Goal: Feedback & Contribution: Leave review/rating

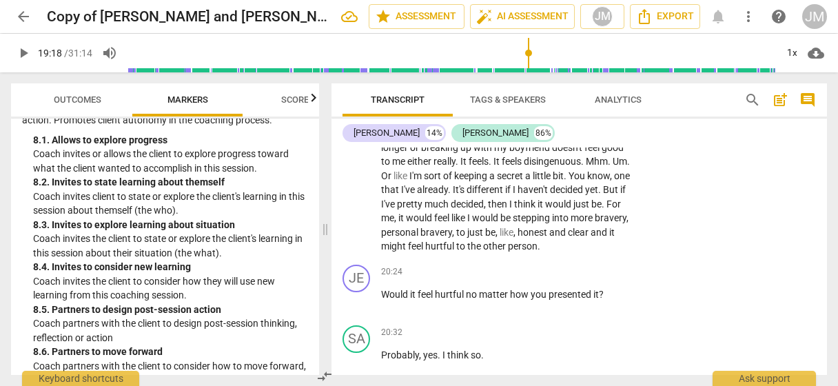
scroll to position [6132, 0]
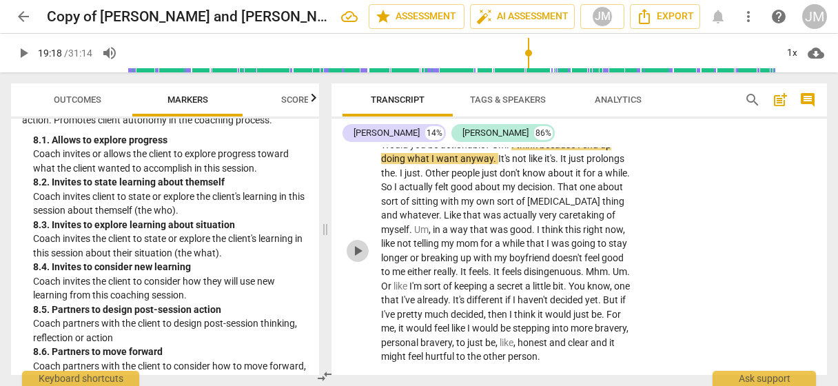
click at [361, 259] on span "play_arrow" at bounding box center [357, 251] width 17 height 17
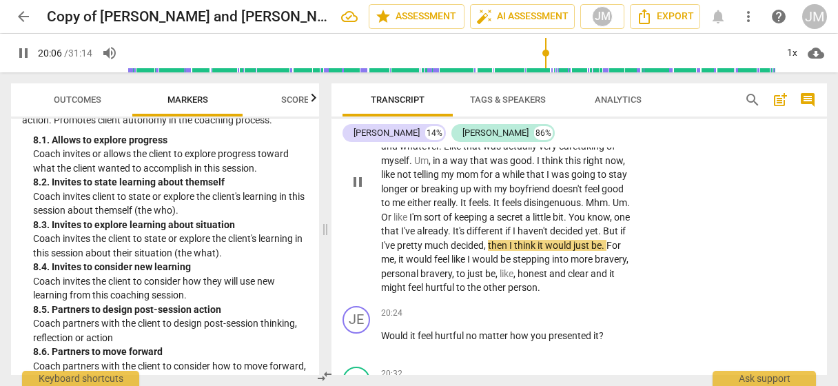
scroll to position [6270, 0]
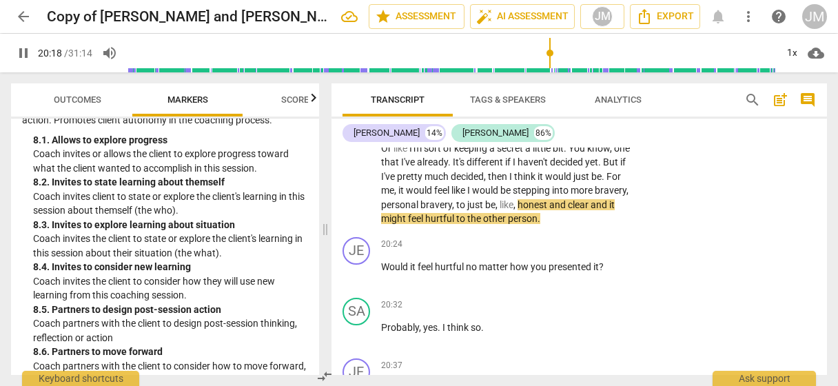
click at [360, 121] on span "pause" at bounding box center [357, 113] width 17 height 17
type input "1219"
drag, startPoint x: 411, startPoint y: 243, endPoint x: 492, endPoint y: 250, distance: 81.6
click at [492, 226] on p "Would you be actionable ? Um . I think because I end up doing what I want anywa…" at bounding box center [507, 113] width 252 height 226
click at [520, 227] on icon "button" at bounding box center [522, 225] width 8 height 10
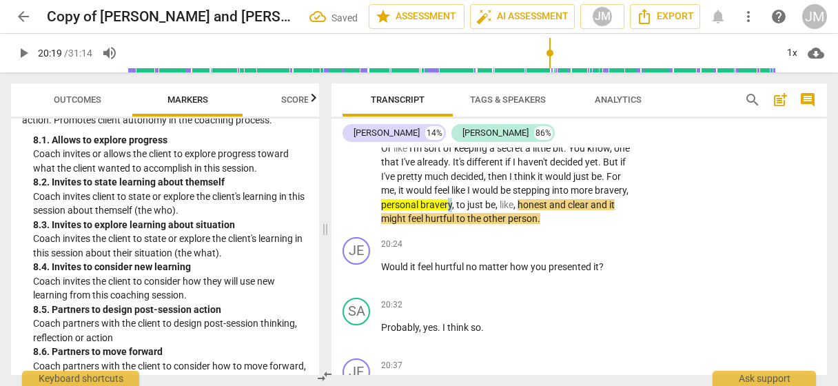
click at [487, 226] on p "Would you be actionable ? Um . I think because I end up doing what I want anywa…" at bounding box center [507, 113] width 252 height 226
click at [498, 227] on div "+" at bounding box center [499, 227] width 14 height 14
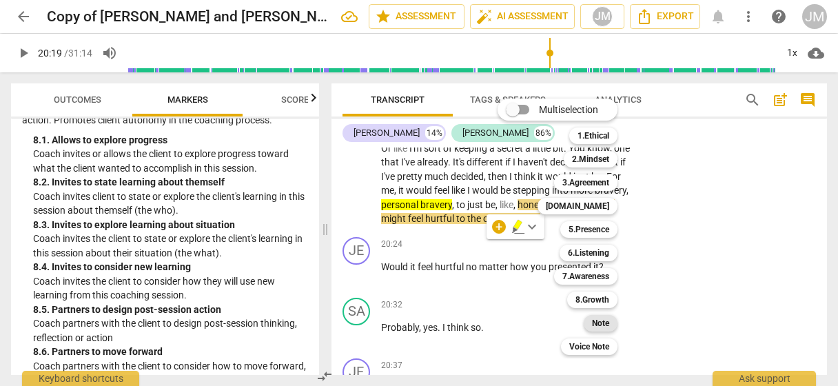
click at [606, 323] on b "Note" at bounding box center [600, 323] width 17 height 17
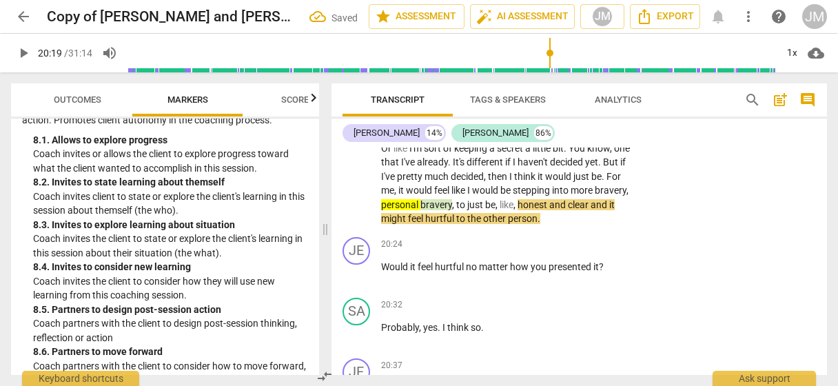
scroll to position [6102, 0]
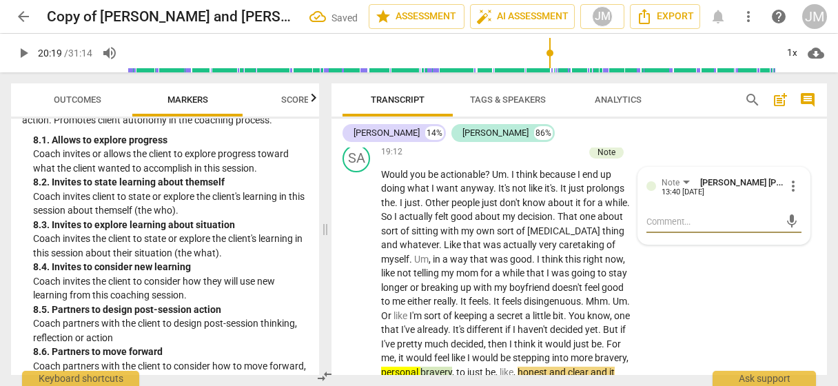
type textarea "W"
type textarea "Wi"
type textarea "Wit"
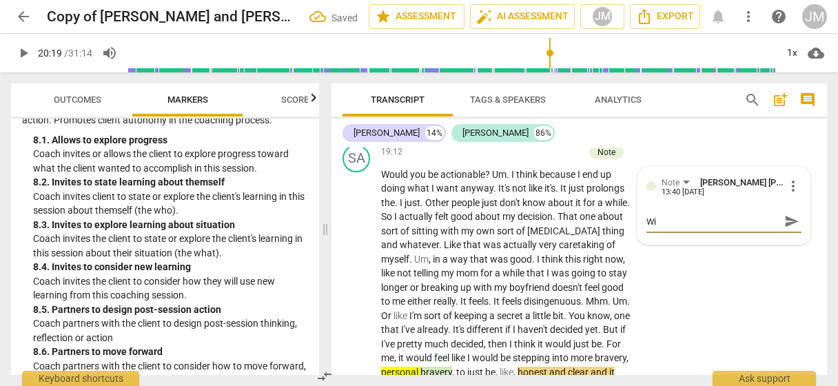
type textarea "Wit"
type textarea "With"
type textarea "With s"
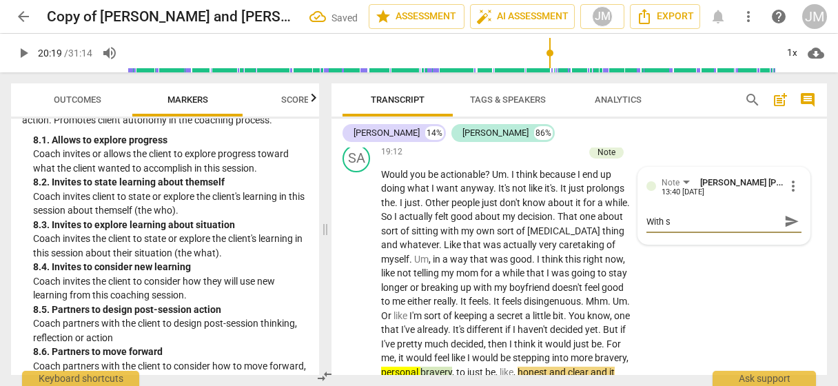
type textarea "With so"
type textarea "With som"
type textarea "With some"
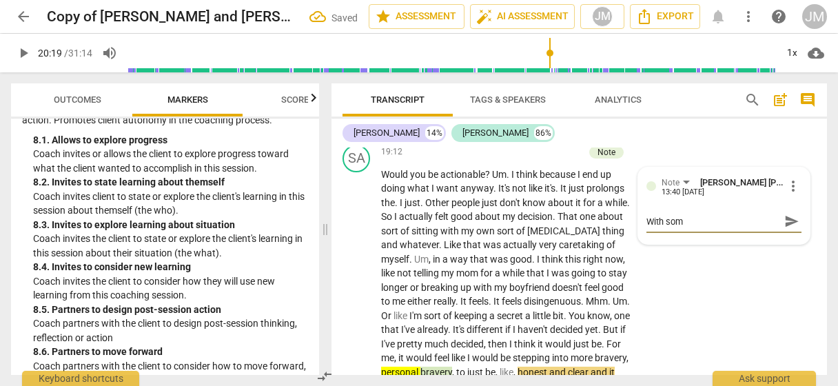
type textarea "With some"
type textarea "With some e"
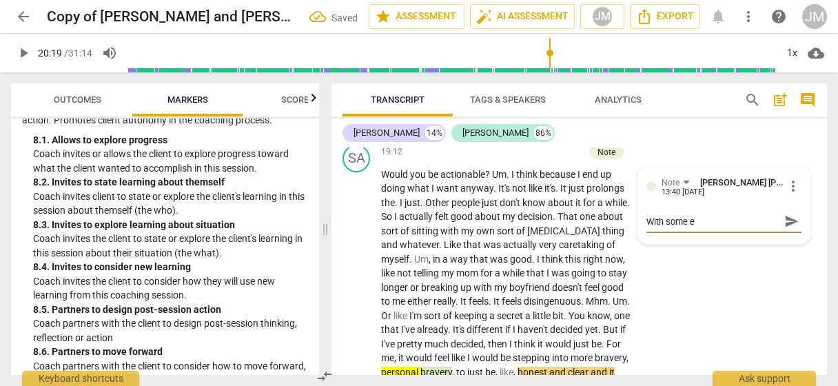
type textarea "With some ex"
type textarea "With some exl"
type textarea "With some ex"
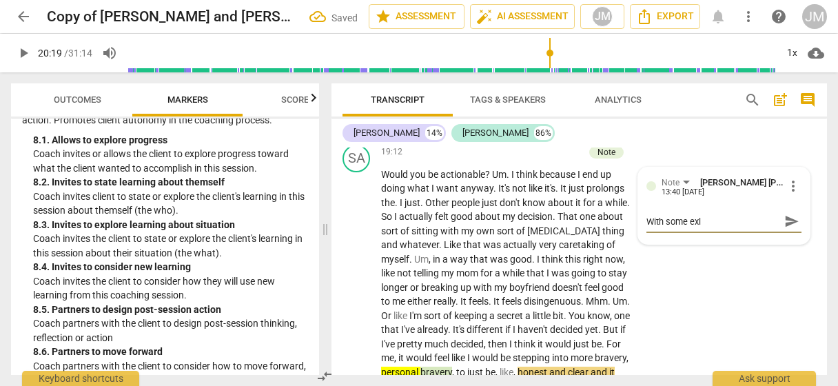
type textarea "With some ex"
type textarea "With some exp"
type textarea "With some expl"
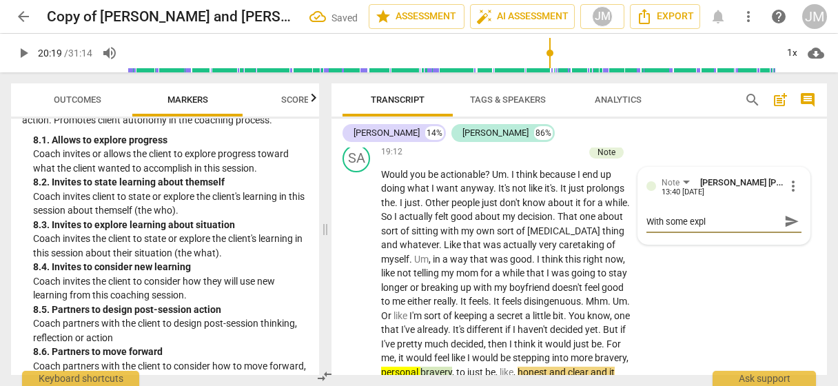
type textarea "With some explo"
type textarea "With some explor"
type textarea "With some explora"
type textarea "With some explorat"
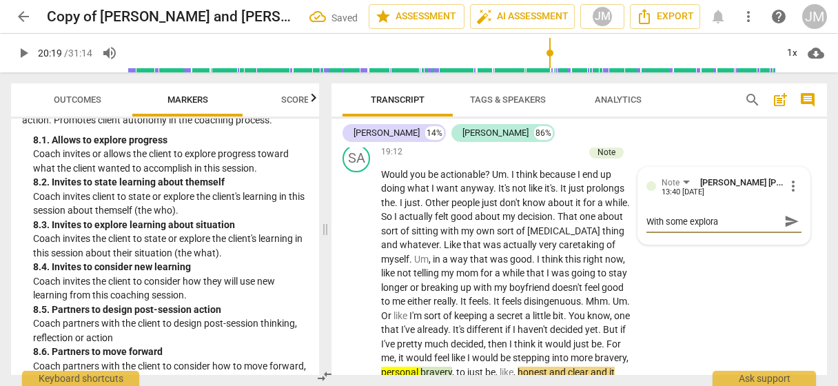
type textarea "With some explorat"
type textarea "With some explorati"
type textarea "With some exploratio"
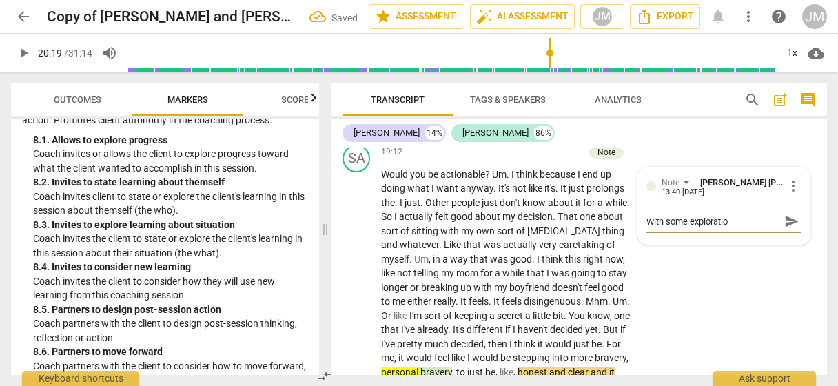
type textarea "With some exploration"
type textarea "With some exploration,"
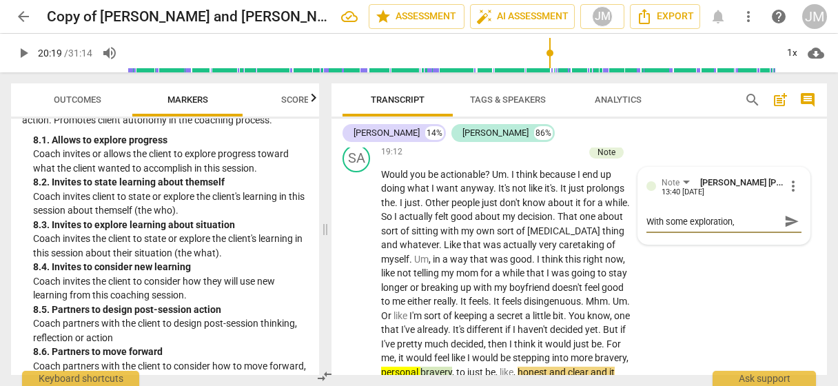
type textarea "With some exploration,"
type textarea "With some exploration, w"
type textarea "With some exploration, wo"
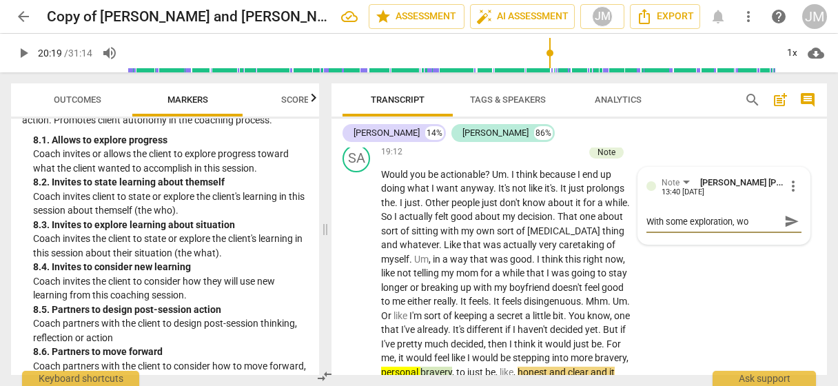
type textarea "With some exploration, won"
type textarea "With some exploration, wond"
type textarea "With some exploration, wonde"
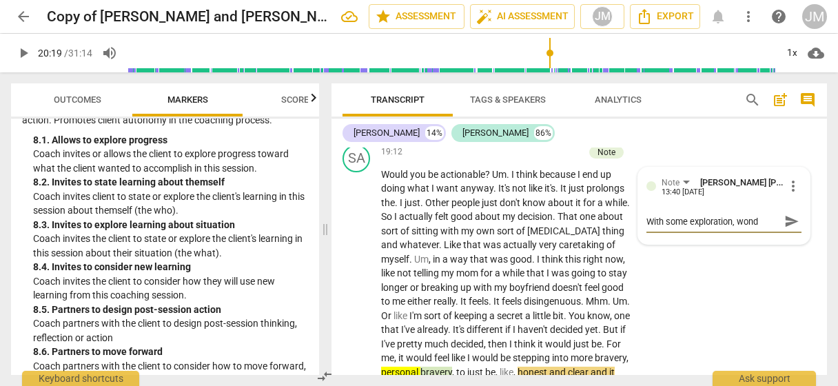
type textarea "With some exploration, wonde"
type textarea "With some exploration, wonder"
type textarea "With some exploration, wonder i"
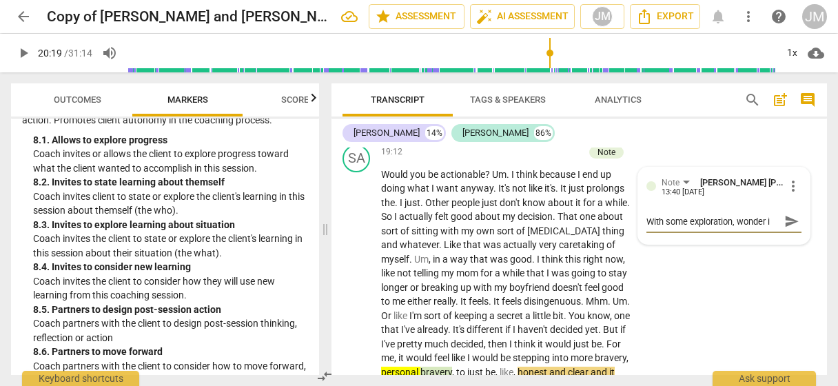
type textarea "With some exploration, wonder if"
type textarea "With some exploration, wonder if t"
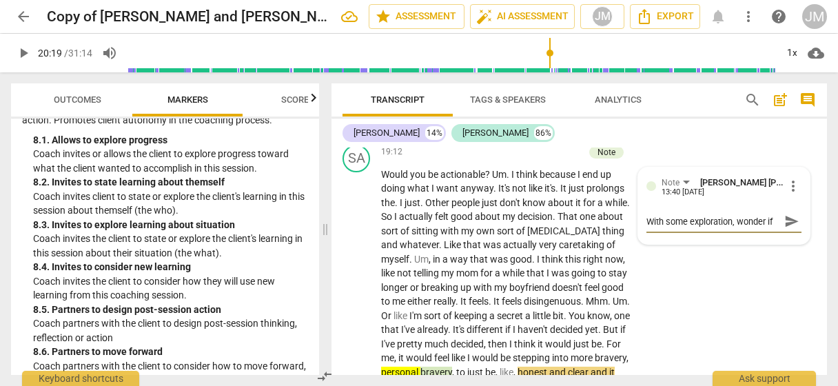
type textarea "With some exploration, wonder if t"
type textarea "With some exploration, wonder if th"
type textarea "With some exploration, wonder if the"
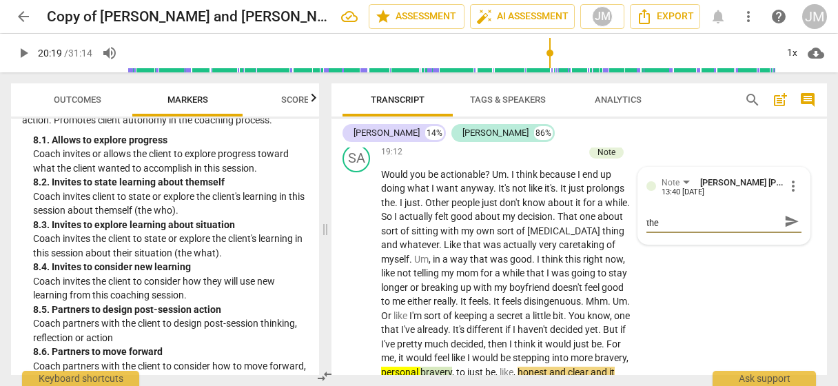
type textarea "With some exploration, wonder if the"
type textarea "With some exploration, wonder if the c"
type textarea "With some exploration, wonder if the co"
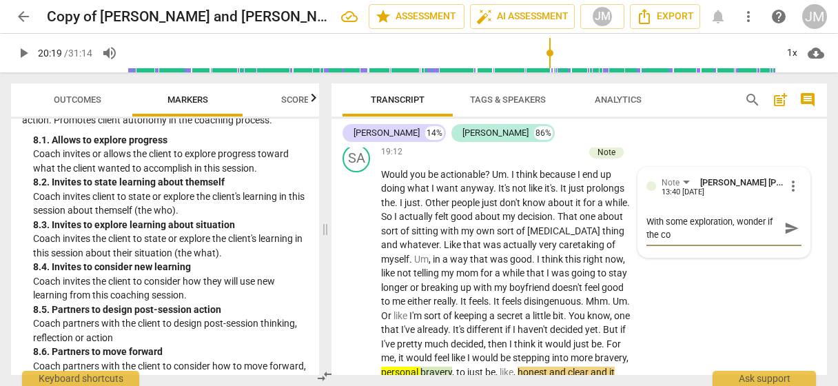
scroll to position [0, 0]
type textarea "With some exploration, wonder if the coa"
type textarea "With some exploration, wonder if the coac"
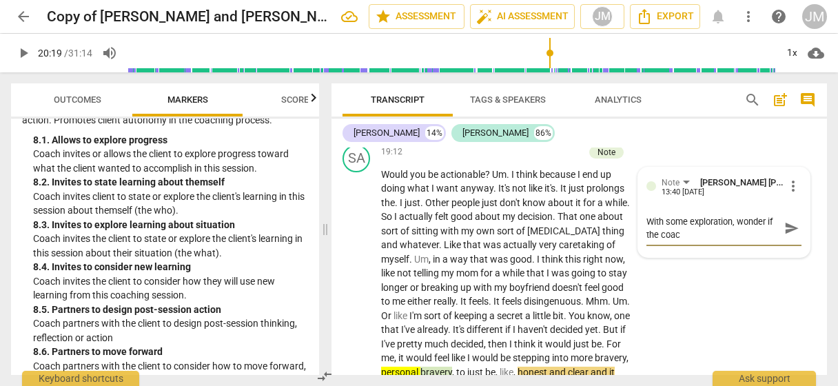
type textarea "With some exploration, wonder if the coach"
type textarea "With some exploration, wonder if the coach m"
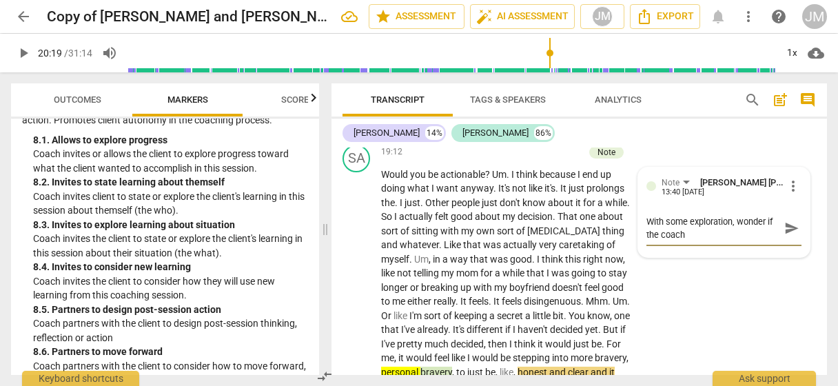
type textarea "With some exploration, wonder if the coach m"
type textarea "With some exploration, wonder if the coach mi"
type textarea "With some exploration, wonder if the coach mig"
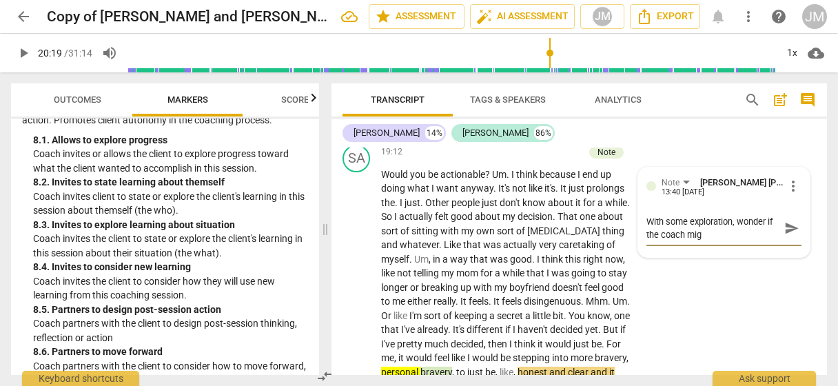
type textarea "With some exploration, wonder if the coach migh"
type textarea "With some exploration, wonder if the coach might"
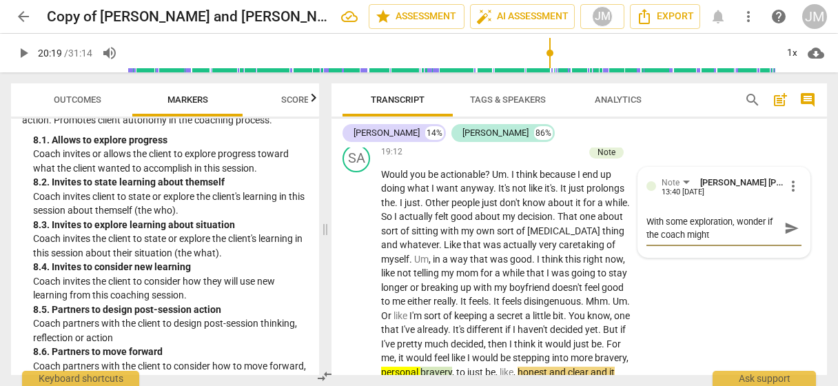
type textarea "With some exploration, wonder if the coach might"
type textarea "With some exploration, wonder if the coach might h"
type textarea "With some exploration, wonder if the coach might ha"
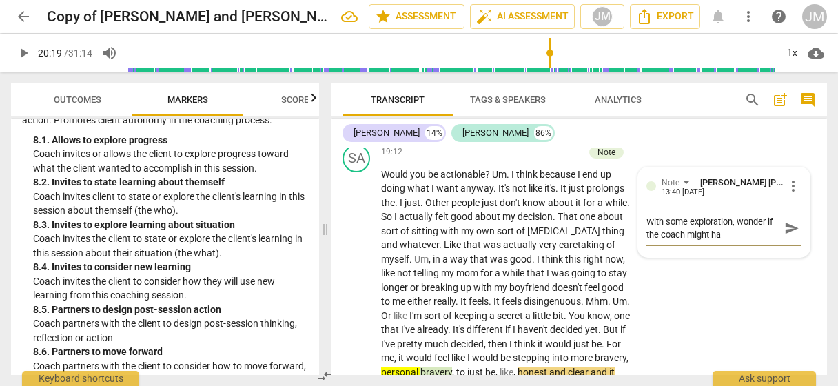
type textarea "With some exploration, wonder if the coach might hav"
type textarea "With some exploration, wonder if the coach might have"
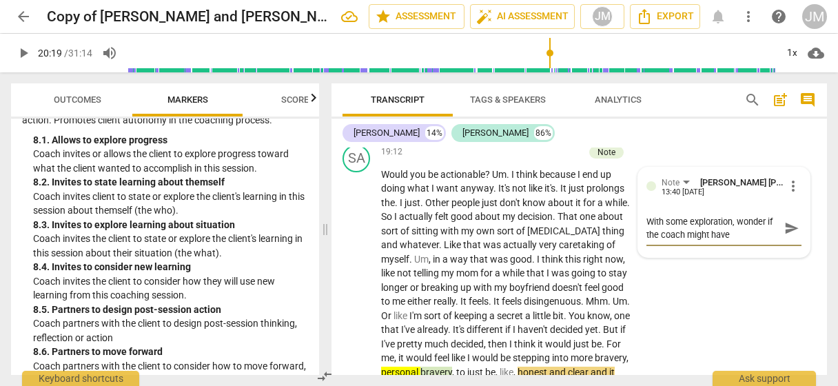
type textarea "With some exploration, wonder if the coach might have"
type textarea "With some exploration, wonder if the coach might have g"
type textarea "With some exploration, wonder if the coach might have go"
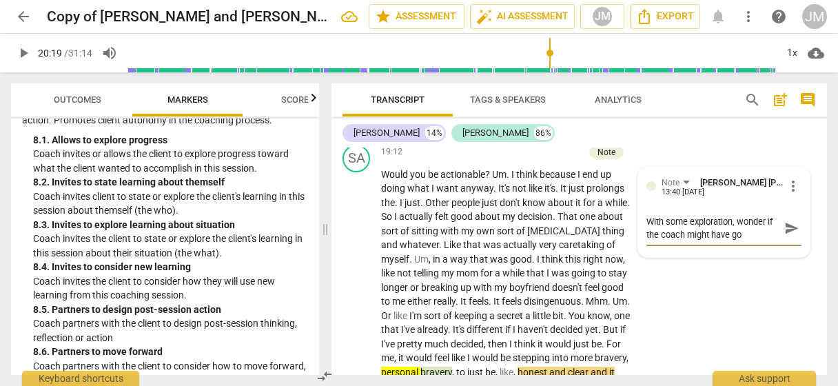
type textarea "With some exploration, wonder if the coach might have got"
type textarea "With some exploration, wonder if the coach might have [DEMOGRAPHIC_DATA]"
type textarea "With some exploration, wonder if the coach might have [PERSON_NAME]"
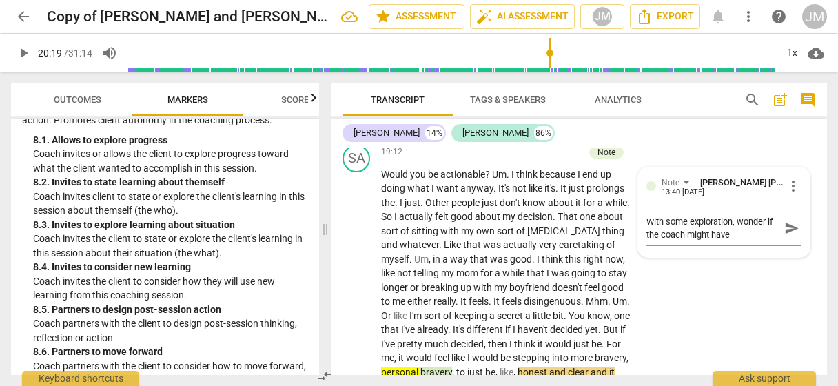
type textarea "With some exploration, wonder if the coach might have [PERSON_NAME]"
type textarea "With some exploration, wonder if the coach might have gotten"
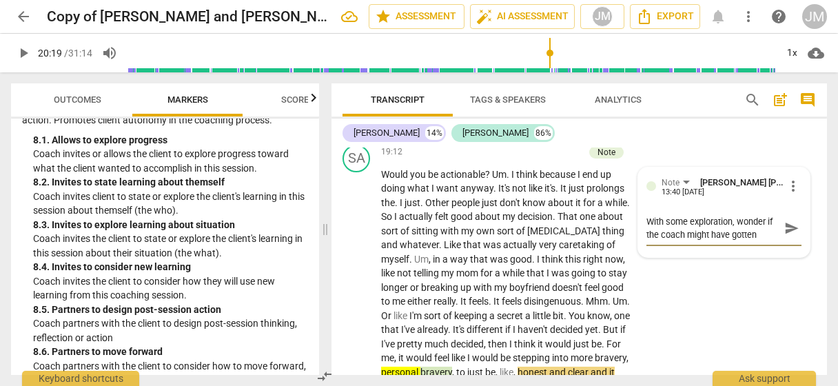
type textarea "With some exploration, wonder if the coach might have gotten t"
type textarea "With some exploration, wonder if the coach might have gotten to"
type textarea "With some exploration, wonder if the coach might have gotten tot"
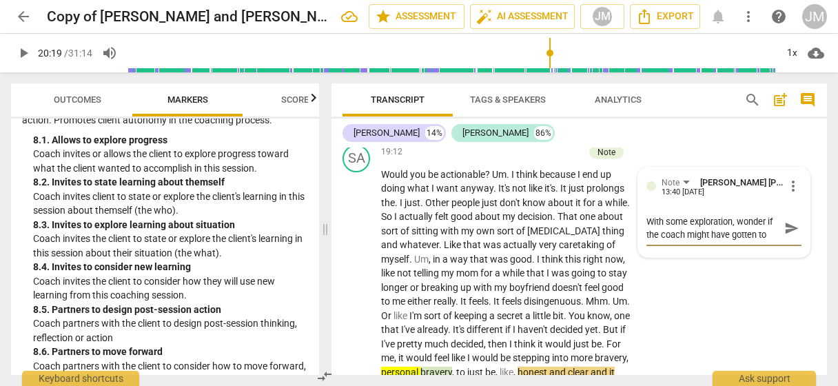
type textarea "With some exploration, wonder if the coach might have gotten tot"
type textarea "With some exploration, wonder if the coach might have gotten to"
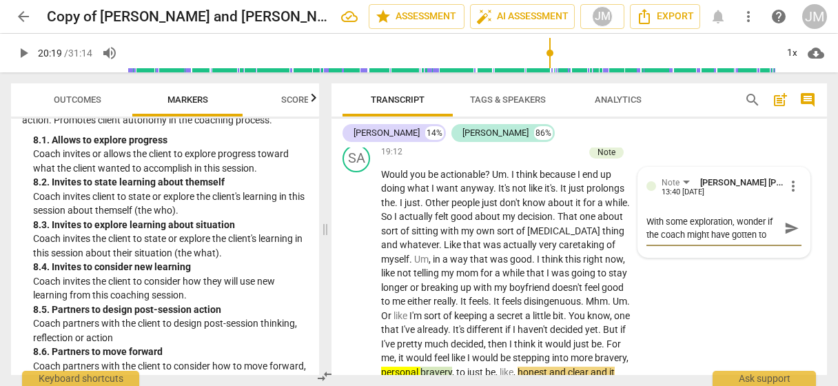
type textarea "With some exploration, wonder if the coach might have gotten to t"
type textarea "With some exploration, wonder if the coach might have gotten to th"
type textarea "With some exploration, wonder if the coach might have gotten to thi"
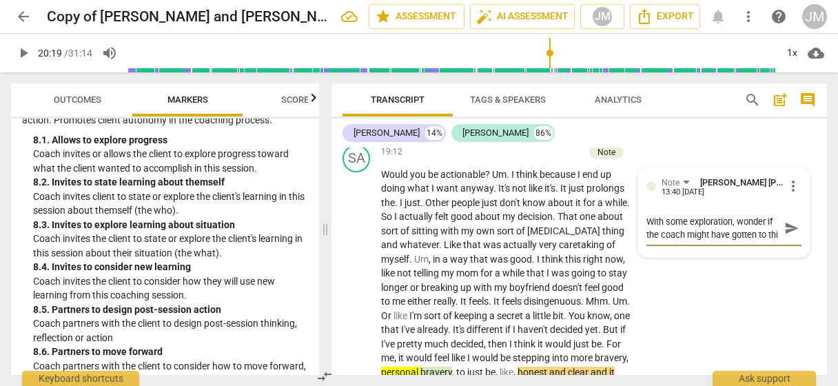
type textarea "With some exploration, wonder if the coach might have gotten to this"
type textarea "With some exploration, wonder if the coach might have gotten to this i"
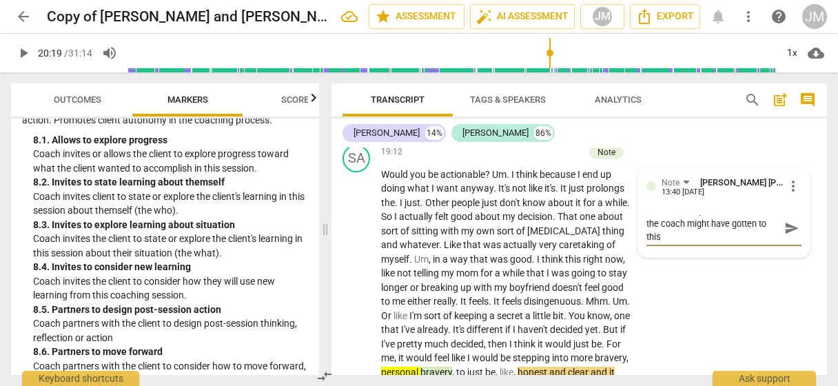
type textarea "With some exploration, wonder if the coach might have gotten to this i"
type textarea "With some exploration, wonder if the coach might have gotten to this in"
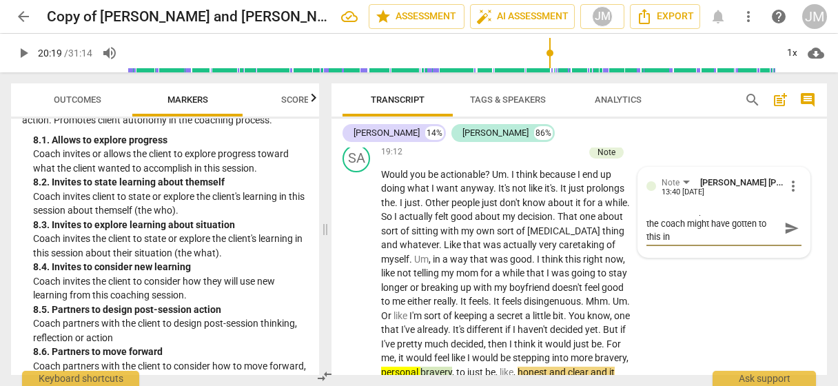
type textarea "With some exploration, wonder if the coach might have gotten to this in t"
type textarea "With some exploration, wonder if the coach might have gotten to this in th"
type textarea "With some exploration, wonder if the coach might have gotten to this in the"
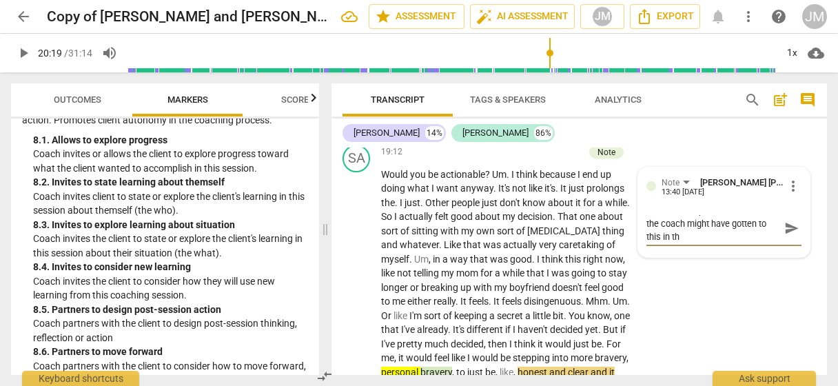
type textarea "With some exploration, wonder if the coach might have gotten to this in the"
type textarea "With some exploration, wonder if the coach might have gotten to this in the a"
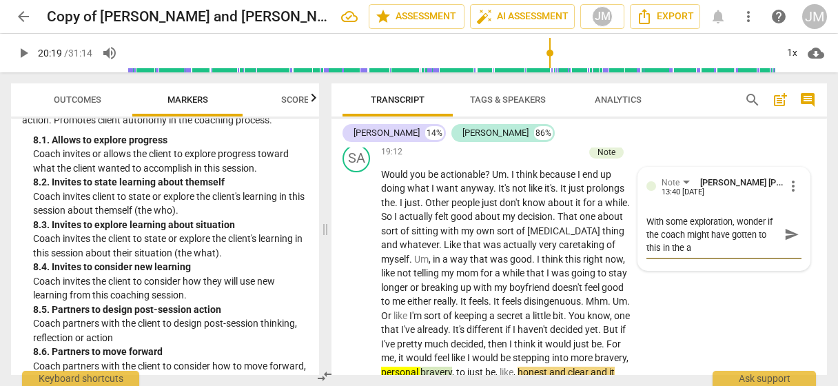
scroll to position [0, 0]
type textarea "With some exploration, wonder if the coach might have gotten to this in the ag"
type textarea "With some exploration, wonder if the coach might have gotten to this in the agr"
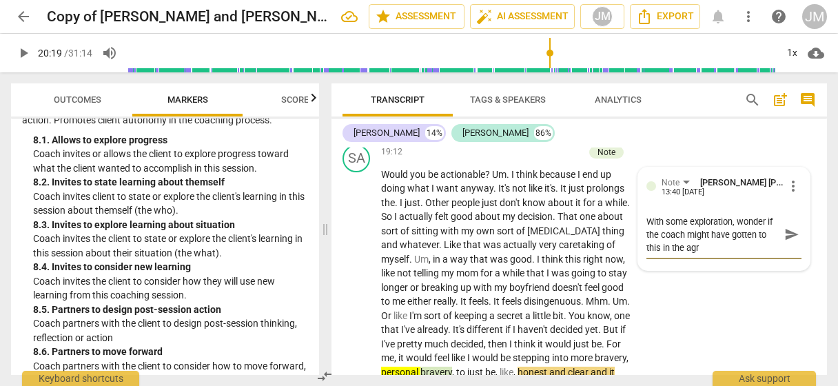
type textarea "With some exploration, wonder if the coach might have gotten to this in the agre"
type textarea "With some exploration, wonder if the coach might have gotten to this in the agr…"
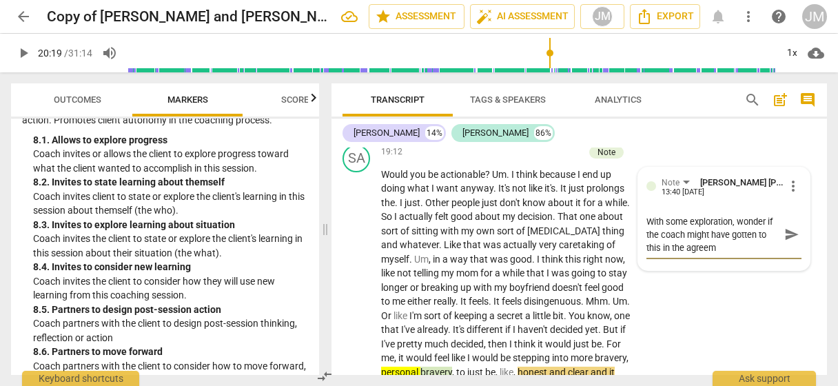
type textarea "With some exploration, wonder if the coach might have gotten to this in the agr…"
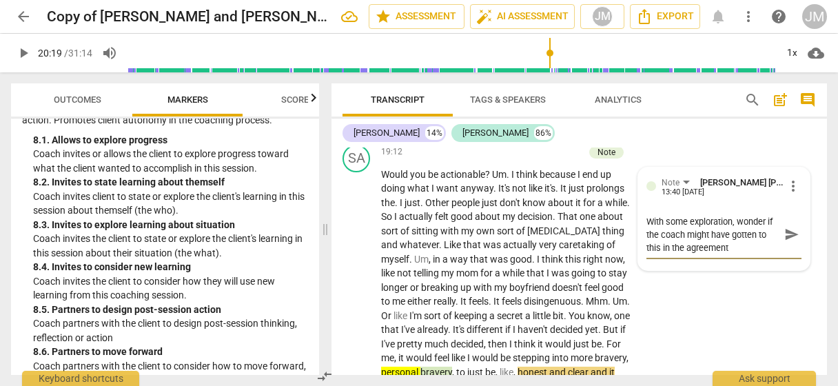
type textarea "With some exploration, wonder if the coach might have gotten to this in the agr…"
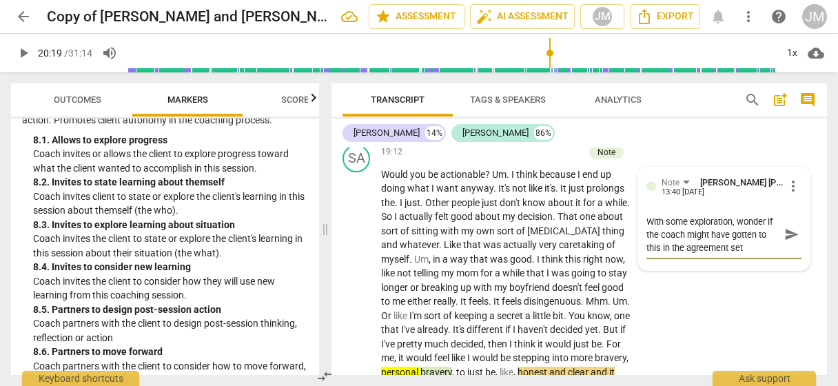
type textarea "With some exploration, wonder if the coach might have gotten to this in the agr…"
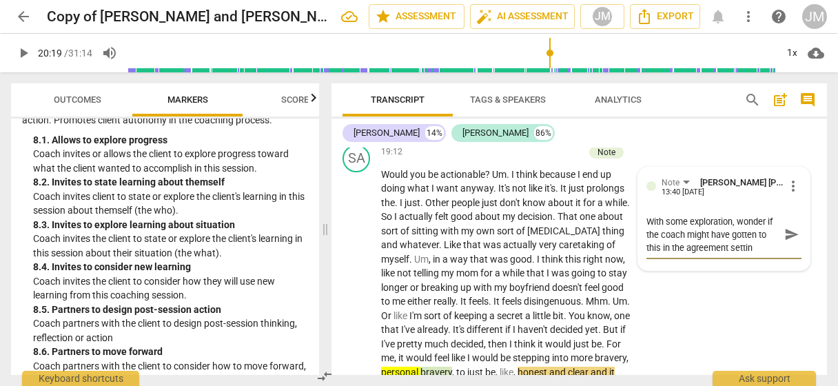
type textarea "With some exploration, wonder if the coach might have gotten to this in the agr…"
click at [786, 242] on span "send" at bounding box center [791, 234] width 15 height 15
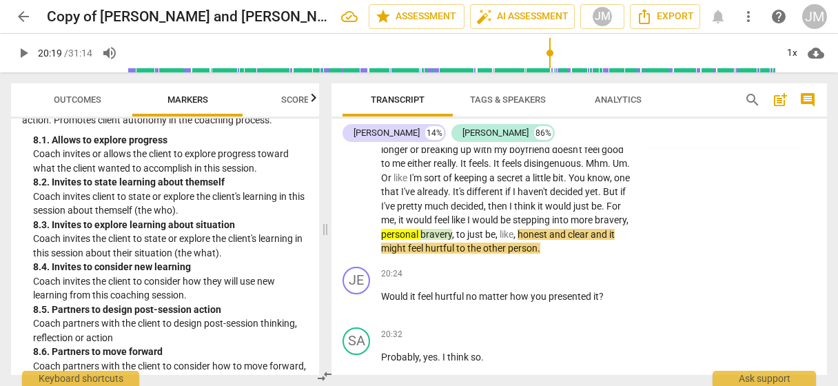
scroll to position [6309, 0]
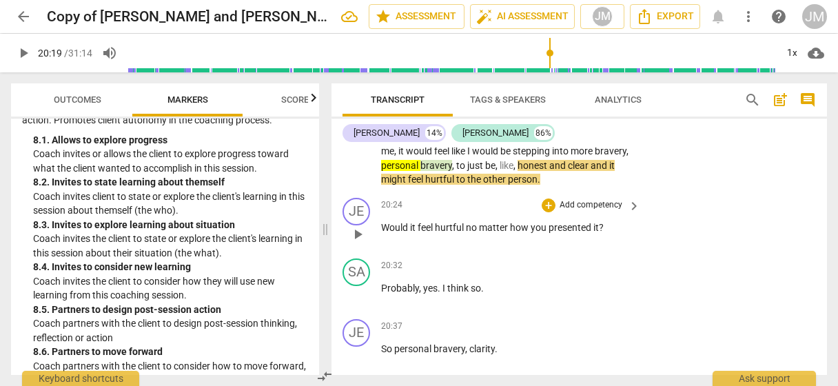
click at [361, 243] on span "play_arrow" at bounding box center [357, 234] width 17 height 17
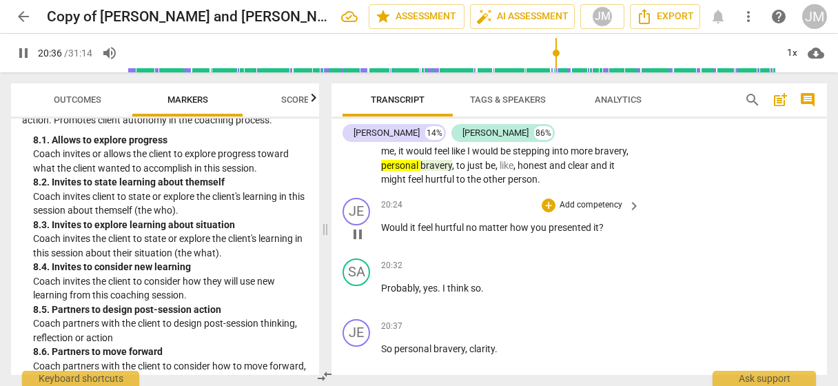
click at [354, 243] on span "pause" at bounding box center [357, 234] width 17 height 17
type input "1236"
click at [596, 212] on p "Add competency" at bounding box center [590, 205] width 65 height 12
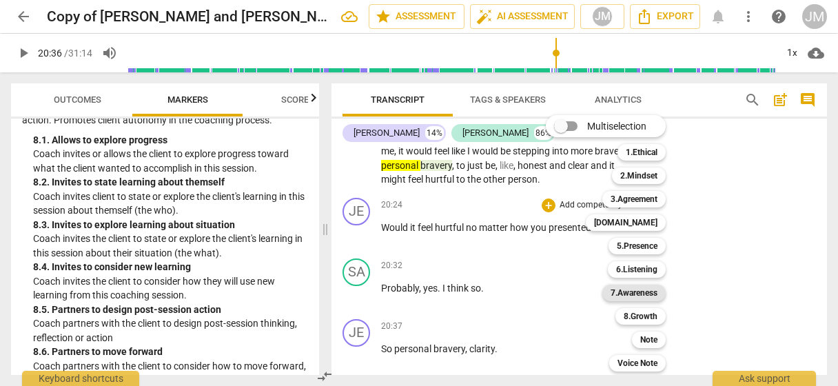
click at [626, 293] on b "7.Awareness" at bounding box center [634, 293] width 47 height 17
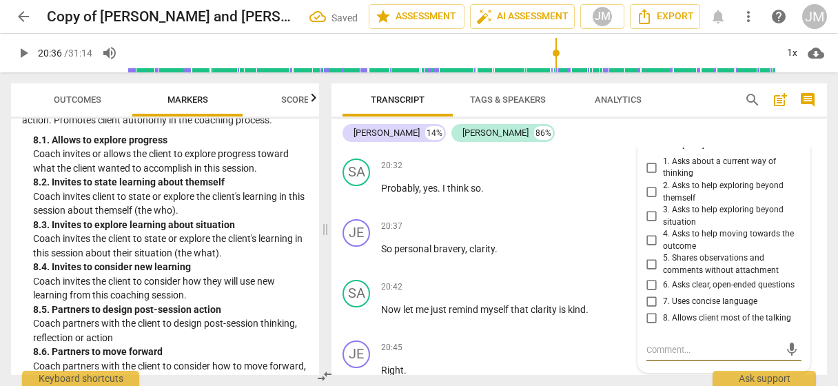
scroll to position [6407, 0]
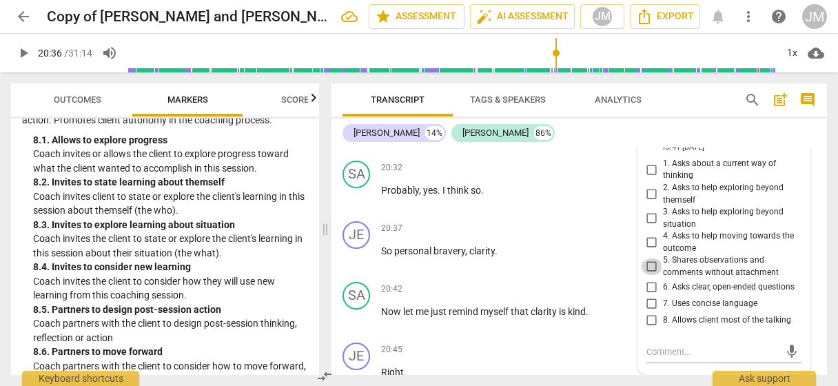
click at [651, 275] on input "5. Shares observations and comments without attachment" at bounding box center [652, 266] width 22 height 17
checkbox input "true"
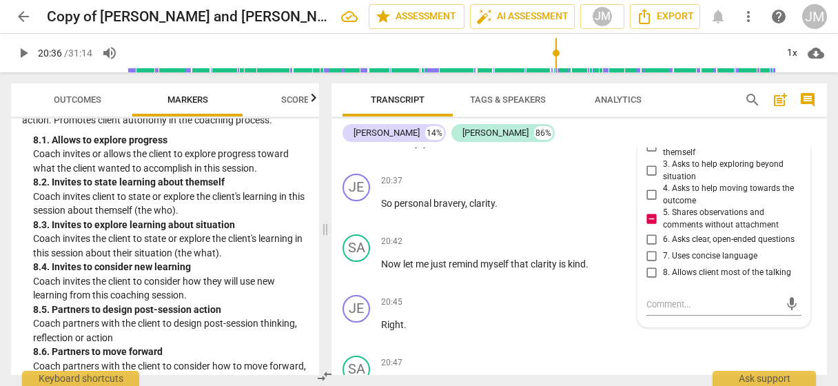
scroll to position [6476, 0]
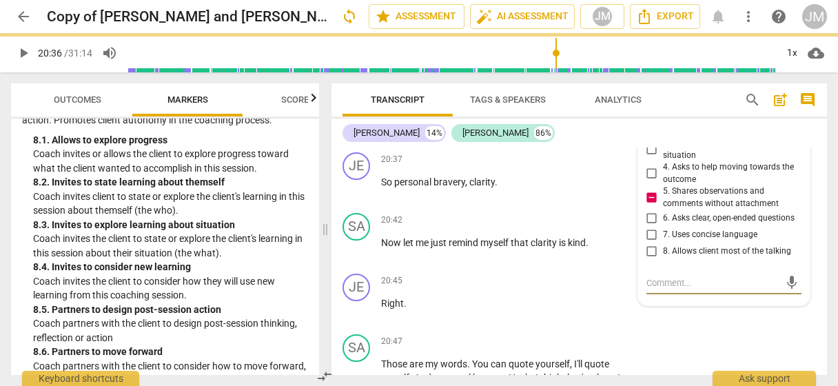
click at [656, 289] on textarea at bounding box center [712, 282] width 133 height 13
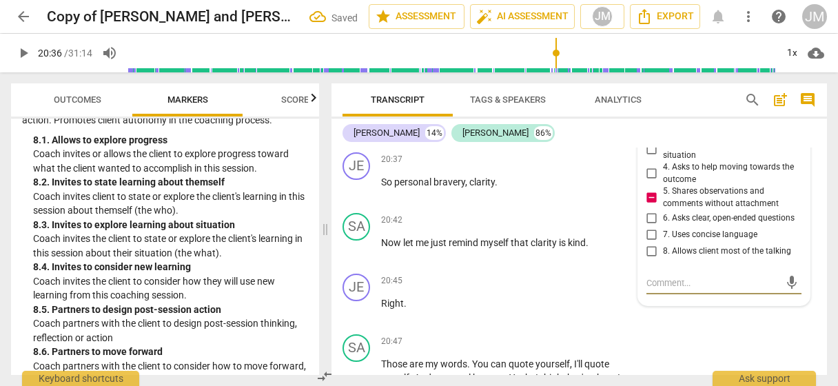
type textarea "T"
type textarea "Th"
type textarea "Thi"
type textarea "This"
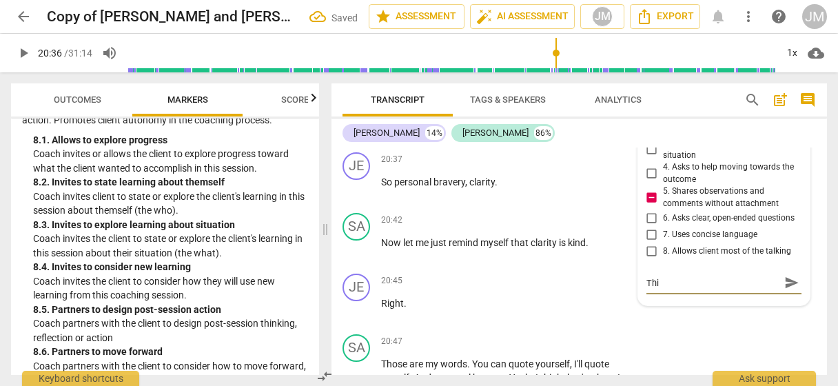
type textarea "This"
type textarea "This s"
type textarea "This se"
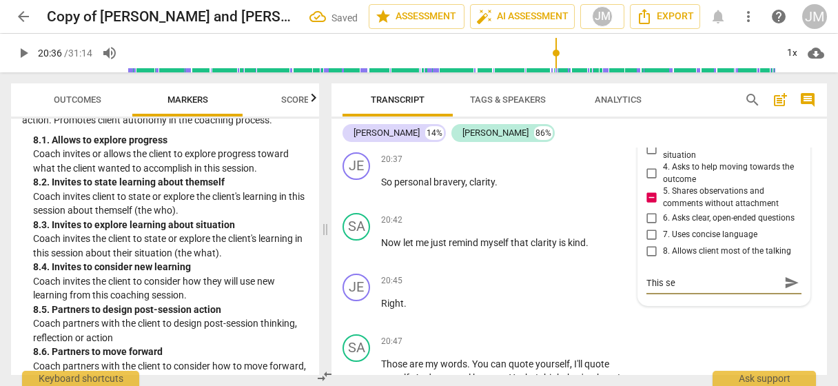
type textarea "This s"
type textarea "This"
type textarea "This s"
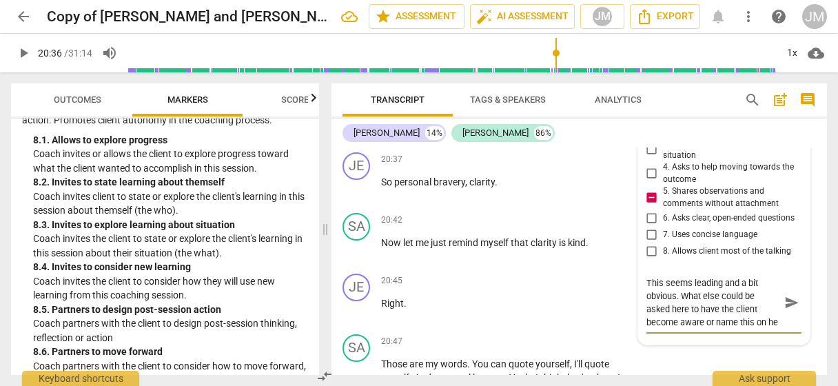
scroll to position [6476, 0]
click at [786, 309] on span "send" at bounding box center [791, 301] width 15 height 15
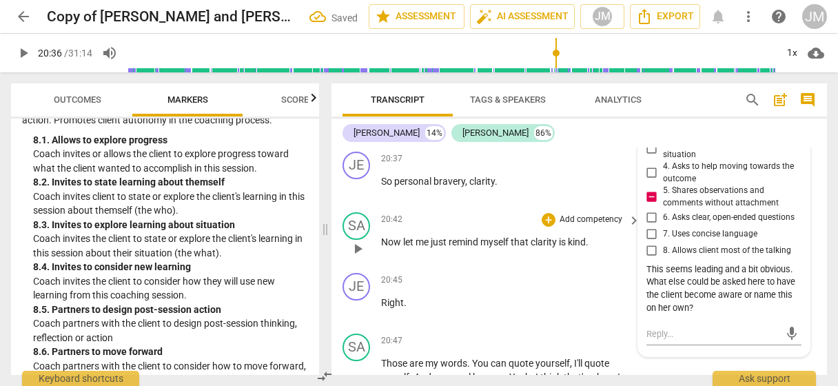
scroll to position [6407, 0]
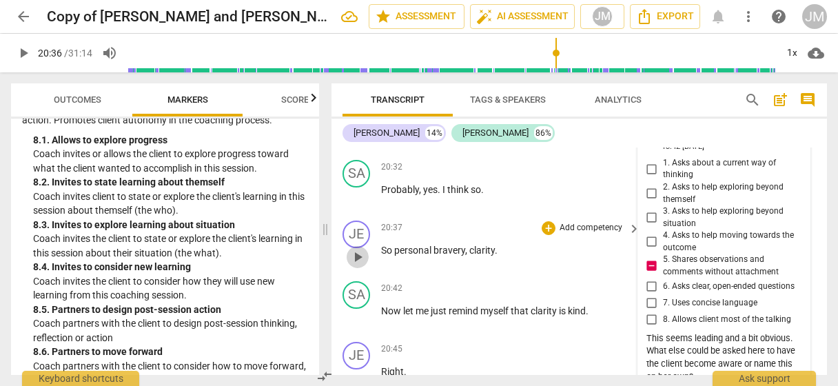
click at [358, 265] on span "play_arrow" at bounding box center [357, 257] width 17 height 17
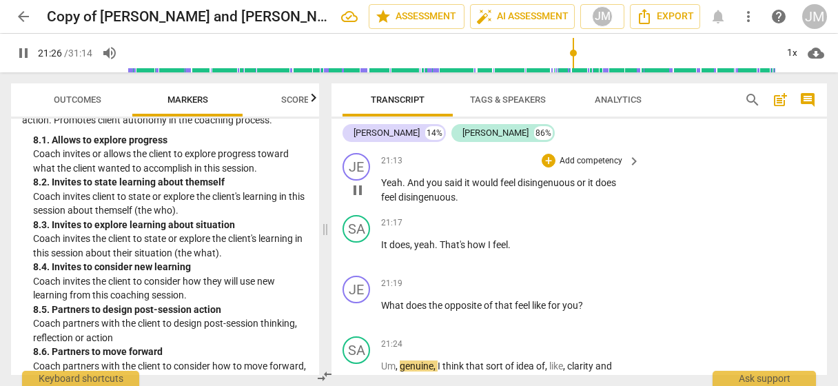
scroll to position [6782, 0]
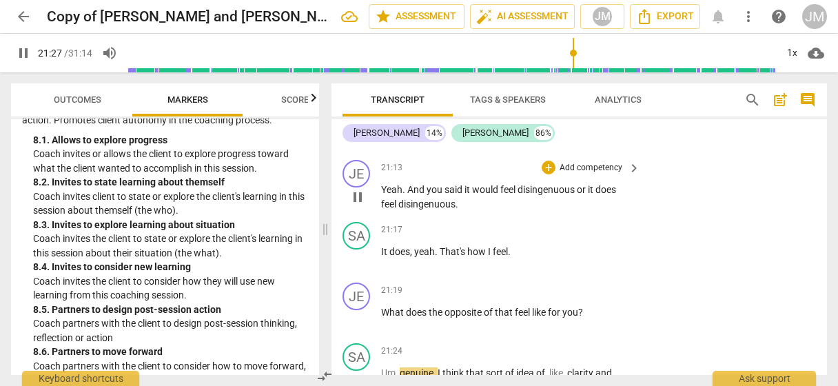
click at [577, 174] on p "Add competency" at bounding box center [590, 168] width 65 height 12
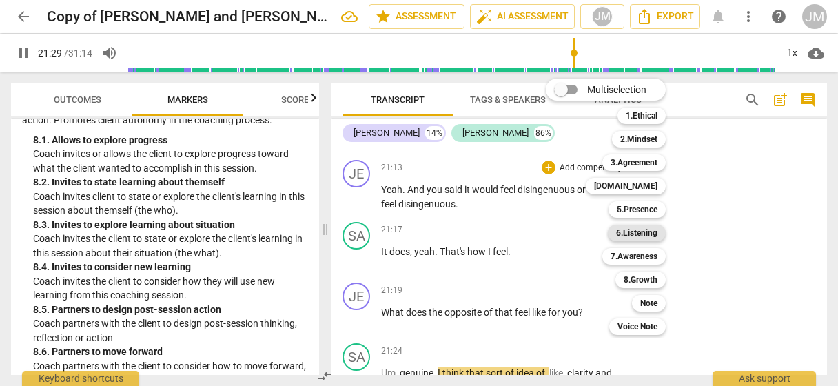
click at [613, 233] on div "6.Listening" at bounding box center [637, 233] width 58 height 17
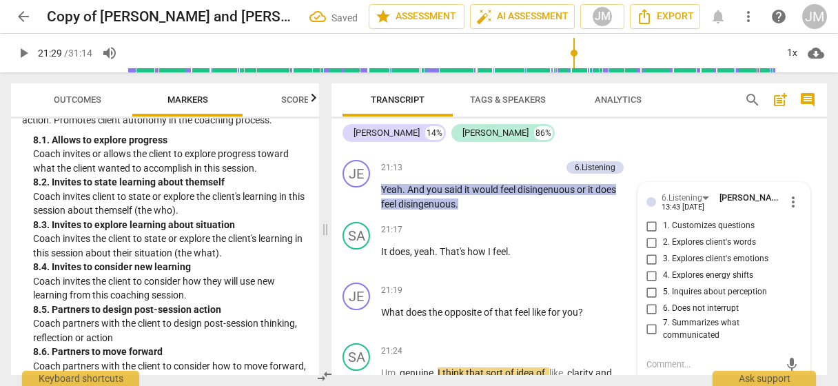
scroll to position [6926, 0]
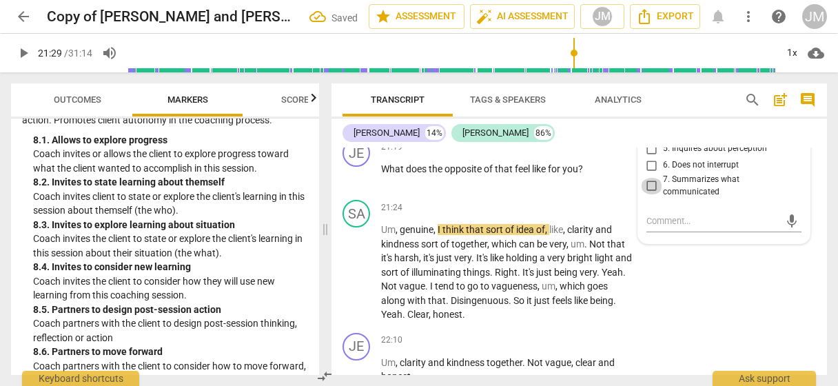
click at [649, 194] on input "7. Summarizes what communicated" at bounding box center [652, 186] width 22 height 17
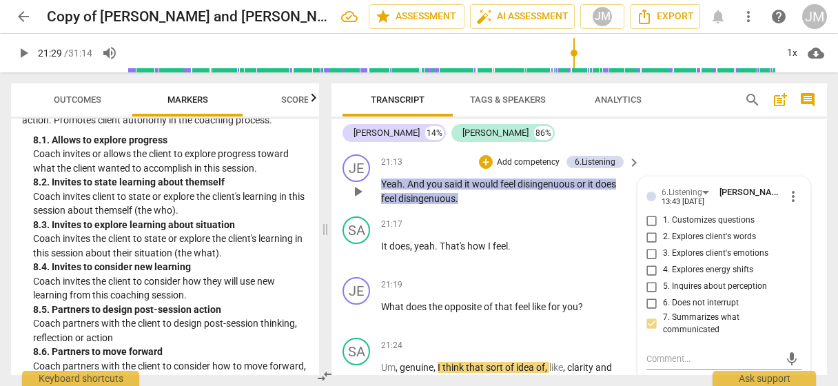
scroll to position [6857, 0]
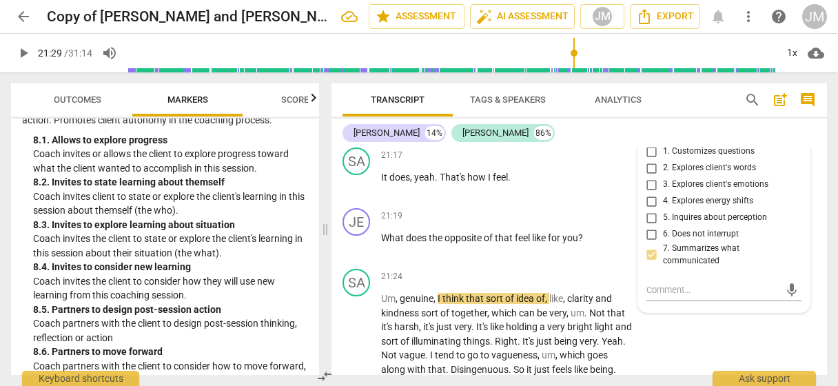
click at [653, 193] on input "3. Explores client's emotions" at bounding box center [652, 184] width 22 height 17
click at [650, 226] on input "5. Inquires about perception" at bounding box center [652, 217] width 22 height 17
click at [651, 296] on textarea at bounding box center [712, 289] width 133 height 13
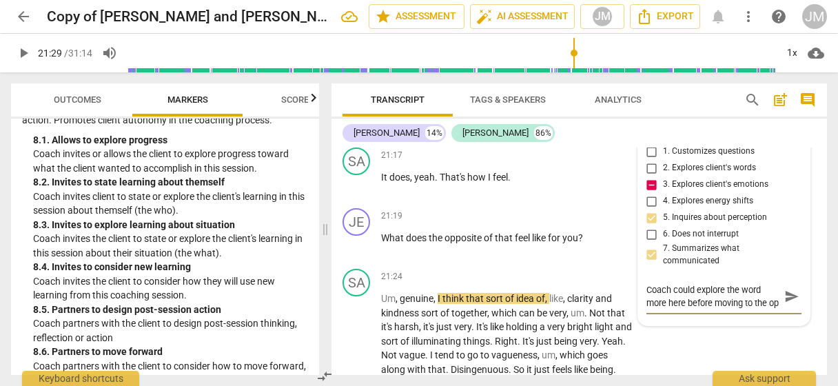
scroll to position [11, 0]
click at [788, 305] on span "send" at bounding box center [791, 296] width 15 height 15
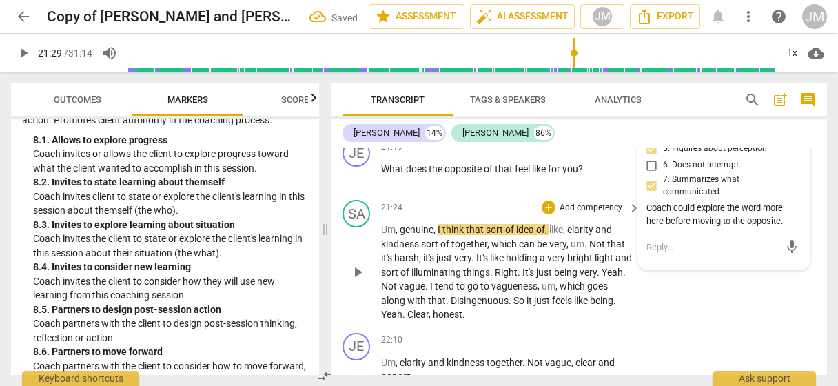
scroll to position [6995, 0]
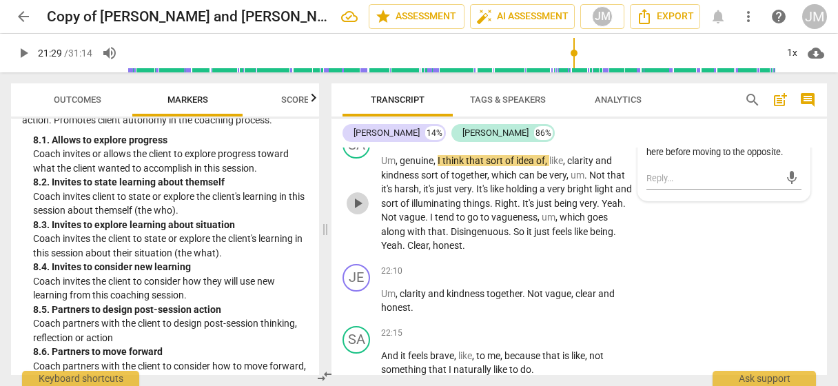
click at [358, 212] on span "play_arrow" at bounding box center [357, 203] width 17 height 17
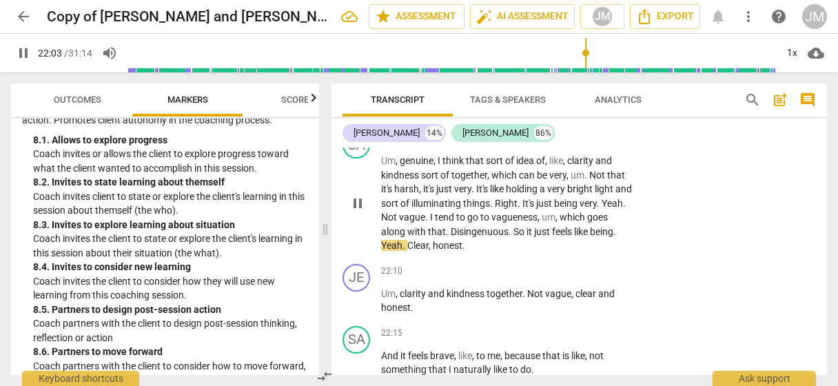
click at [358, 212] on span "pause" at bounding box center [357, 203] width 17 height 17
click at [375, 196] on div "SA play_arrow pause" at bounding box center [361, 192] width 39 height 122
click at [380, 203] on div "play_arrow pause" at bounding box center [364, 203] width 35 height 90
click at [386, 166] on span "Um" at bounding box center [388, 160] width 14 height 11
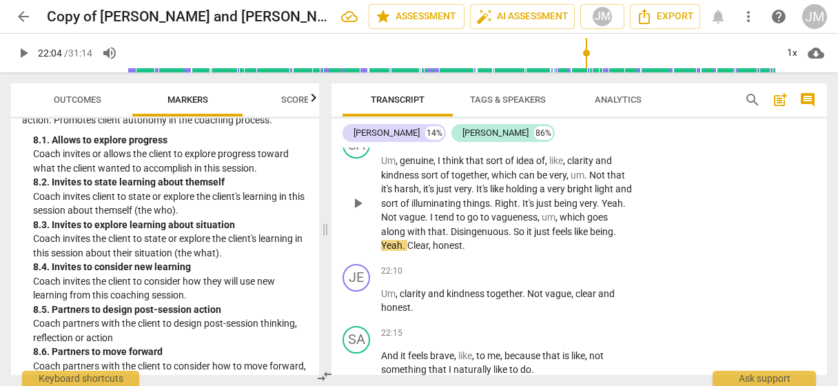
click at [354, 212] on span "play_arrow" at bounding box center [357, 203] width 17 height 17
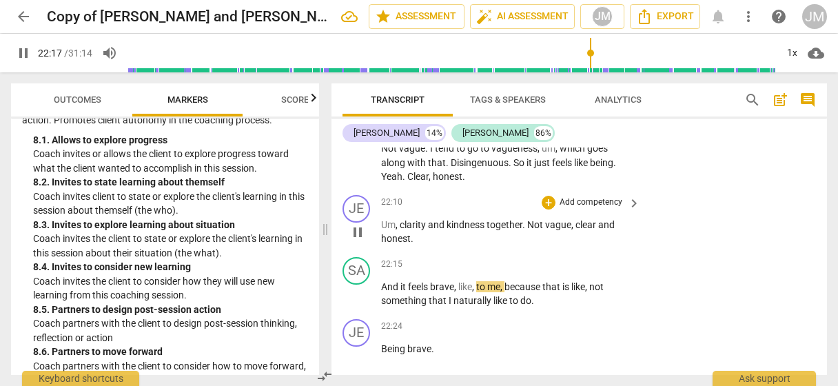
click at [354, 241] on span "pause" at bounding box center [357, 232] width 17 height 17
click at [582, 209] on p "Add competency" at bounding box center [590, 202] width 65 height 12
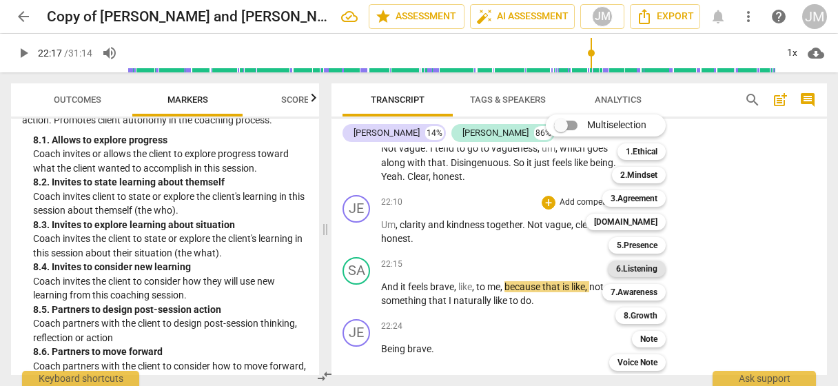
click at [626, 262] on b "6.Listening" at bounding box center [636, 268] width 41 height 17
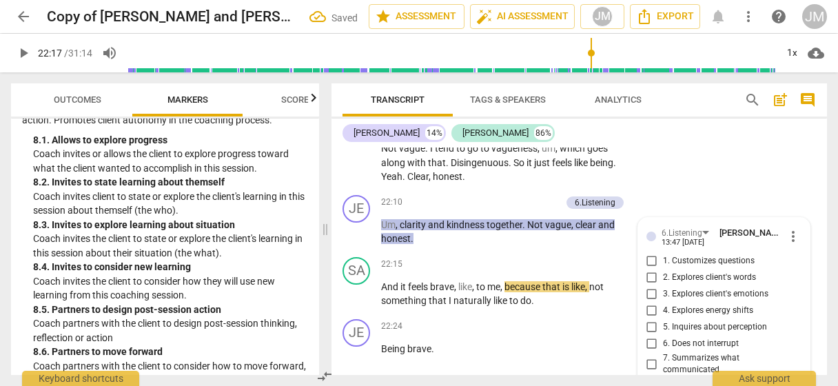
scroll to position [7241, 0]
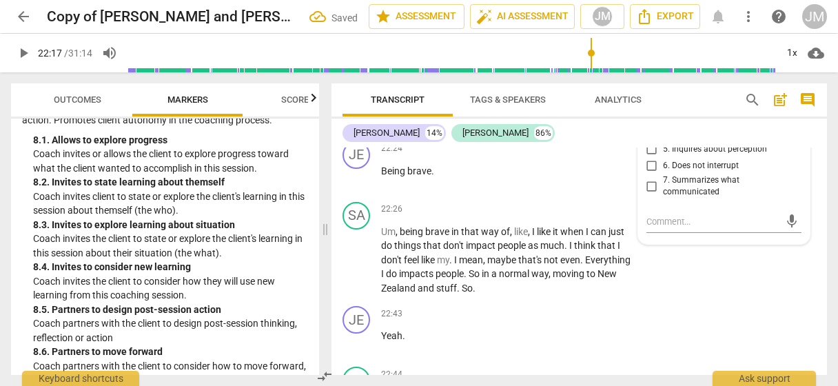
click at [680, 198] on span "7. Summarizes what communicated" at bounding box center [729, 186] width 133 height 24
click at [663, 194] on input "7. Summarizes what communicated" at bounding box center [652, 186] width 22 height 17
click at [675, 156] on span "5. Inquires about perception" at bounding box center [715, 149] width 104 height 12
click at [663, 158] on input "5. Inquires about perception" at bounding box center [652, 149] width 22 height 17
click at [661, 228] on textarea at bounding box center [712, 221] width 133 height 13
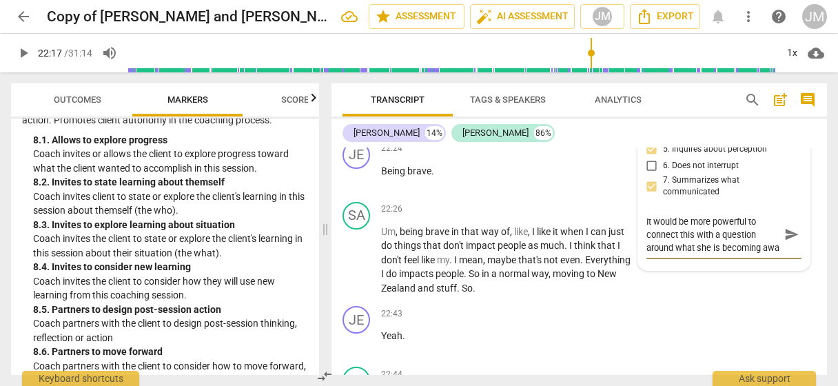
scroll to position [11, 0]
click at [786, 243] on span "send" at bounding box center [791, 234] width 15 height 15
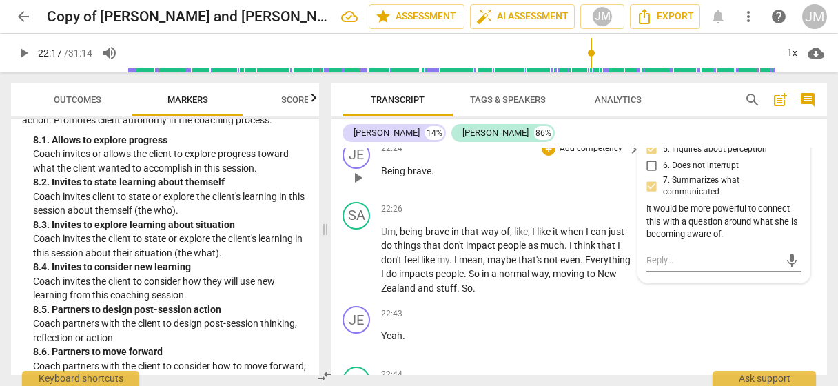
scroll to position [7172, 0]
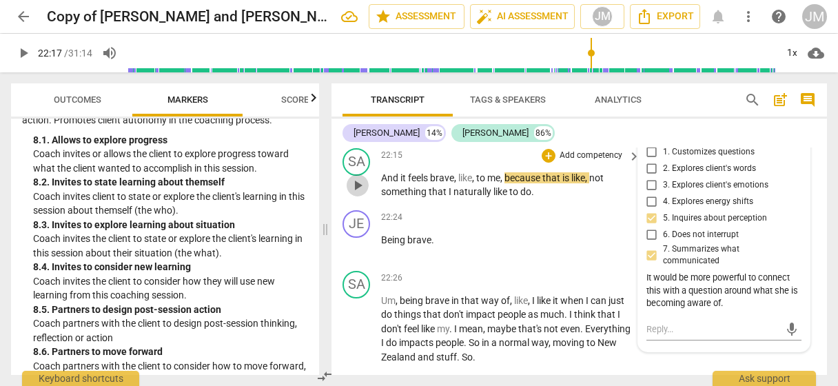
click at [362, 194] on span "play_arrow" at bounding box center [357, 185] width 17 height 17
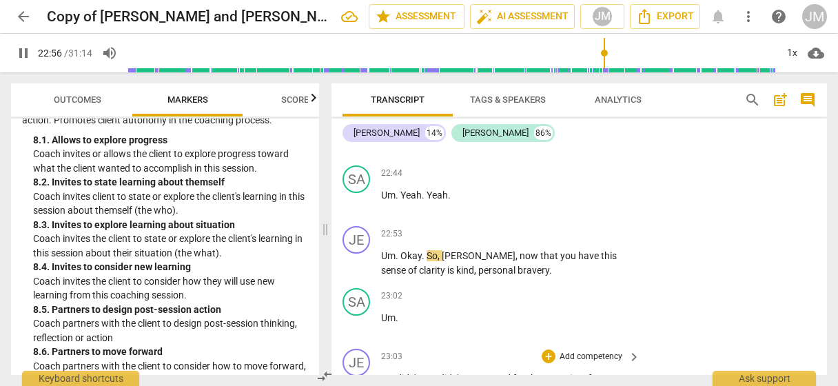
scroll to position [7378, 0]
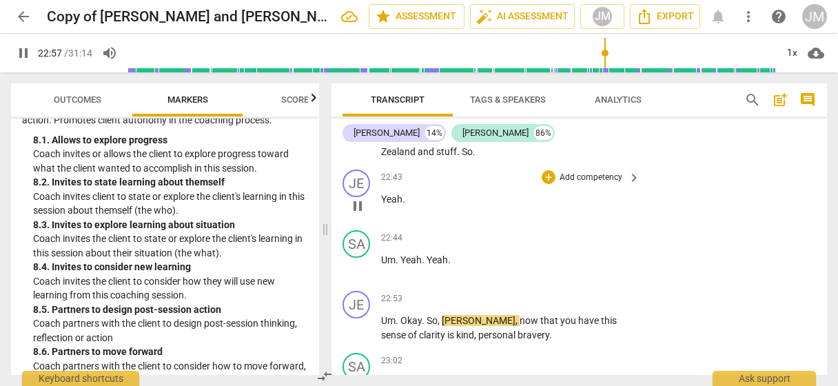
click at [573, 184] on p "Add competency" at bounding box center [590, 178] width 65 height 12
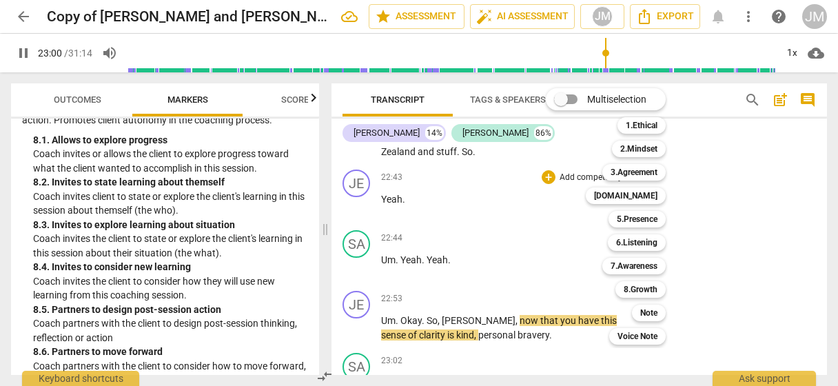
click at [356, 241] on div at bounding box center [419, 193] width 838 height 386
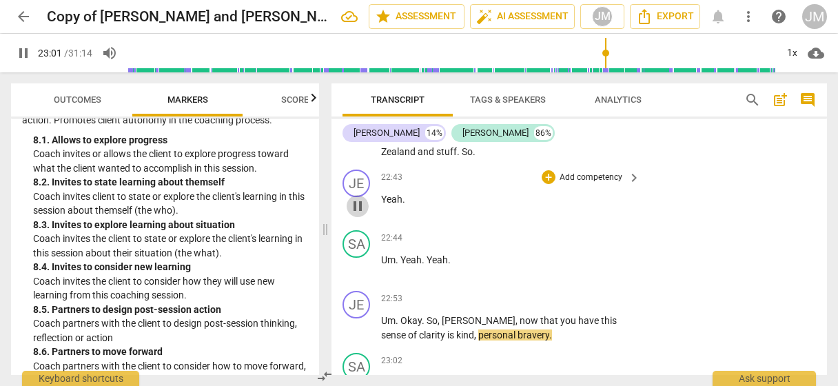
click at [356, 214] on span "pause" at bounding box center [357, 206] width 17 height 17
click at [594, 184] on p "Add competency" at bounding box center [590, 178] width 65 height 12
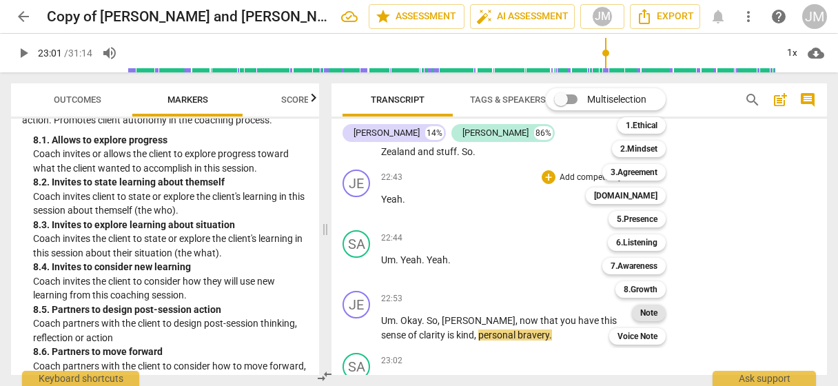
click at [644, 308] on b "Note" at bounding box center [648, 313] width 17 height 17
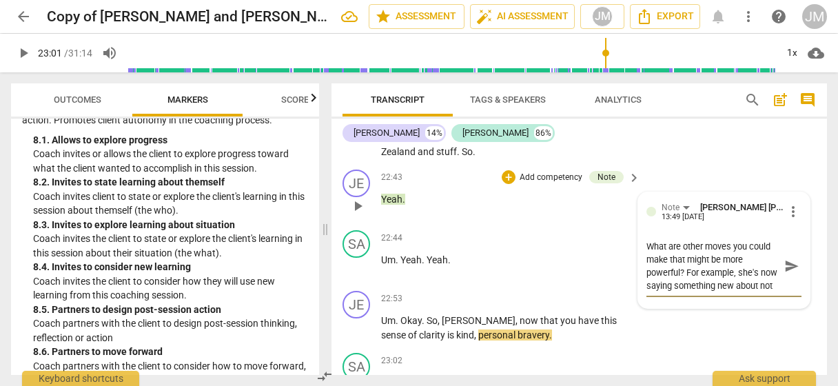
scroll to position [11, 0]
click at [762, 292] on textarea "What are other moves you could make that might be more powerful? For example, s…" at bounding box center [712, 266] width 133 height 52
click at [730, 292] on textarea "What are other moves you could make that might be more powerful? For example, s…" at bounding box center [712, 266] width 133 height 52
click at [759, 292] on textarea "What are other moves you could make that might be more powerful? For example, s…" at bounding box center [712, 266] width 133 height 52
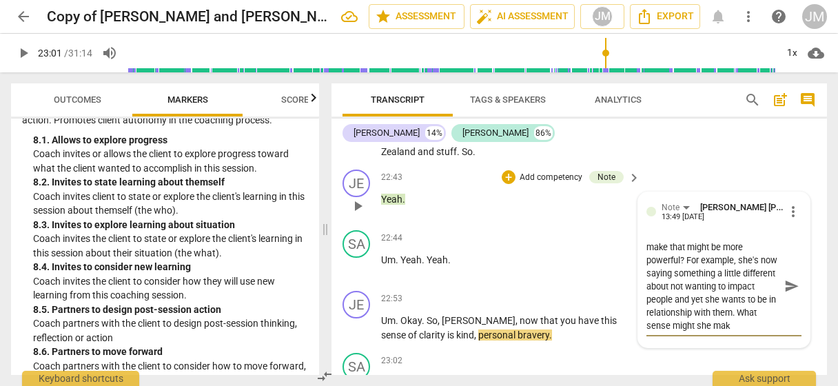
scroll to position [25, 0]
click at [789, 294] on span "send" at bounding box center [791, 285] width 15 height 15
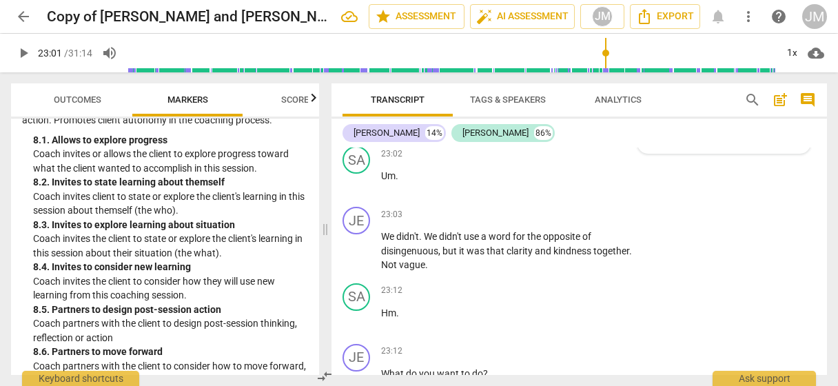
scroll to position [7516, 0]
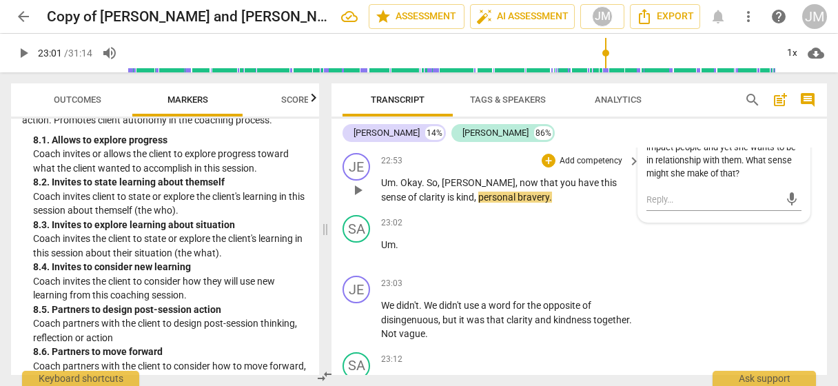
click at [575, 167] on p "Add competency" at bounding box center [590, 161] width 65 height 12
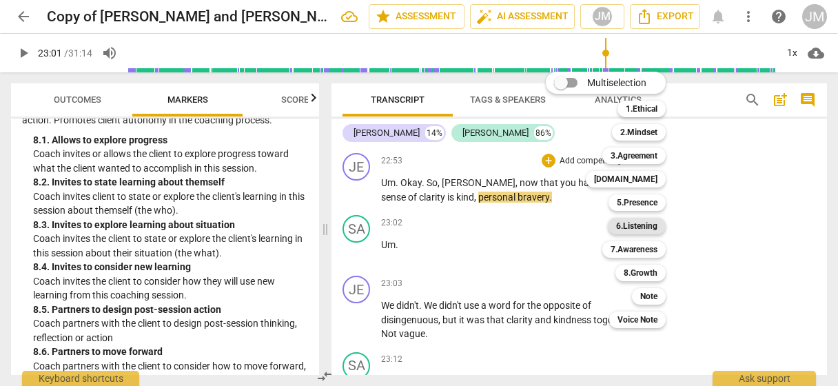
click at [626, 225] on b "6.Listening" at bounding box center [636, 226] width 41 height 17
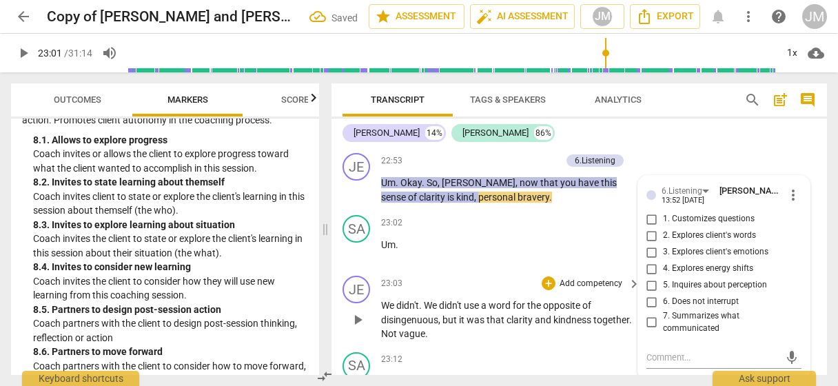
scroll to position [7652, 0]
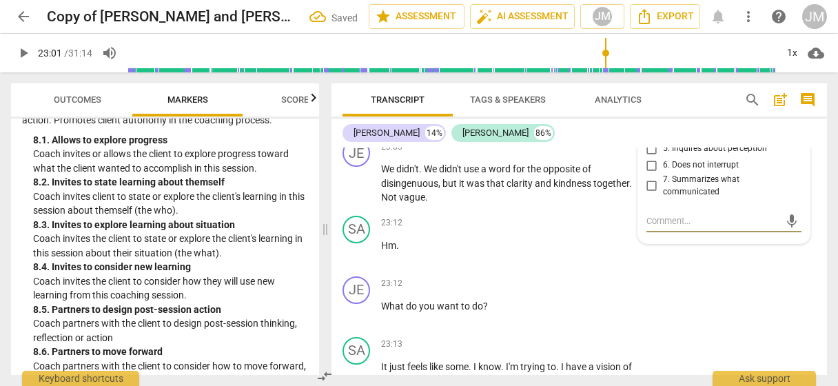
click at [651, 194] on input "7. Summarizes what communicated" at bounding box center [652, 186] width 22 height 17
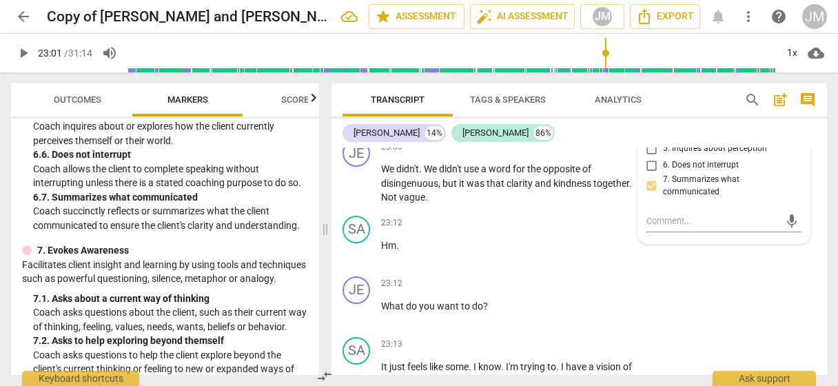
scroll to position [1240, 0]
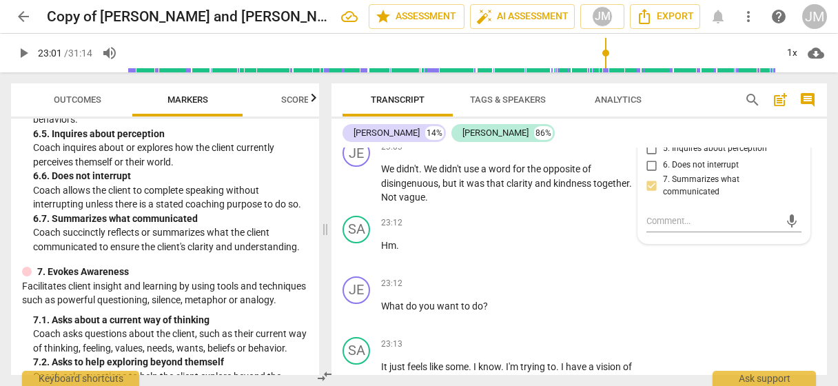
click at [648, 157] on input "5. Inquires about perception" at bounding box center [652, 149] width 22 height 17
click at [655, 227] on textarea at bounding box center [712, 220] width 133 height 13
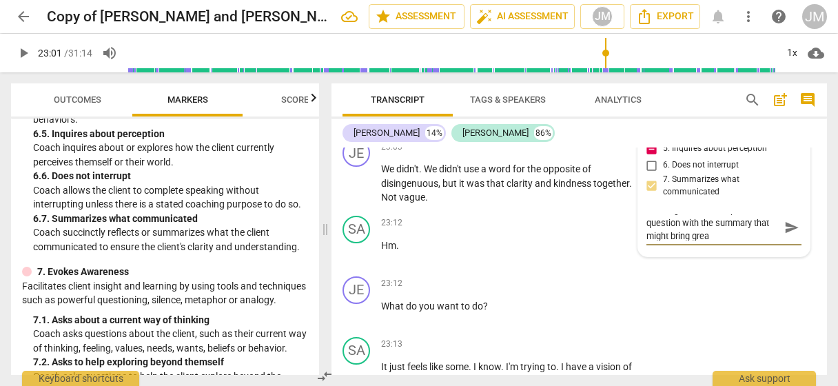
scroll to position [0, 0]
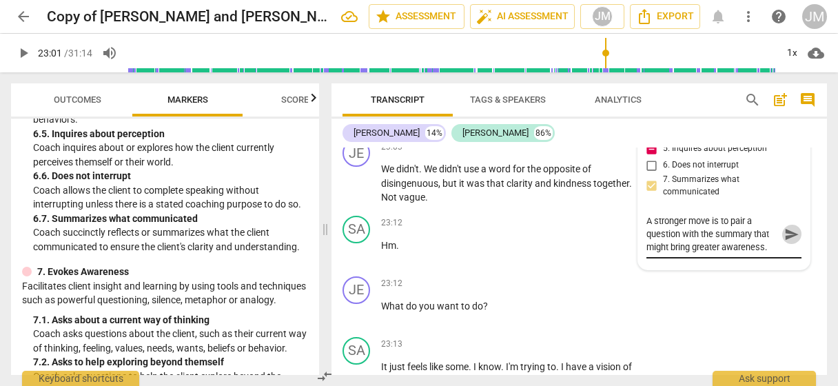
click at [785, 242] on span "send" at bounding box center [791, 234] width 15 height 15
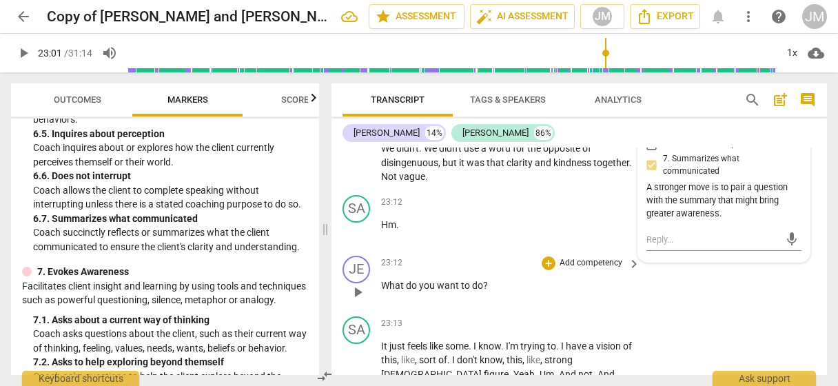
scroll to position [7652, 0]
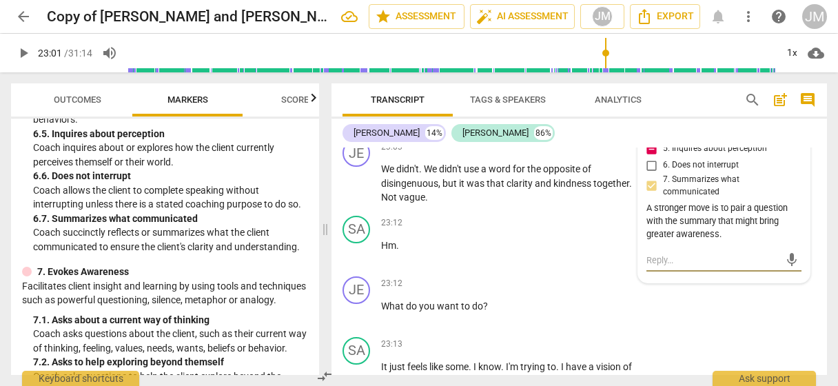
click at [695, 267] on textarea at bounding box center [712, 260] width 133 height 13
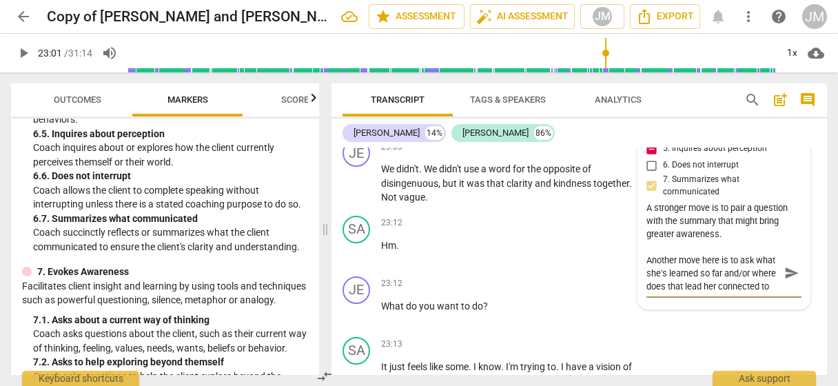
scroll to position [12, 0]
click at [784, 280] on span "send" at bounding box center [791, 272] width 15 height 15
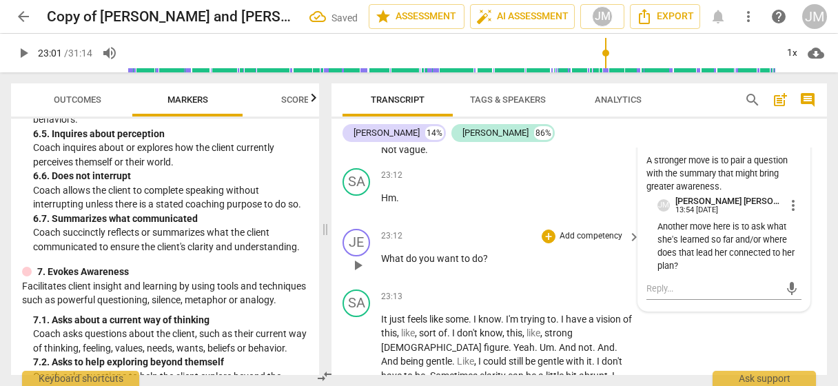
scroll to position [7721, 0]
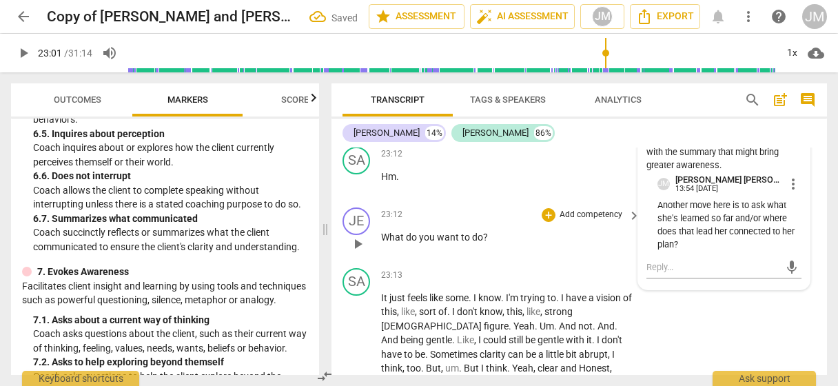
click at [566, 221] on p "Add competency" at bounding box center [590, 215] width 65 height 12
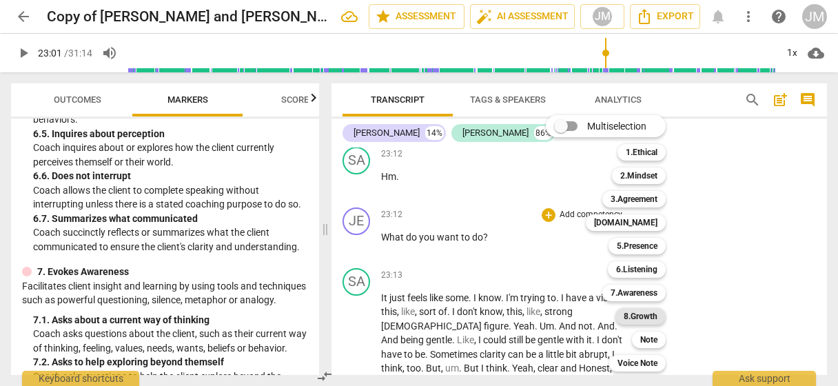
click at [628, 315] on b "8.Growth" at bounding box center [641, 316] width 34 height 17
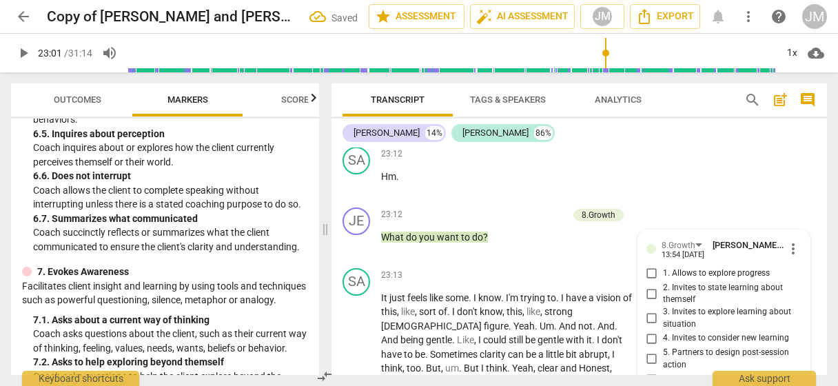
scroll to position [7959, 0]
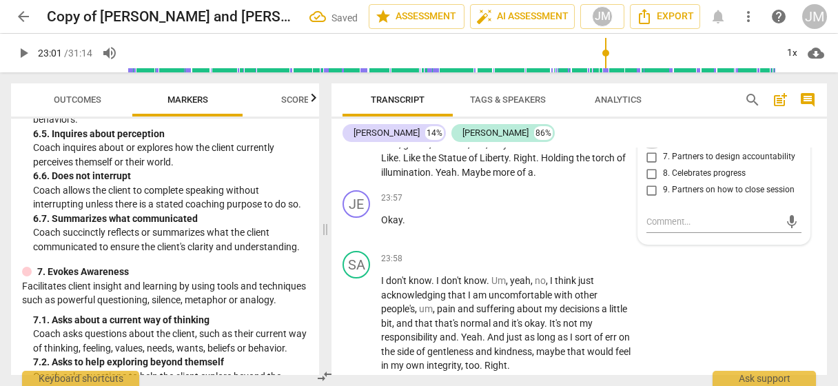
click at [652, 149] on input "6. Partners to move forward" at bounding box center [652, 140] width 22 height 17
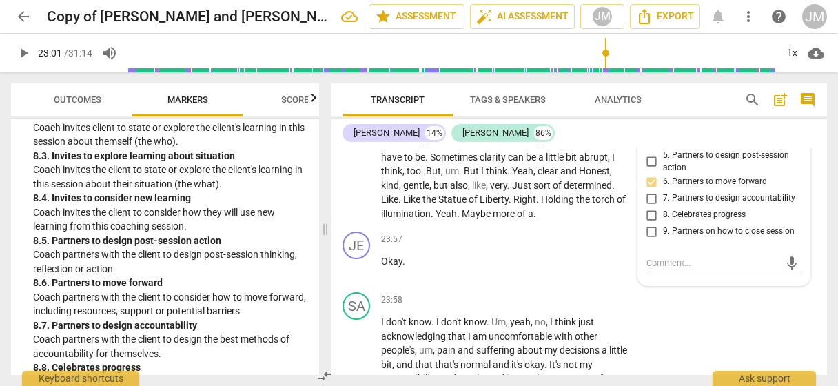
scroll to position [7890, 0]
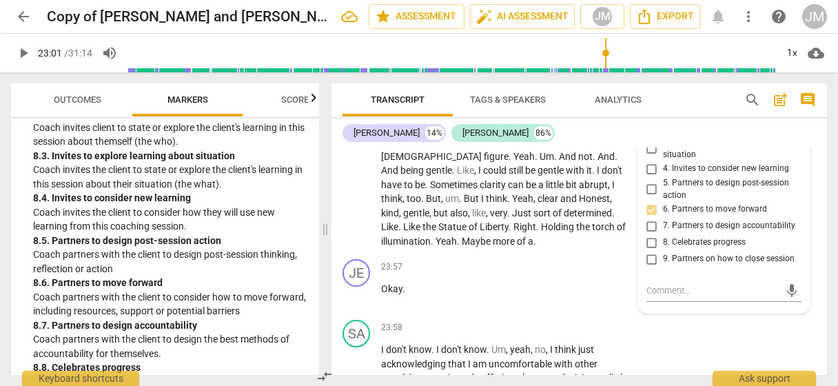
click at [648, 177] on input "4. Invites to consider new learning" at bounding box center [652, 169] width 22 height 17
click at [660, 297] on textarea at bounding box center [712, 290] width 133 height 13
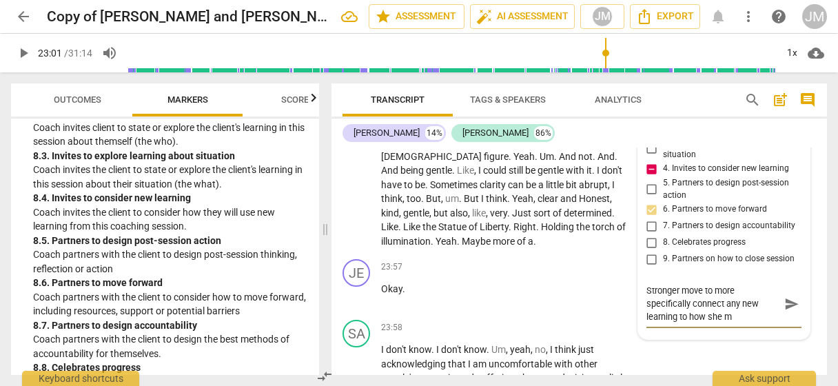
scroll to position [0, 0]
click at [648, 198] on input "5. Partners to design post-session action" at bounding box center [652, 189] width 22 height 17
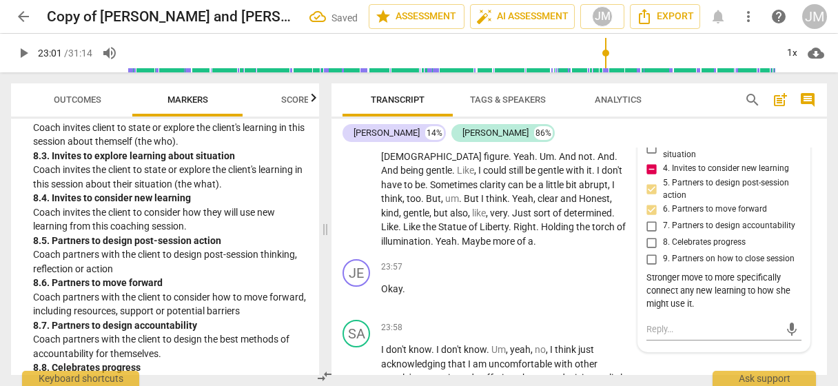
click at [648, 218] on input "6. Partners to move forward" at bounding box center [652, 209] width 22 height 17
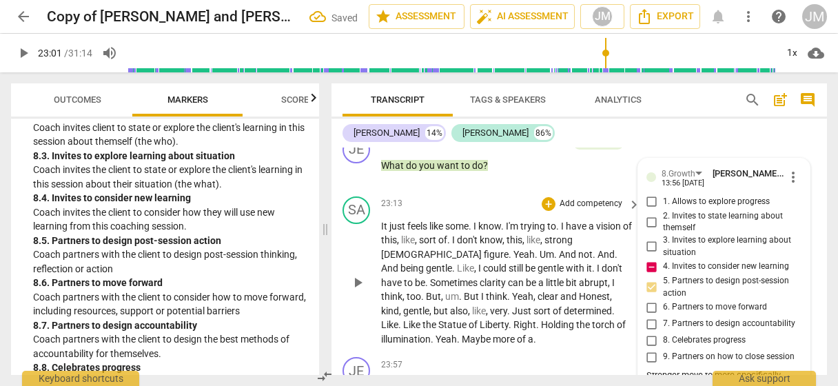
scroll to position [7822, 0]
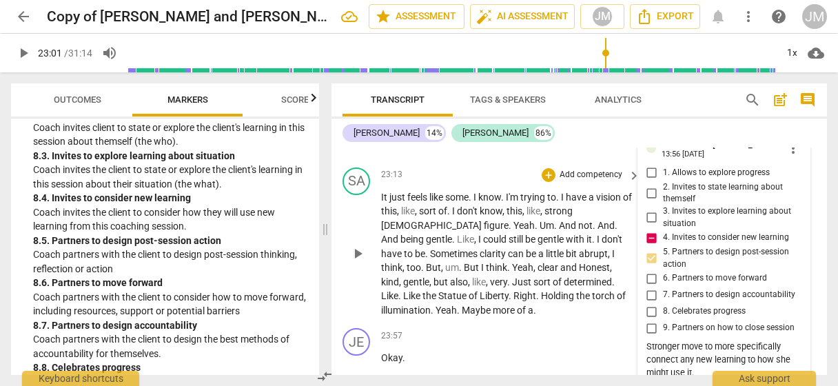
click at [354, 262] on span "play_arrow" at bounding box center [357, 253] width 17 height 17
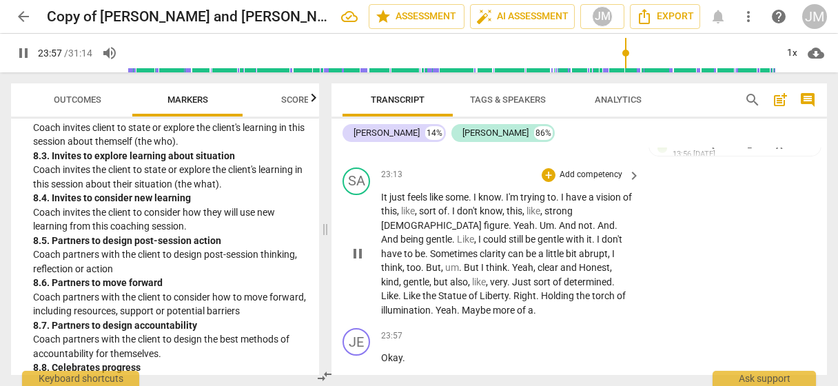
scroll to position [8065, 0]
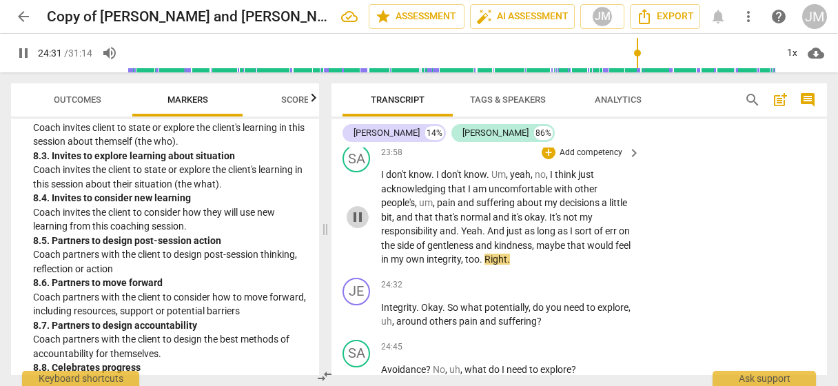
drag, startPoint x: 362, startPoint y: 256, endPoint x: 376, endPoint y: 248, distance: 15.1
click at [362, 225] on span "pause" at bounding box center [357, 217] width 17 height 17
click at [601, 159] on p "Add competency" at bounding box center [590, 153] width 65 height 12
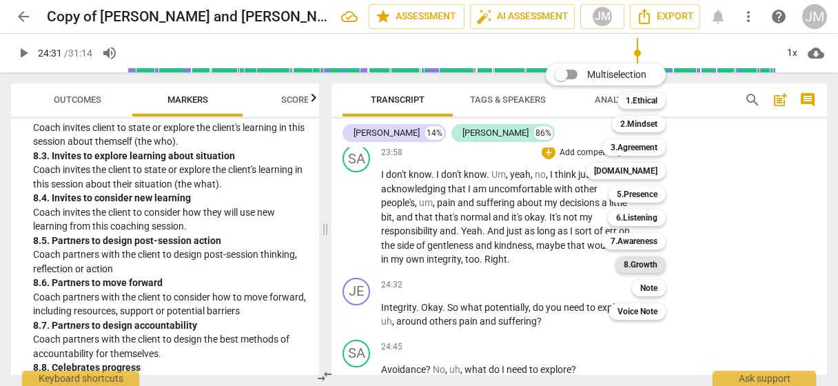
click at [638, 259] on b "8.Growth" at bounding box center [641, 264] width 34 height 17
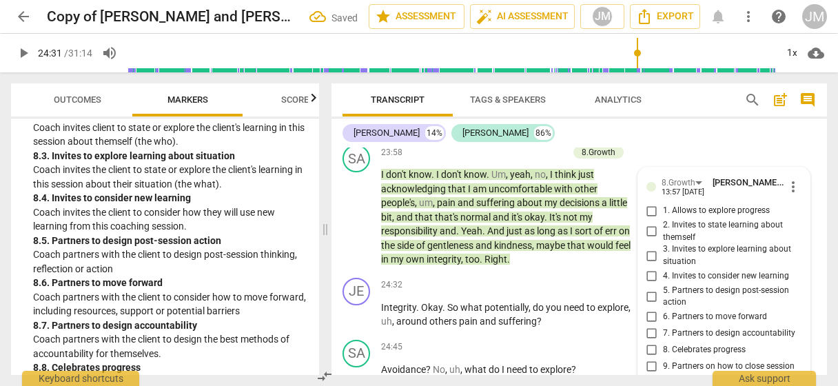
scroll to position [8242, 0]
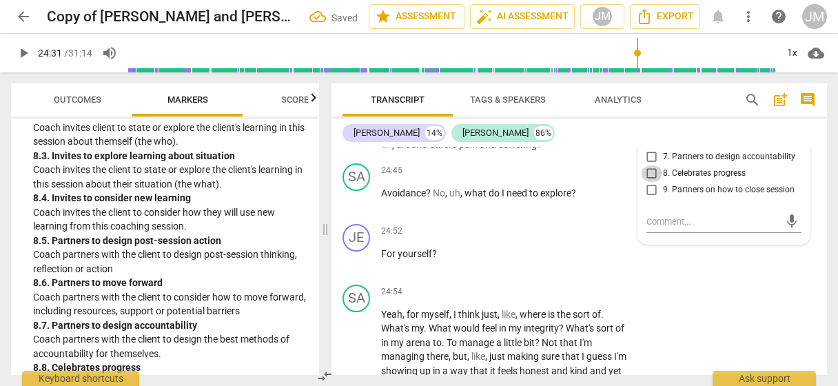
click at [652, 182] on input "8. Celebrates progress" at bounding box center [652, 173] width 22 height 17
click at [646, 182] on input "8. Celebrates progress" at bounding box center [652, 173] width 22 height 17
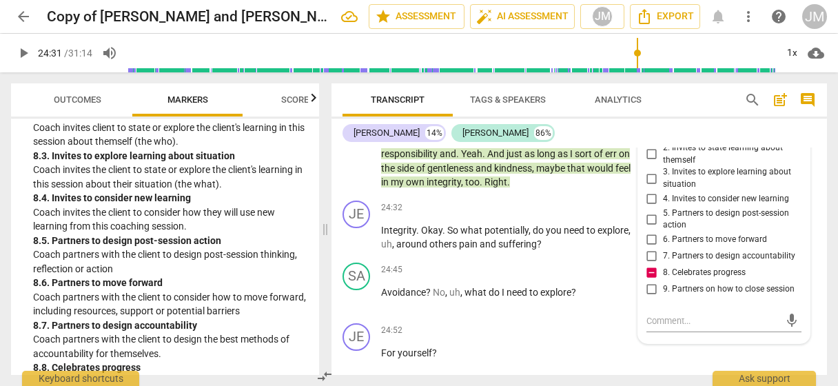
scroll to position [8173, 0]
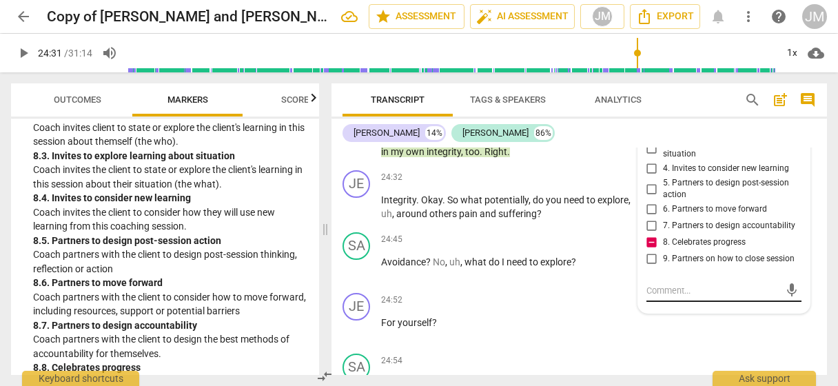
click at [685, 297] on textarea at bounding box center [712, 290] width 133 height 13
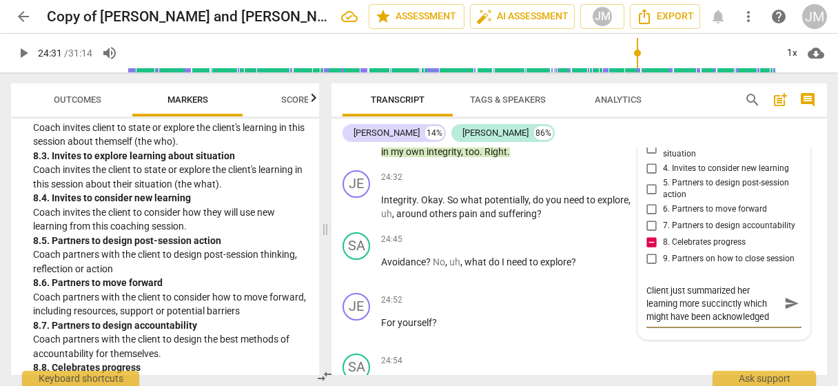
scroll to position [11, 0]
click at [784, 311] on span "send" at bounding box center [791, 303] width 15 height 15
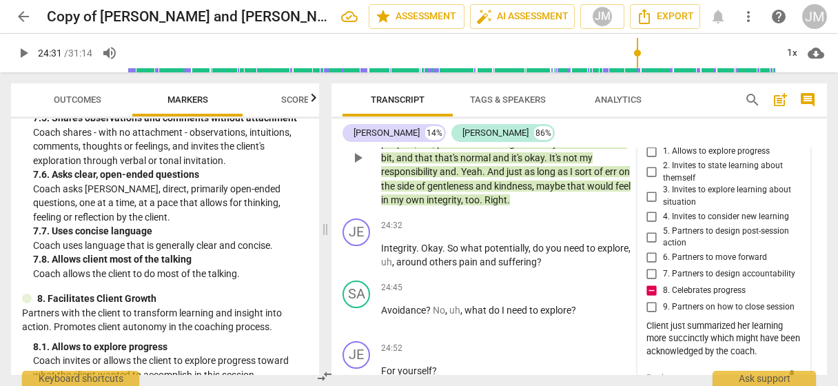
scroll to position [8104, 0]
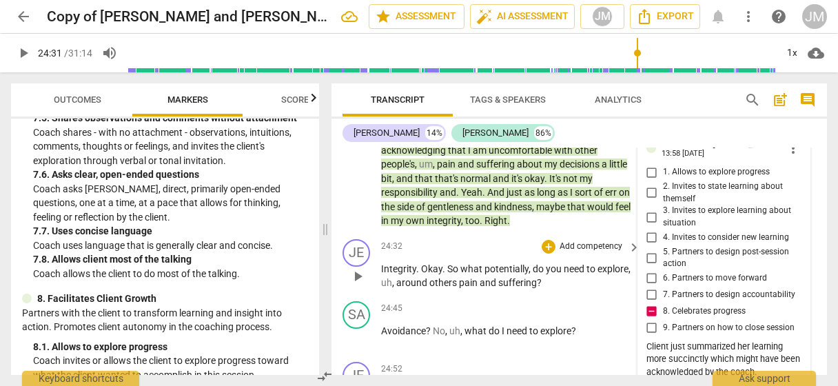
click at [586, 253] on p "Add competency" at bounding box center [590, 247] width 65 height 12
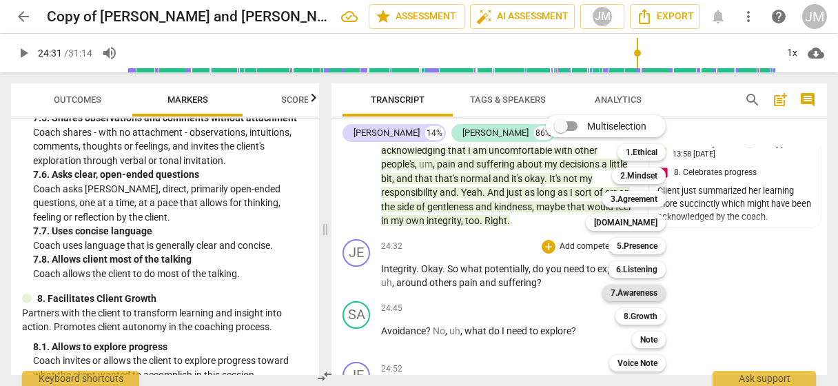
click at [647, 294] on b "7.Awareness" at bounding box center [634, 293] width 47 height 17
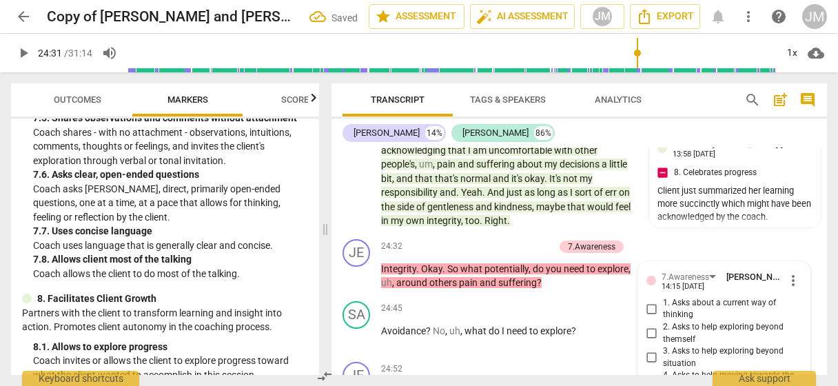
scroll to position [8381, 0]
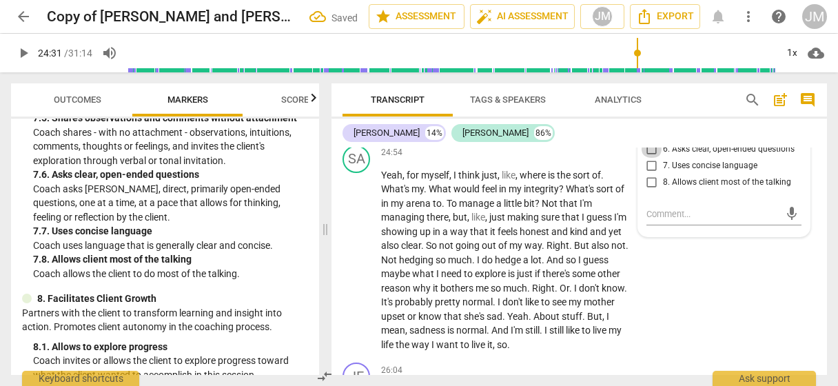
click at [651, 158] on input "6. Asks clear, open-ended questions" at bounding box center [652, 149] width 22 height 17
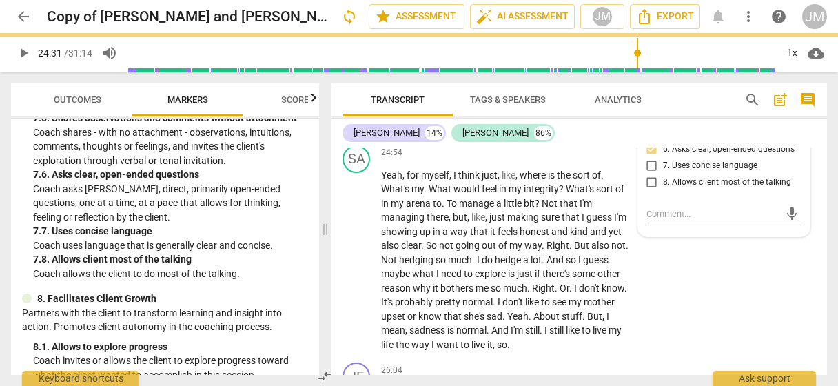
click at [649, 137] on input "5. Shares observations and comments without attachment" at bounding box center [652, 129] width 22 height 17
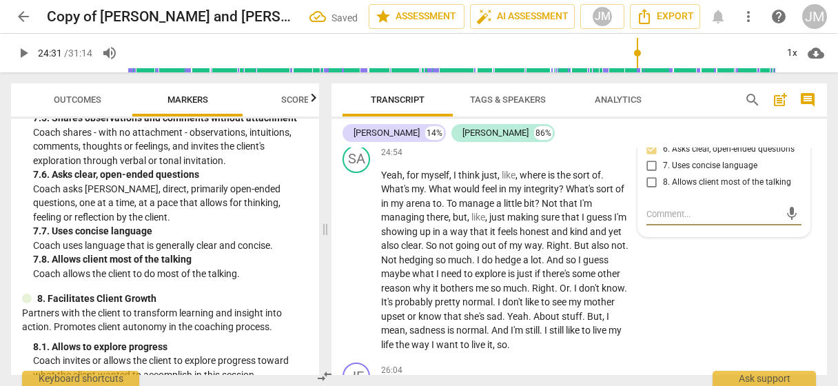
click at [668, 221] on textarea at bounding box center [712, 213] width 133 height 13
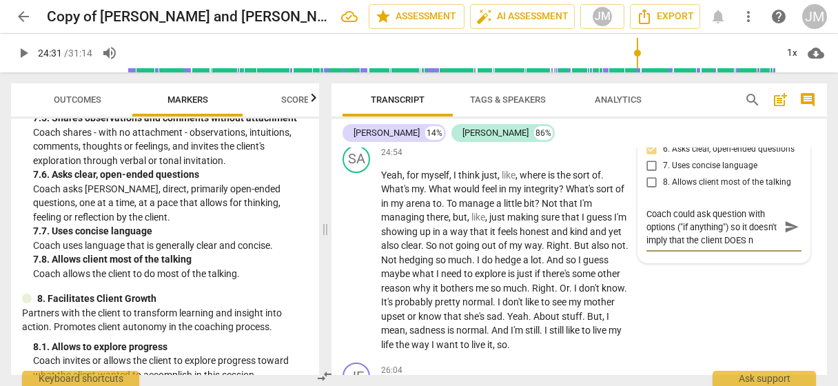
scroll to position [12, 0]
click at [784, 234] on span "send" at bounding box center [791, 226] width 15 height 15
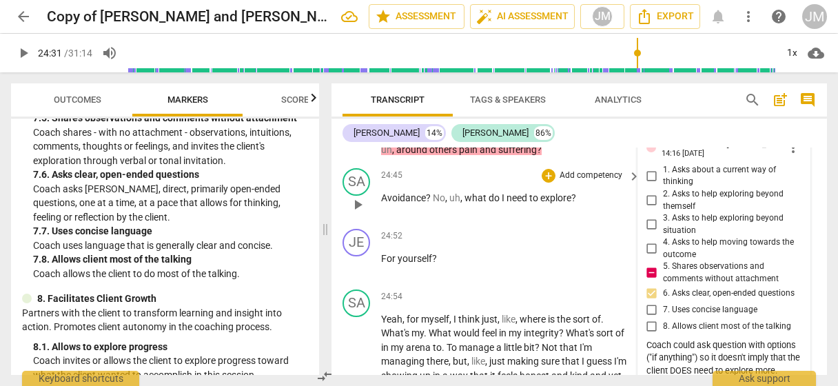
scroll to position [8243, 0]
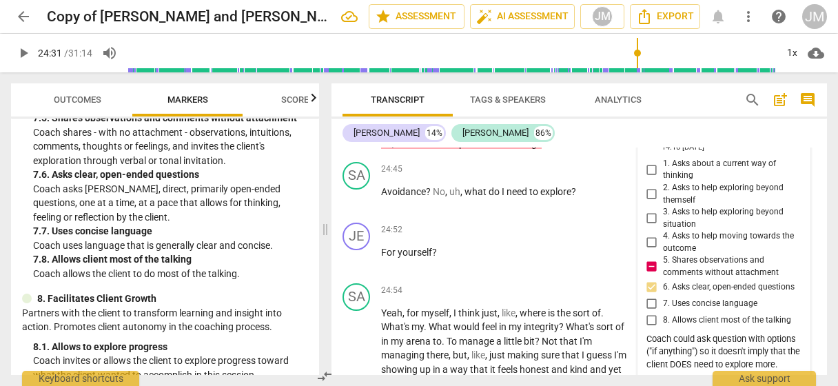
click at [653, 275] on input "5. Shares observations and comments without attachment" at bounding box center [652, 266] width 22 height 17
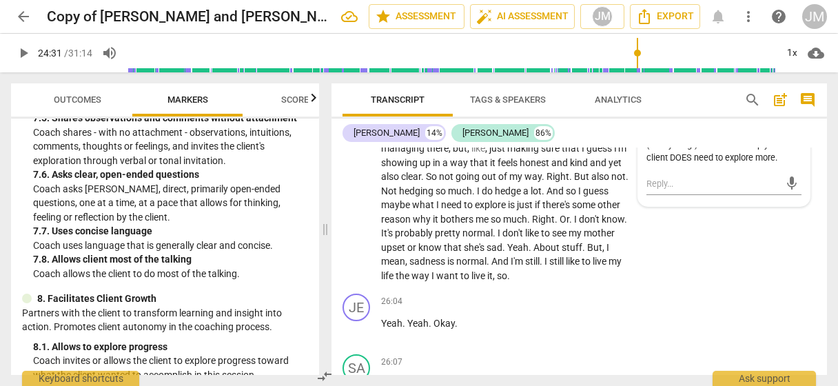
scroll to position [8381, 0]
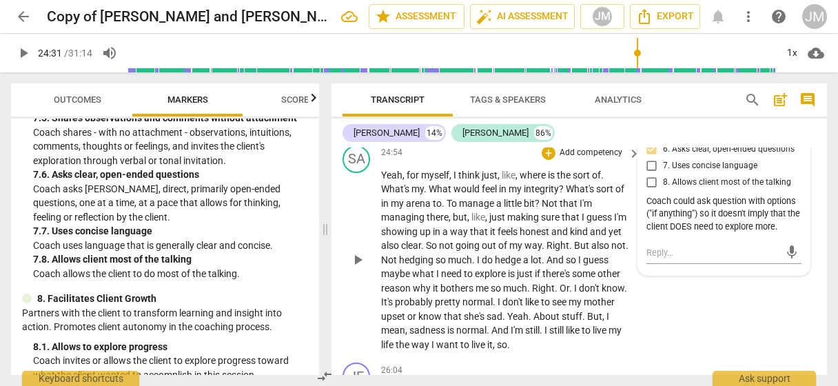
click at [353, 268] on span "play_arrow" at bounding box center [357, 260] width 17 height 17
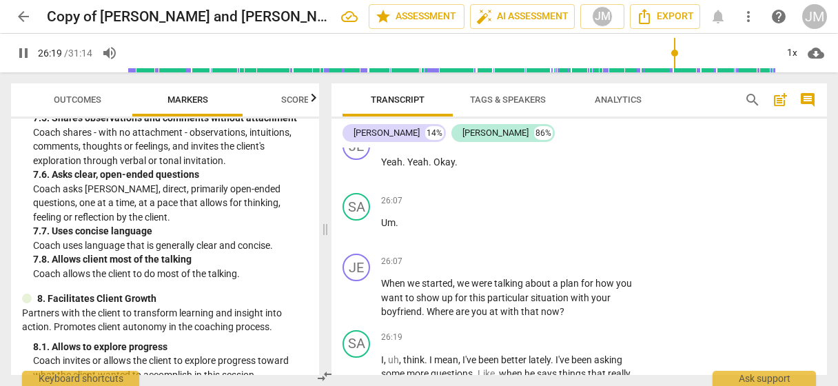
scroll to position [8857, 0]
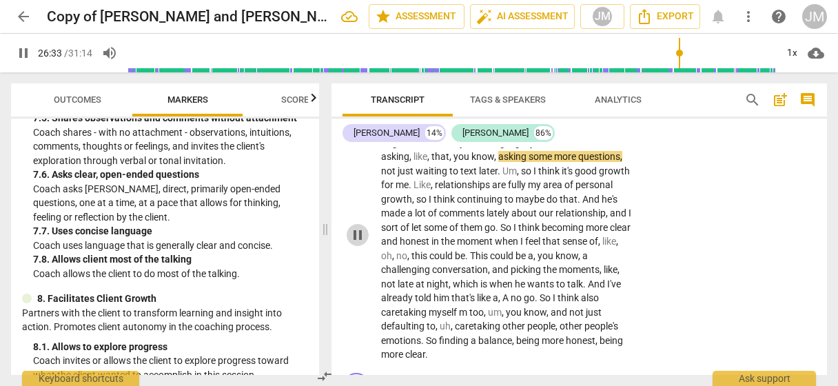
click at [360, 243] on span "pause" at bounding box center [357, 235] width 17 height 17
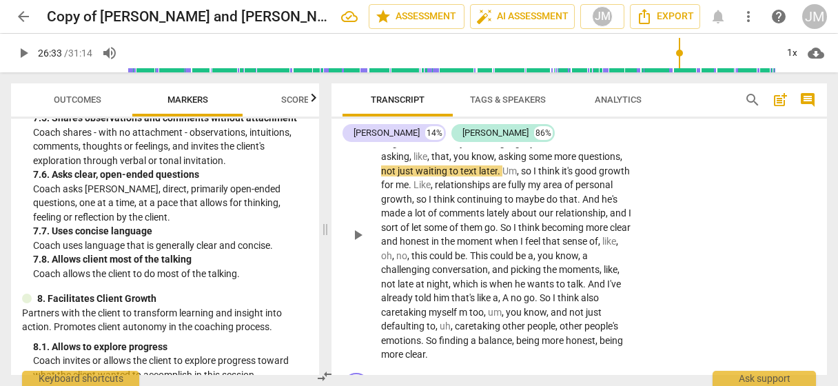
click at [354, 243] on span "play_arrow" at bounding box center [357, 235] width 17 height 17
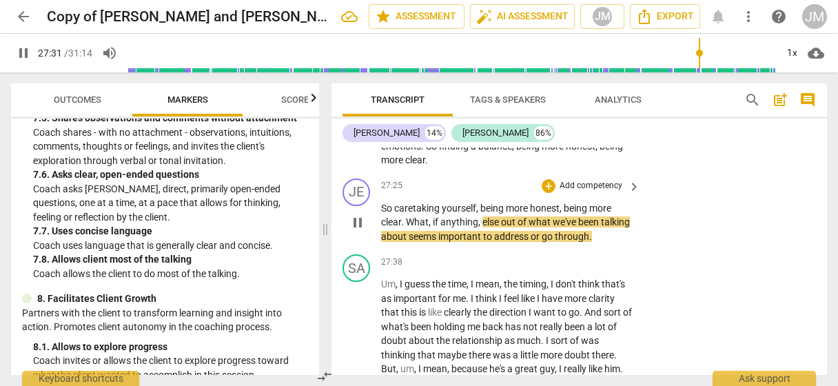
scroll to position [9063, 0]
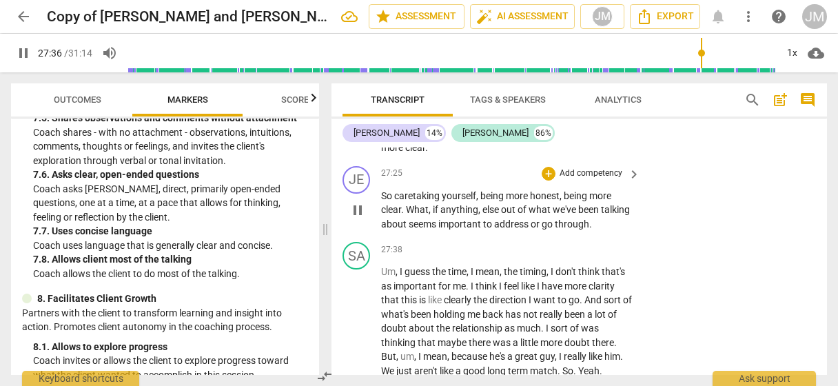
click at [589, 180] on p "Add competency" at bounding box center [590, 173] width 65 height 12
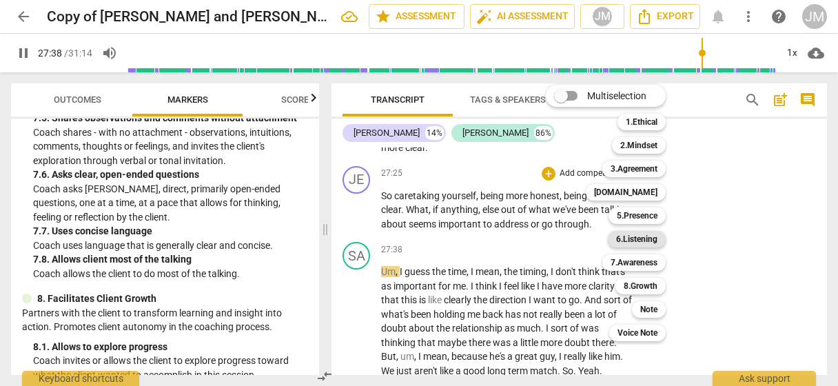
click at [635, 238] on b "6.Listening" at bounding box center [636, 239] width 41 height 17
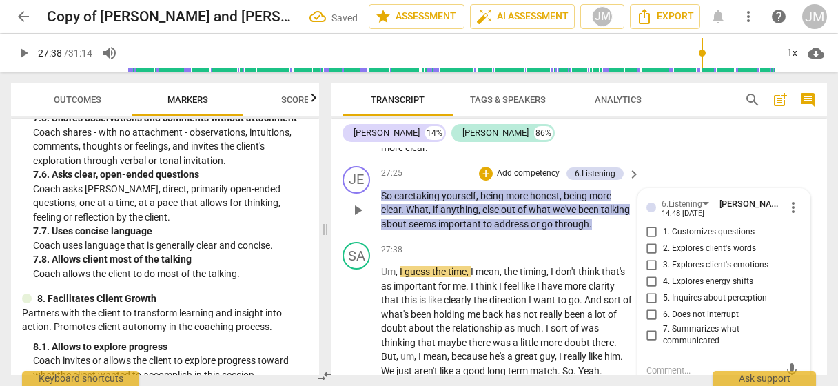
scroll to position [9212, 0]
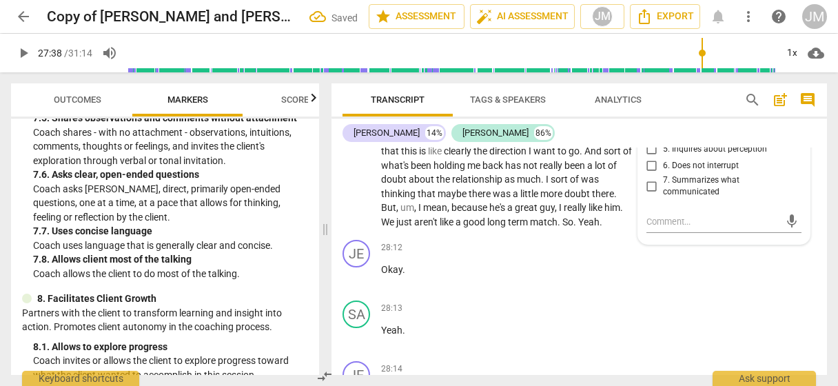
click at [686, 198] on span "7. Summarizes what communicated" at bounding box center [729, 186] width 133 height 24
click at [663, 194] on input "7. Summarizes what communicated" at bounding box center [652, 186] width 22 height 17
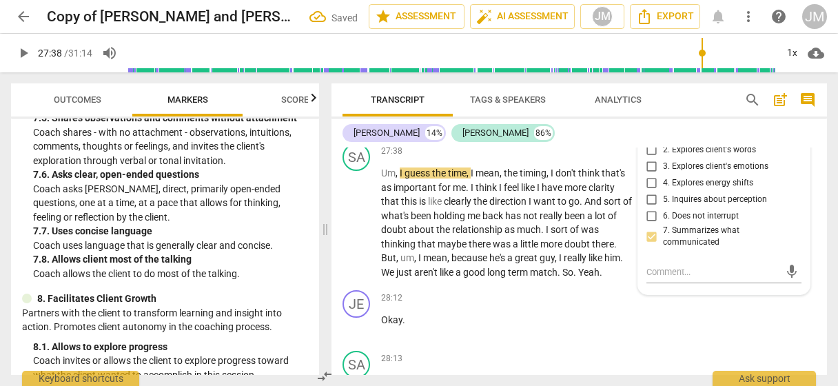
scroll to position [9143, 0]
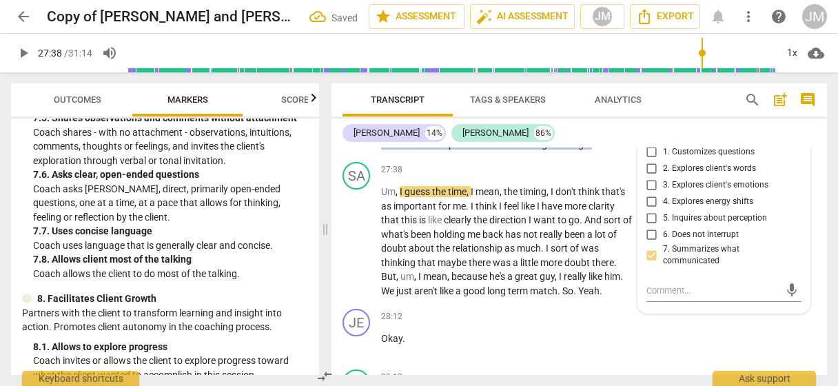
click at [687, 158] on span "1. Customizes questions" at bounding box center [709, 152] width 92 height 12
click at [663, 161] on input "1. Customizes questions" at bounding box center [652, 152] width 22 height 17
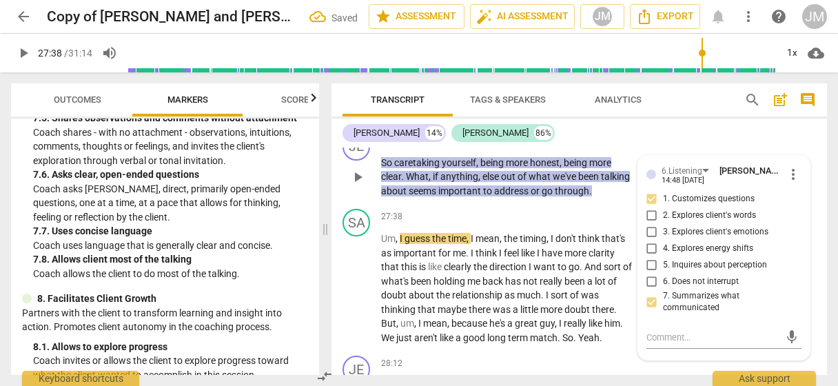
scroll to position [9074, 0]
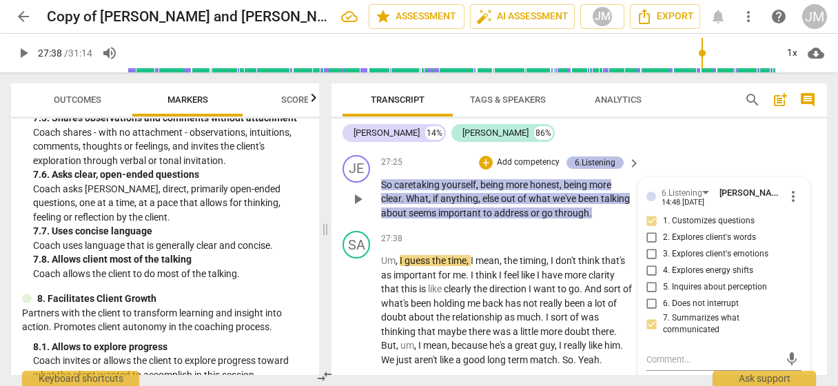
click at [584, 169] on div "6.Listening" at bounding box center [595, 162] width 41 height 12
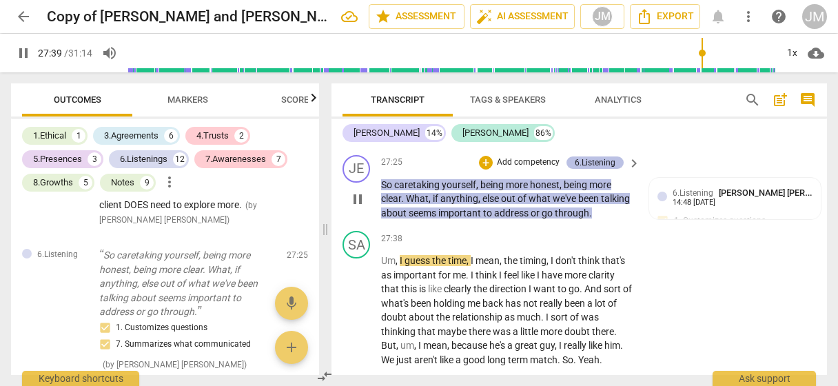
scroll to position [5979, 0]
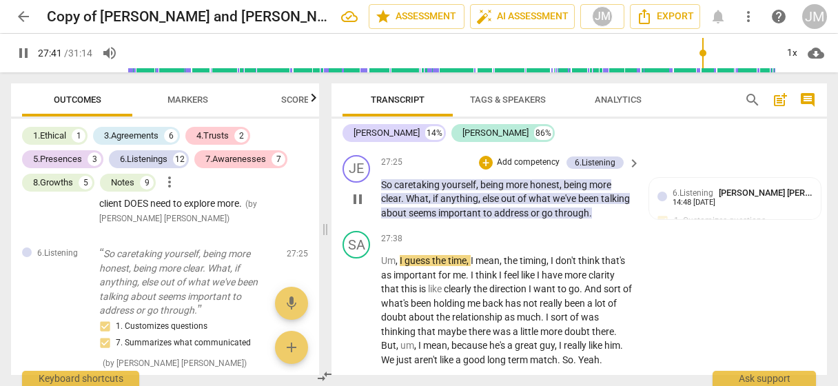
click at [502, 169] on p "Add competency" at bounding box center [527, 162] width 65 height 12
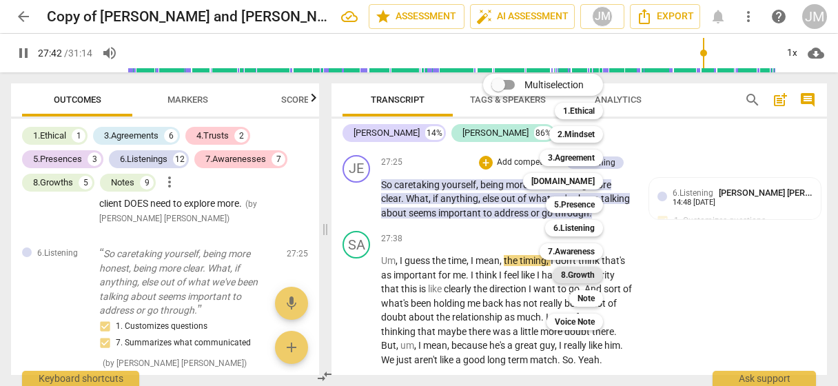
click at [580, 269] on b "8.Growth" at bounding box center [578, 275] width 34 height 17
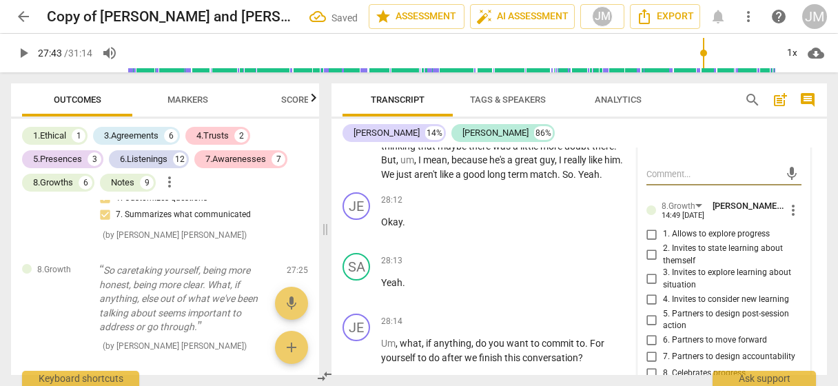
scroll to position [9281, 0]
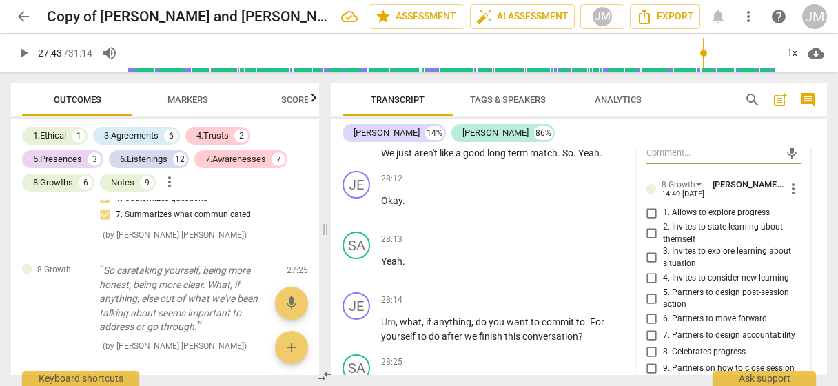
click at [649, 221] on input "1. Allows to explore progress" at bounding box center [652, 213] width 22 height 17
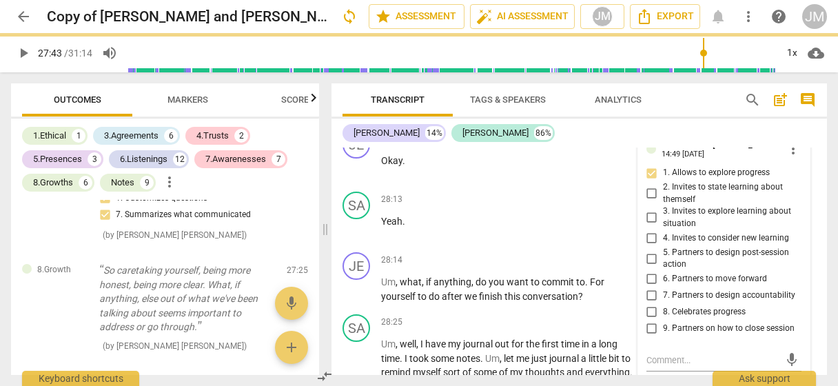
scroll to position [9350, 0]
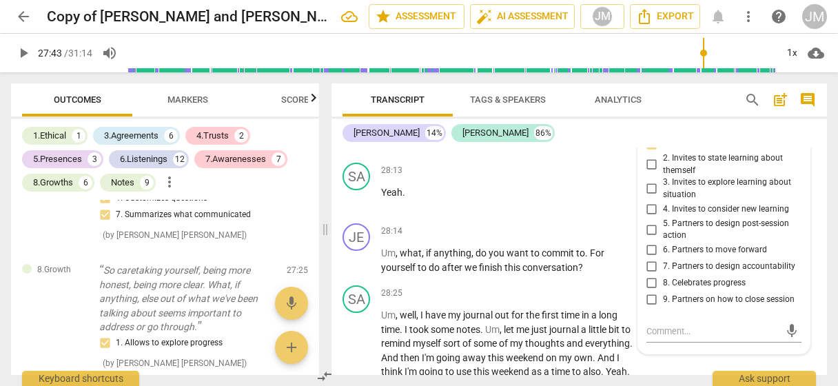
click at [187, 94] on span "Markers" at bounding box center [187, 99] width 41 height 10
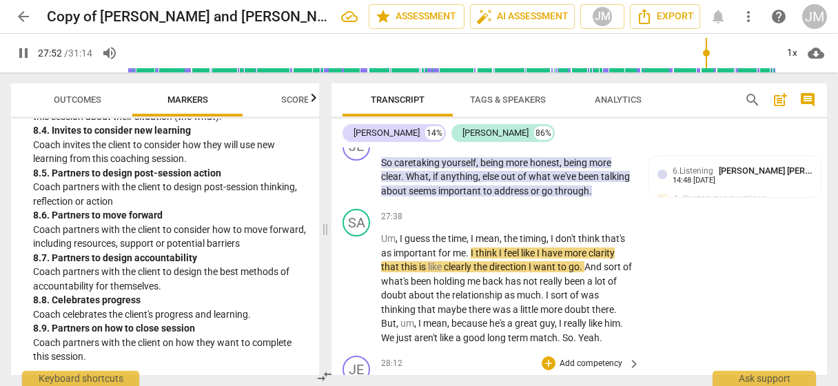
scroll to position [9074, 0]
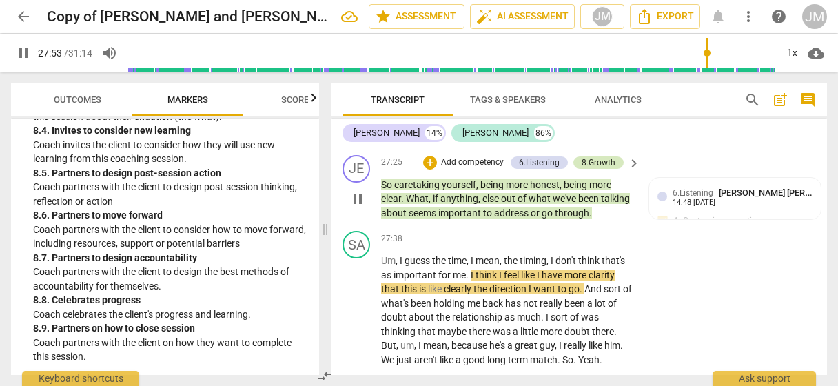
click at [591, 169] on div "8.Growth" at bounding box center [599, 162] width 34 height 12
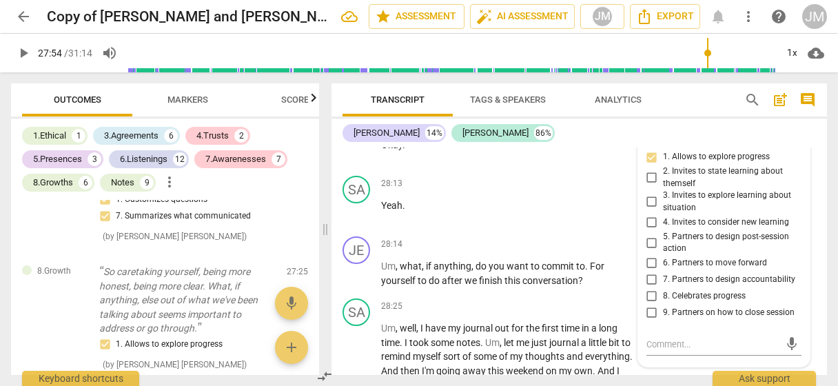
scroll to position [6115, 0]
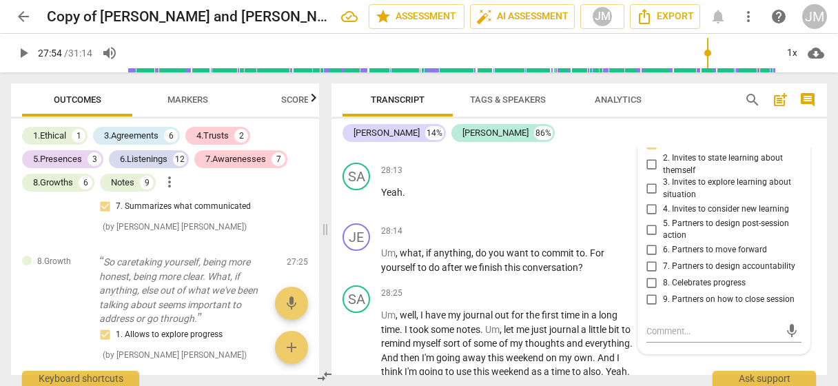
click at [650, 238] on input "5. Partners to design post-session action" at bounding box center [652, 229] width 22 height 17
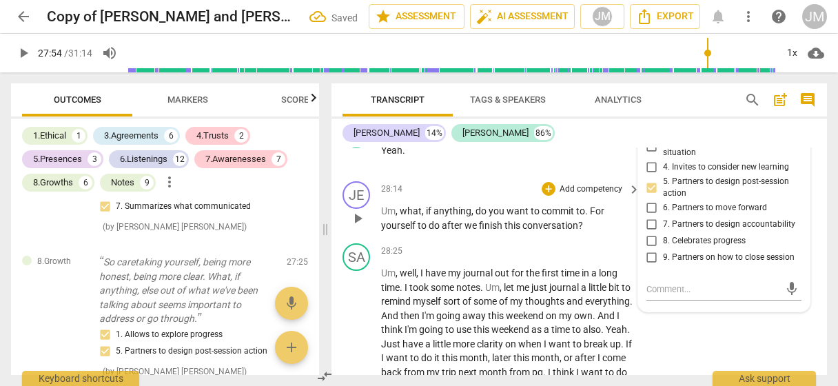
scroll to position [9419, 0]
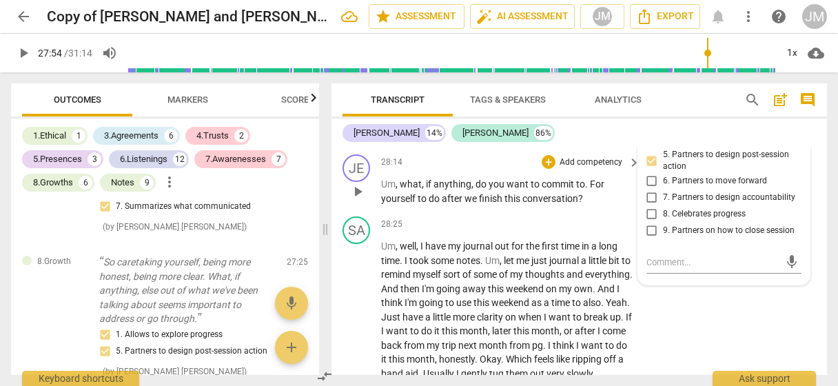
click at [576, 169] on p "Add competency" at bounding box center [590, 162] width 65 height 12
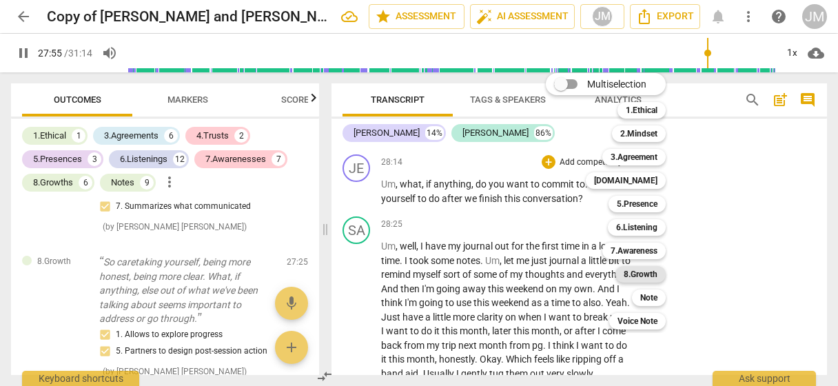
click at [651, 271] on b "8.Growth" at bounding box center [641, 274] width 34 height 17
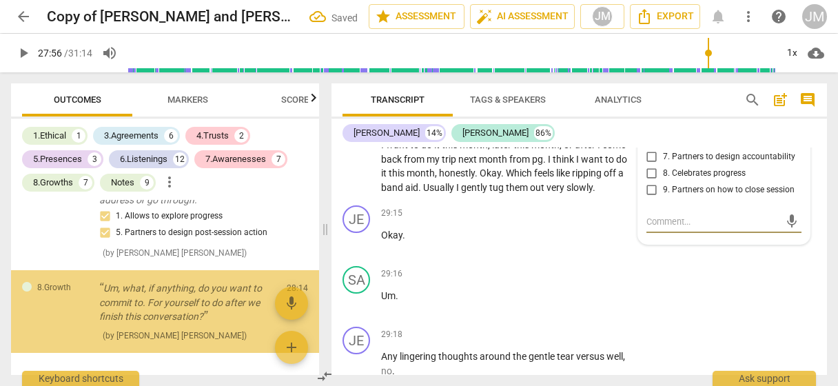
scroll to position [6237, 0]
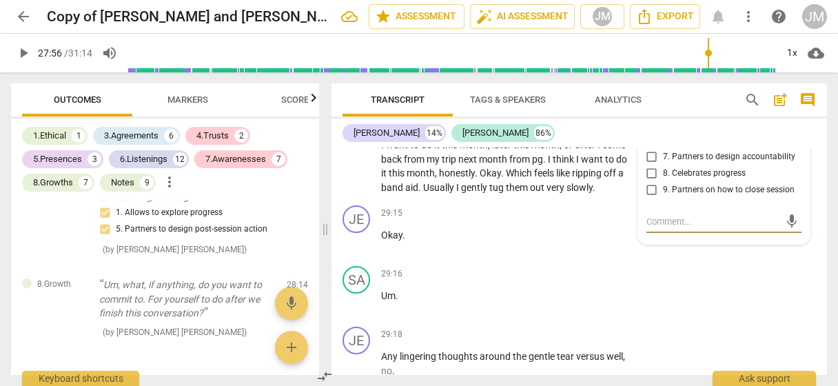
click at [648, 128] on input "5. Partners to design post-session action" at bounding box center [652, 120] width 22 height 17
click at [648, 149] on input "6. Partners to move forward" at bounding box center [652, 140] width 22 height 17
click at [178, 103] on span "Markers" at bounding box center [187, 99] width 41 height 10
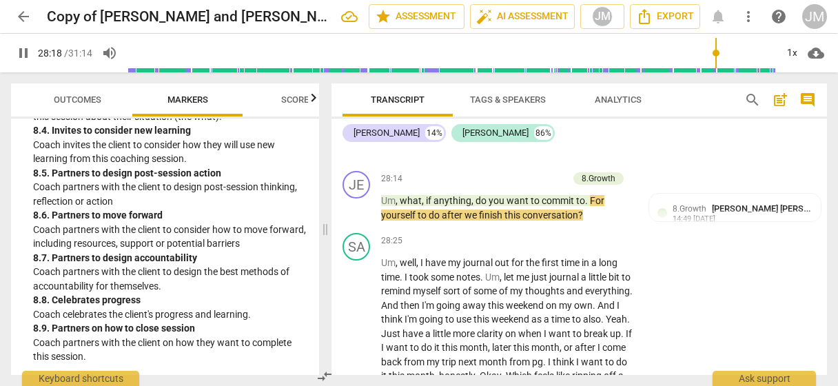
scroll to position [9456, 0]
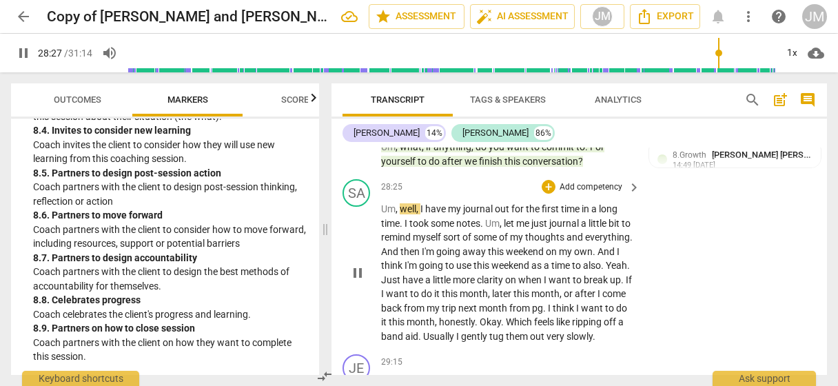
click at [358, 281] on span "pause" at bounding box center [357, 273] width 17 height 17
click at [350, 281] on span "play_arrow" at bounding box center [357, 273] width 17 height 17
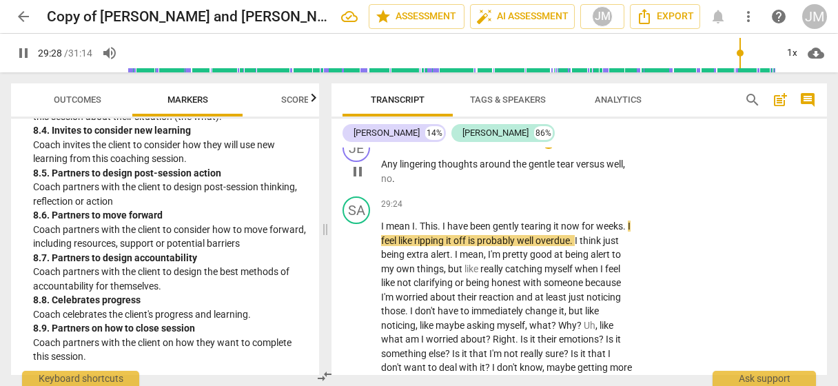
scroll to position [9801, 0]
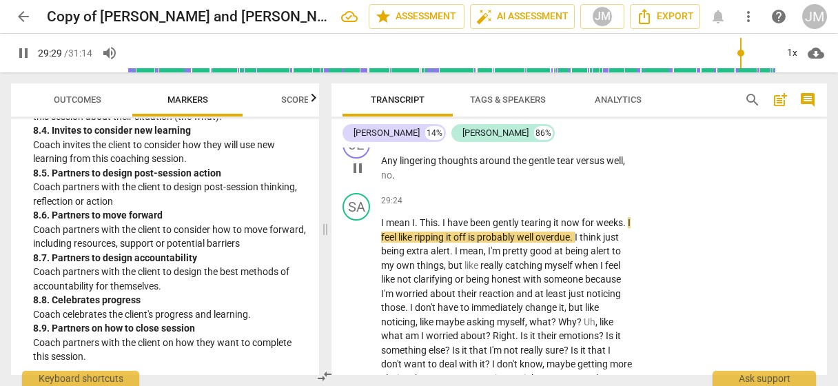
click at [585, 145] on p "Add competency" at bounding box center [590, 139] width 65 height 12
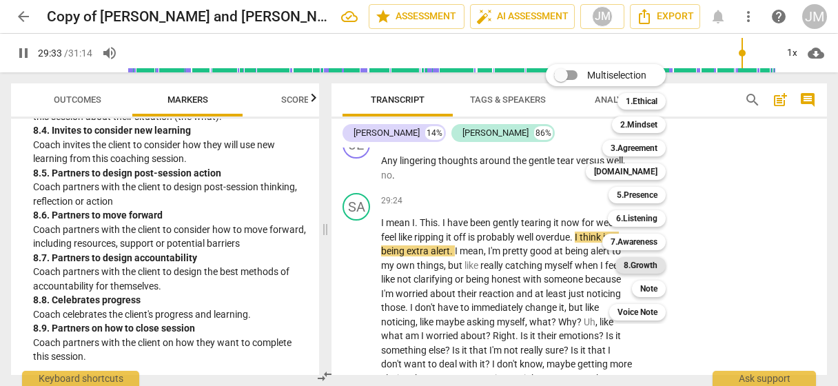
click at [647, 261] on b "8.Growth" at bounding box center [641, 265] width 34 height 17
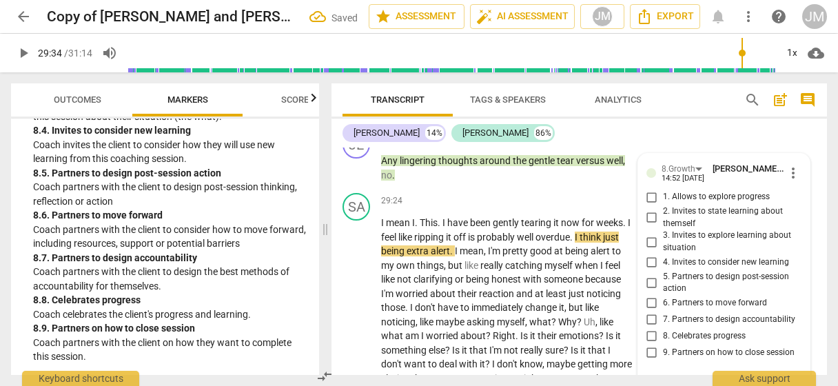
scroll to position [9977, 0]
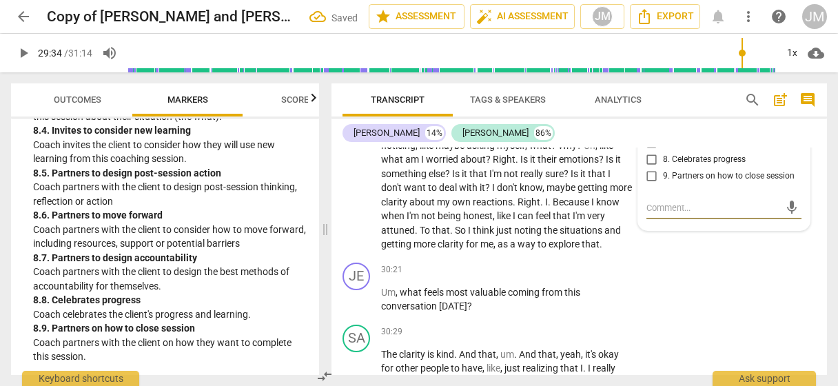
click at [647, 214] on textarea at bounding box center [712, 207] width 133 height 13
click at [648, 135] on input "6. Partners to move forward" at bounding box center [652, 127] width 22 height 17
click at [365, 154] on span "play_arrow" at bounding box center [357, 145] width 17 height 17
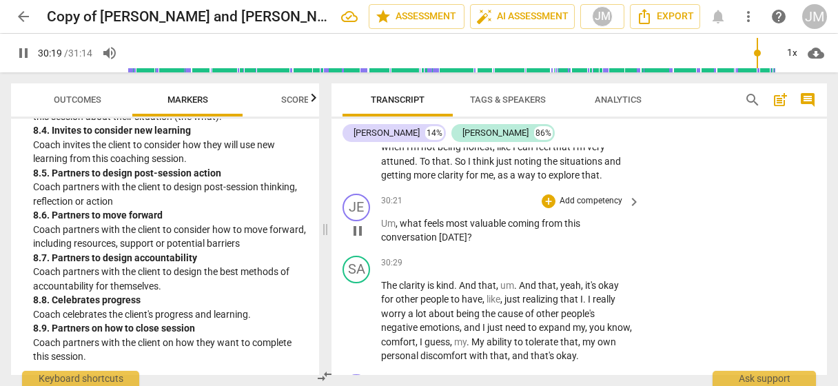
scroll to position [10115, 0]
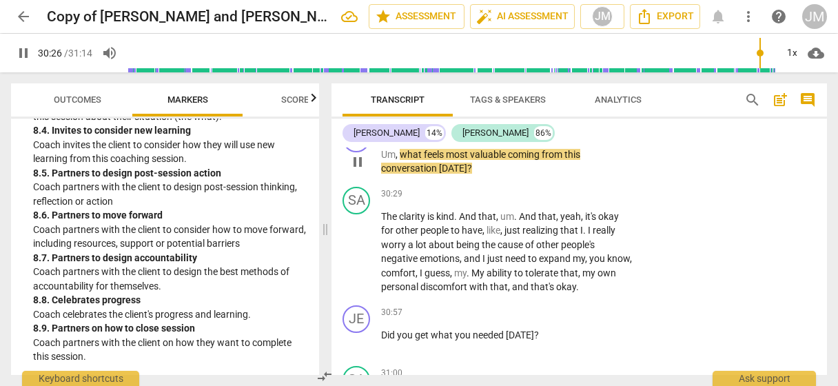
click at [585, 139] on p "Add competency" at bounding box center [590, 132] width 65 height 12
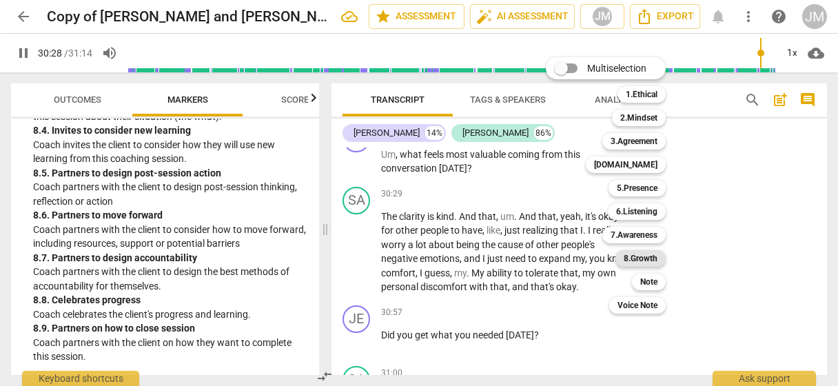
click at [630, 263] on b "8.Growth" at bounding box center [641, 258] width 34 height 17
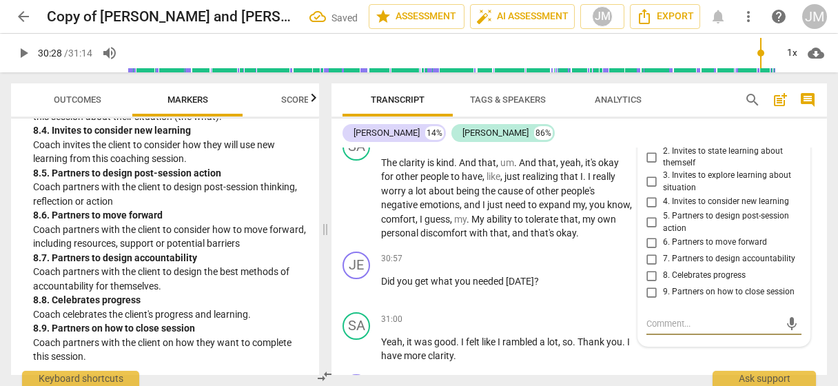
scroll to position [10147, 0]
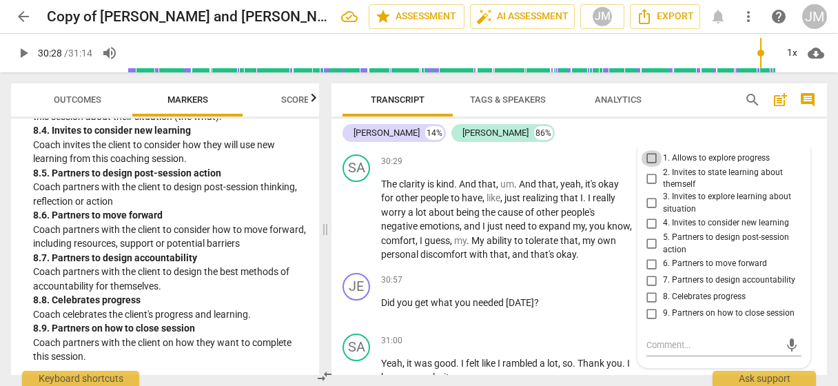
click at [652, 167] on input "1. Allows to explore progress" at bounding box center [652, 158] width 22 height 17
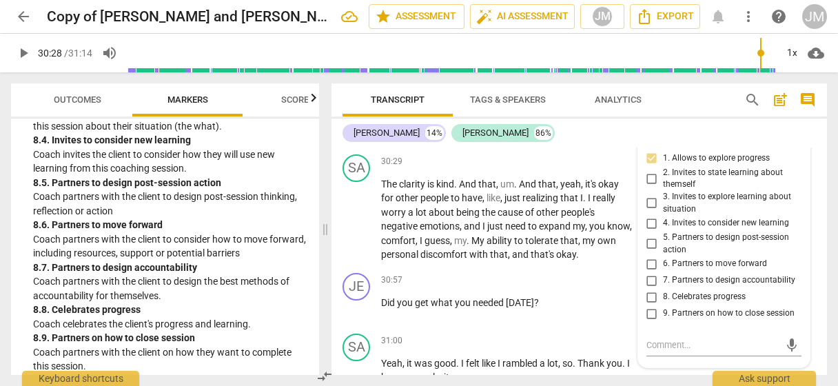
scroll to position [1956, 0]
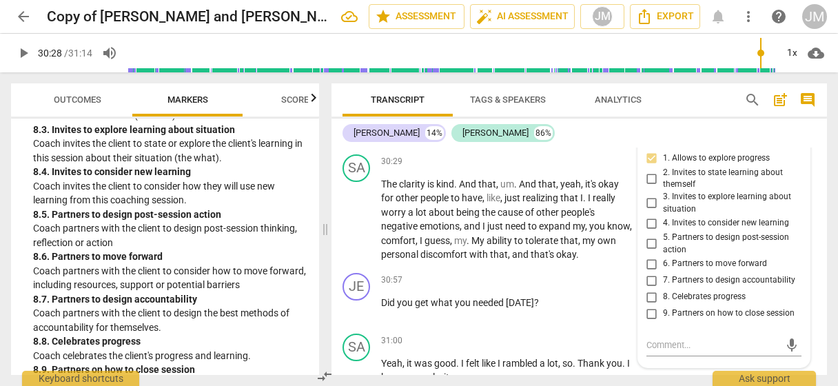
click at [648, 212] on input "3. Invites to explore learning about situation" at bounding box center [652, 203] width 22 height 17
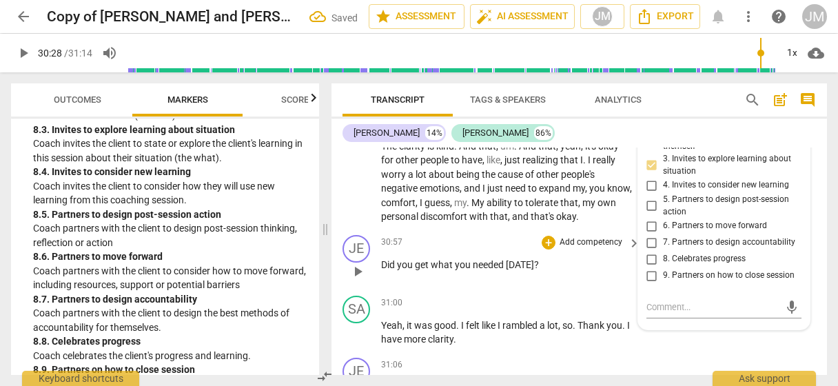
scroll to position [10216, 0]
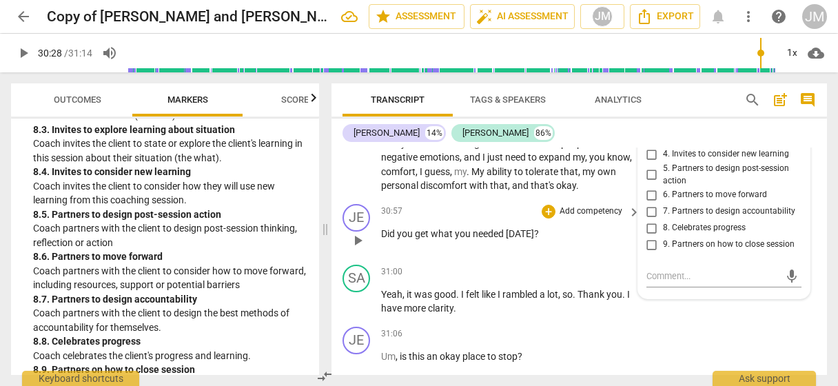
click at [577, 218] on p "Add competency" at bounding box center [590, 211] width 65 height 12
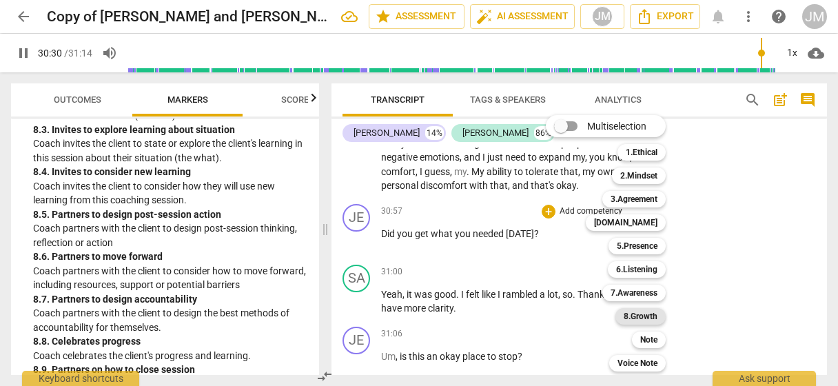
click at [634, 318] on b "8.Growth" at bounding box center [641, 316] width 34 height 17
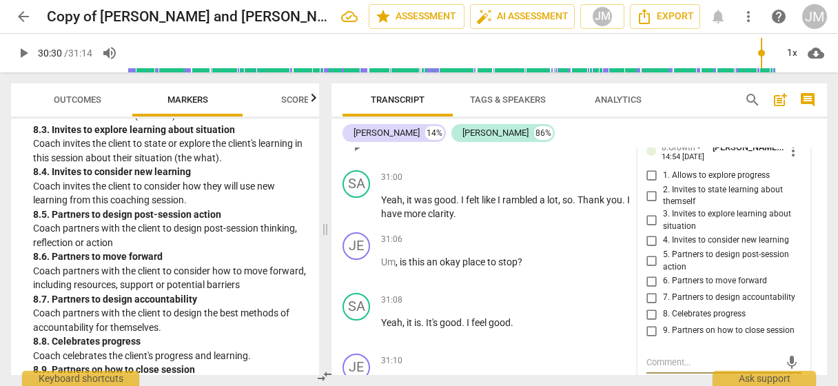
scroll to position [10380, 0]
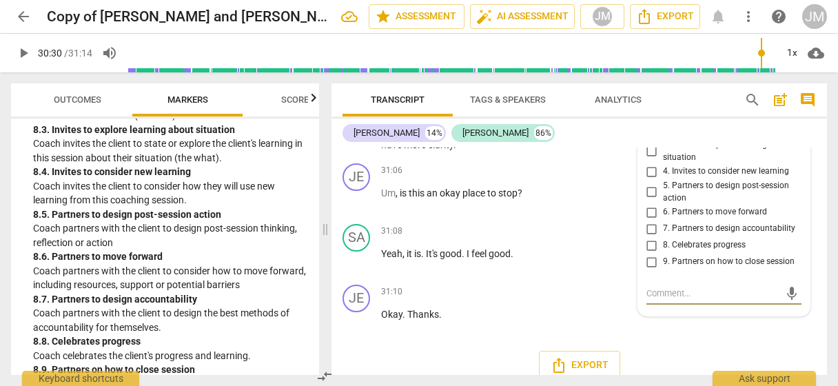
click at [649, 115] on input "1. Allows to explore progress" at bounding box center [652, 107] width 22 height 17
click at [646, 300] on textarea at bounding box center [712, 293] width 133 height 13
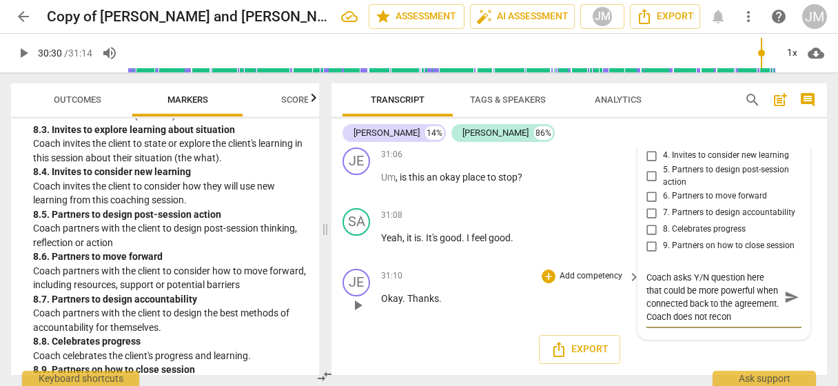
scroll to position [11, 0]
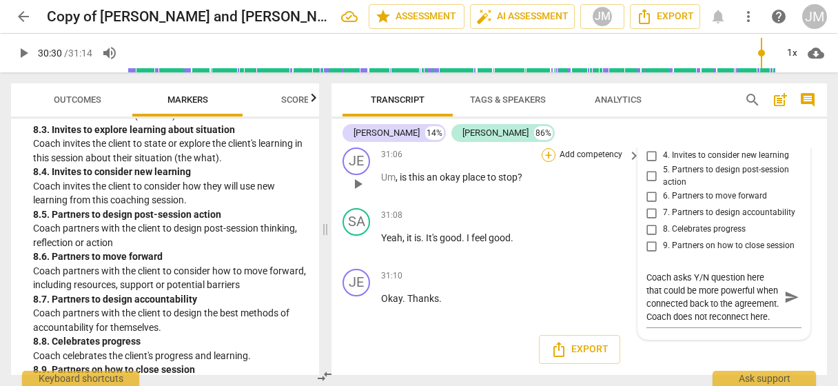
click at [548, 156] on div "+" at bounding box center [549, 155] width 14 height 14
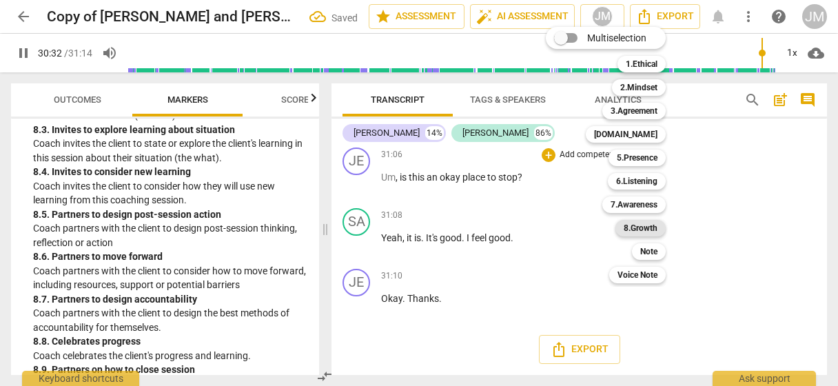
click at [659, 229] on div "8.Growth" at bounding box center [640, 228] width 50 height 17
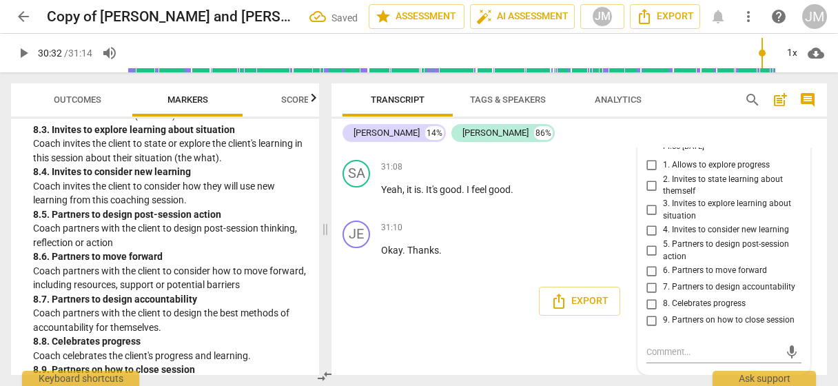
scroll to position [10497, 0]
click at [682, 319] on span "9. Partners on how to close session" at bounding box center [729, 320] width 132 height 12
click at [663, 319] on input "9. Partners on how to close session" at bounding box center [652, 320] width 22 height 17
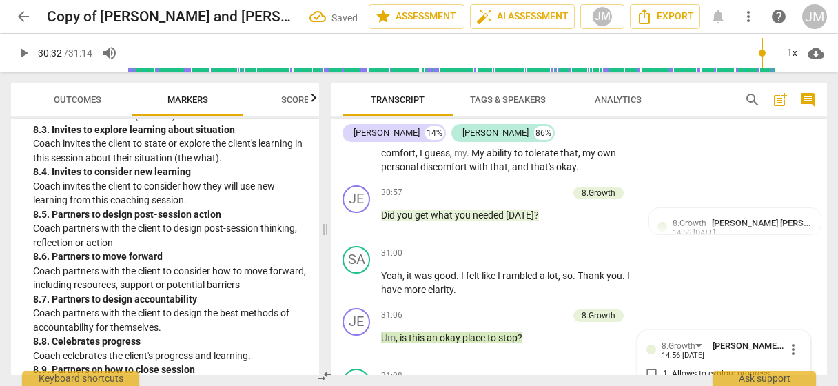
scroll to position [10222, 0]
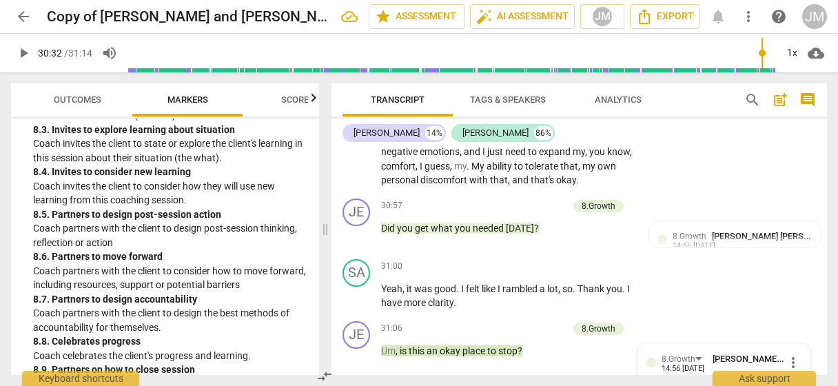
click at [783, 100] on span "post_add" at bounding box center [780, 100] width 17 height 17
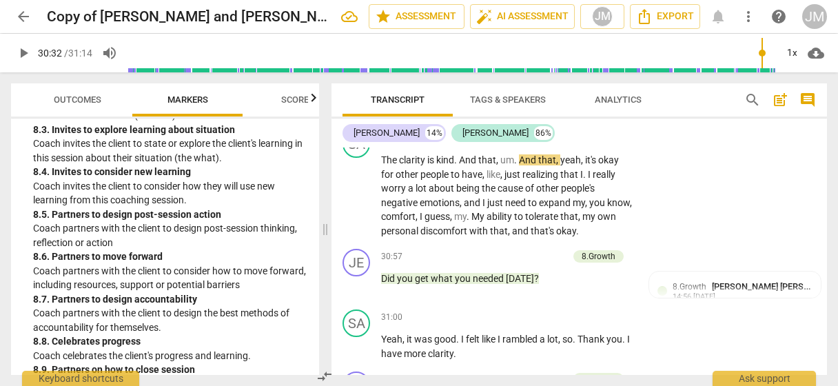
scroll to position [134, 0]
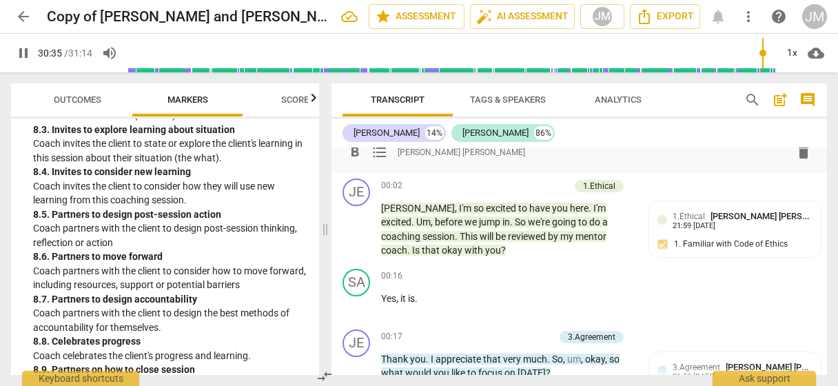
click at [423, 150] on span "[PERSON_NAME] [PERSON_NAME]" at bounding box center [461, 152] width 127 height 12
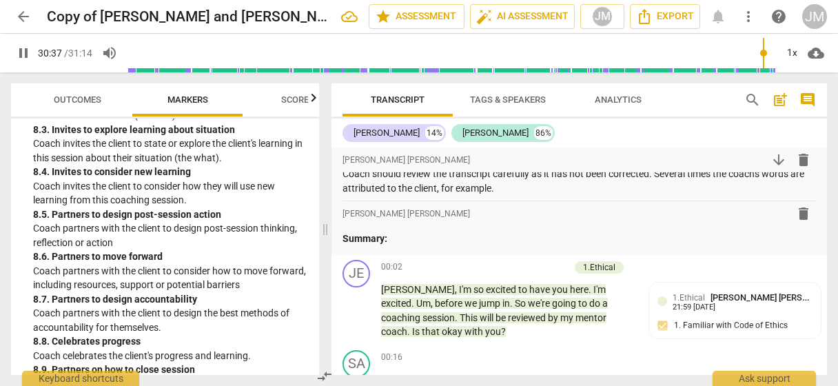
scroll to position [0, 0]
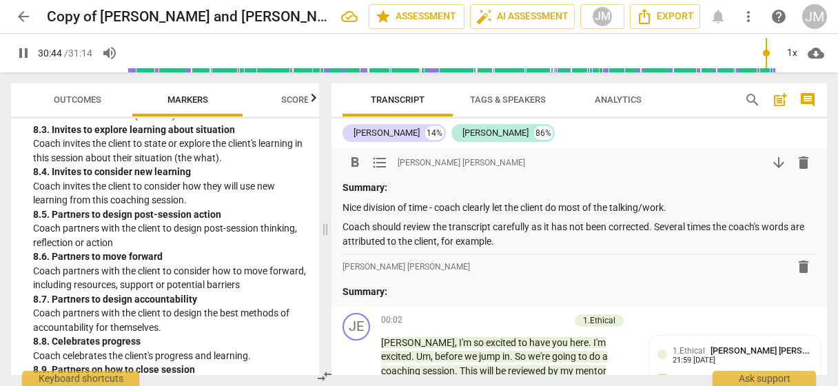
click at [512, 243] on p "Coach should review the transcript carefully as it has not been corrected. Seve…" at bounding box center [578, 234] width 473 height 28
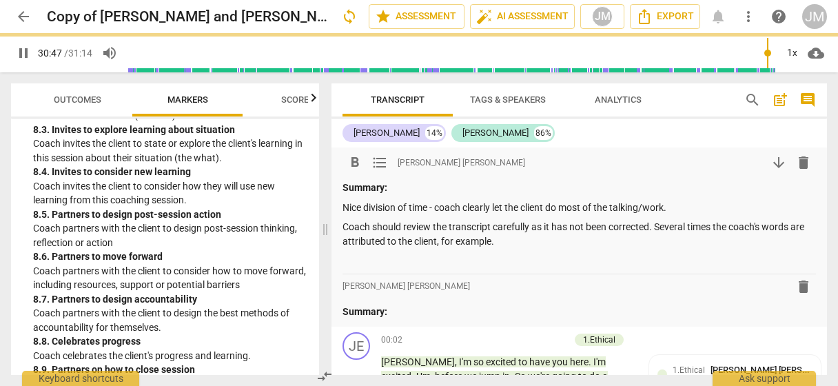
scroll to position [10344, 0]
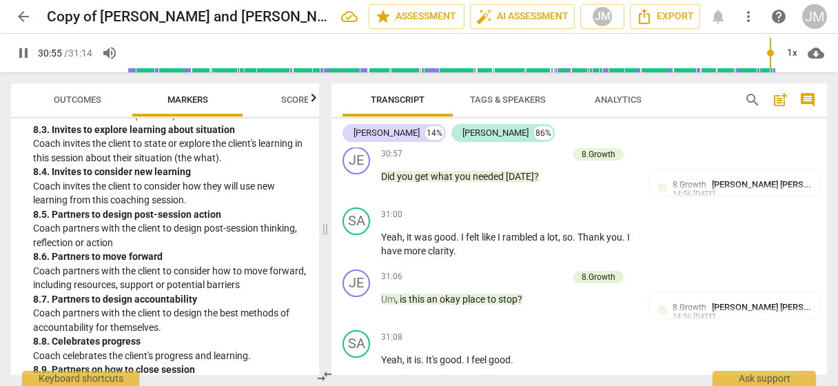
click at [359, 102] on span "pause" at bounding box center [357, 93] width 17 height 17
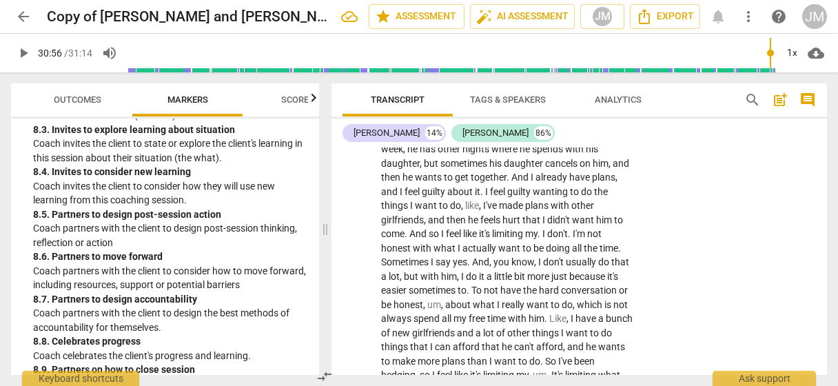
scroll to position [0, 0]
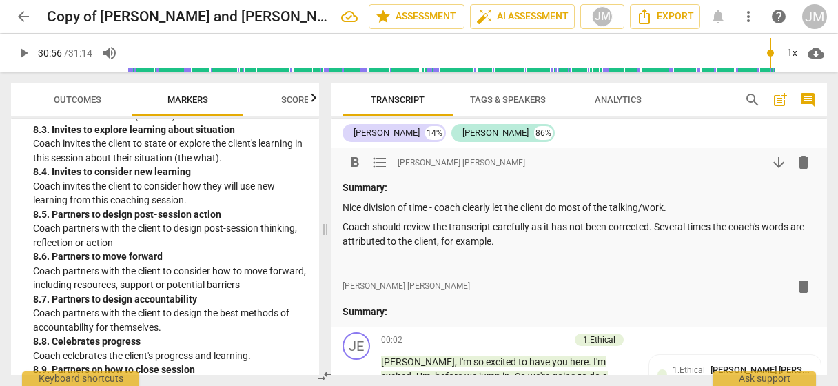
click at [365, 256] on p at bounding box center [578, 261] width 473 height 14
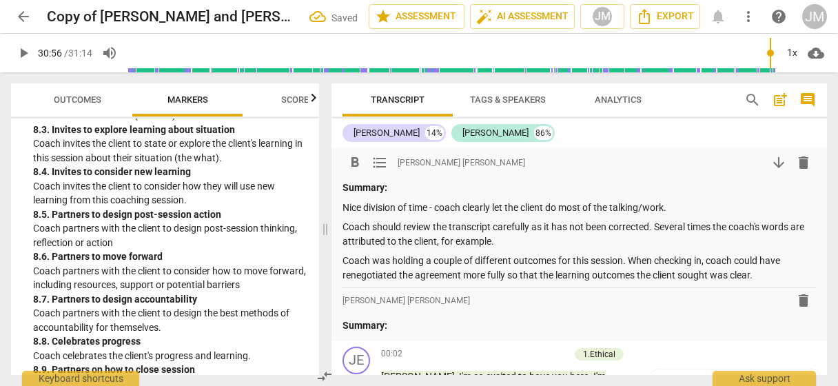
click at [640, 271] on p "Coach was holding a couple of different outcomes for this session. When checkin…" at bounding box center [578, 268] width 473 height 28
click at [416, 187] on p "Summary:" at bounding box center [578, 188] width 473 height 14
click at [391, 189] on p "Summary: Coach is demonstrating" at bounding box center [578, 188] width 473 height 14
click at [547, 194] on p "Summary: Overall, Coach is demonstrating" at bounding box center [578, 188] width 473 height 14
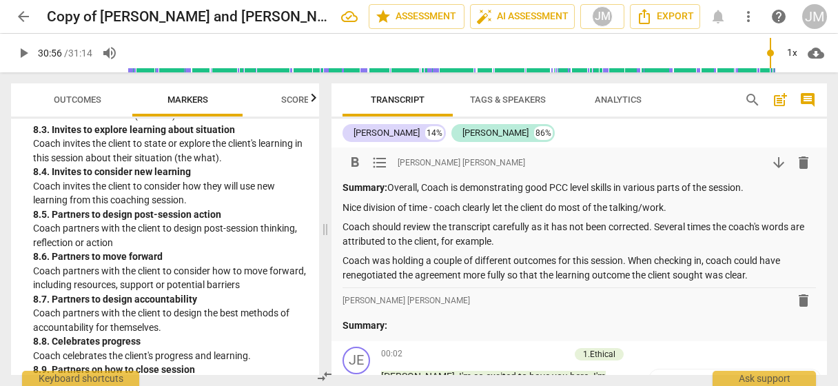
click at [554, 190] on p "Summary: Overall, Coach is demonstrating good PCC level skills in various parts…" at bounding box center [578, 188] width 473 height 14
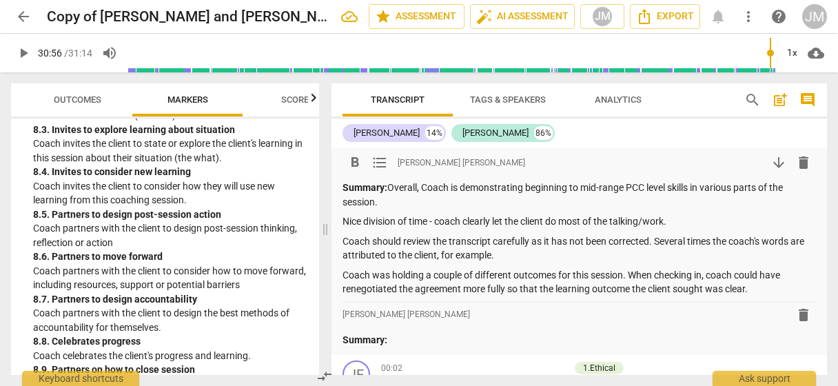
click at [418, 201] on p "Summary: Overall, Coach is demonstrating beginning to mid-range PCC level skill…" at bounding box center [578, 195] width 473 height 28
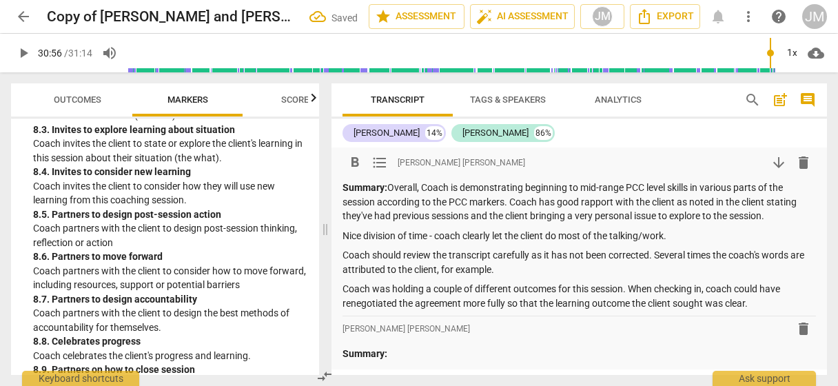
click at [781, 218] on p "Summary: Overall, Coach is demonstrating beginning to mid-range PCC level skill…" at bounding box center [578, 202] width 473 height 43
click at [777, 300] on p "Coach was holding a couple of different outcomes for this session. When checkin…" at bounding box center [578, 296] width 473 height 28
click at [342, 293] on div "format_bold format_list_bulleted [PERSON_NAME] [PERSON_NAME] arrow_downward del…" at bounding box center [578, 258] width 495 height 222
click at [342, 288] on p "Coach was holding a couple of different outcomes for this session. When checkin…" at bounding box center [578, 296] width 473 height 28
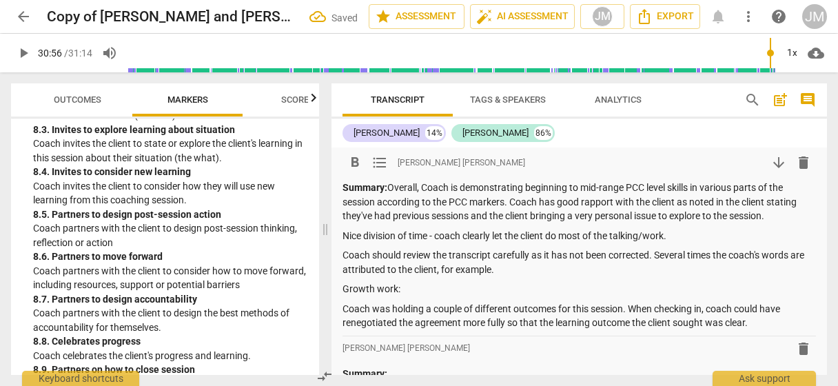
click at [780, 216] on p "Summary: Overall, Coach is demonstrating beginning to mid-range PCC level skill…" at bounding box center [578, 202] width 473 height 43
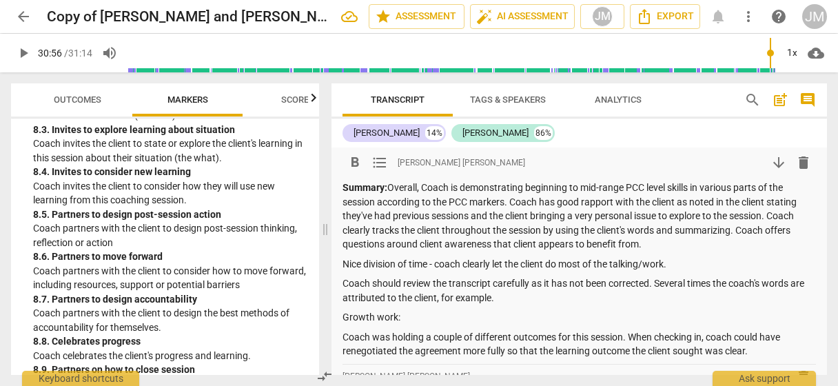
click at [344, 263] on p "Nice division of time - coach clearly let the client do most of the talking/wor…" at bounding box center [578, 264] width 473 height 14
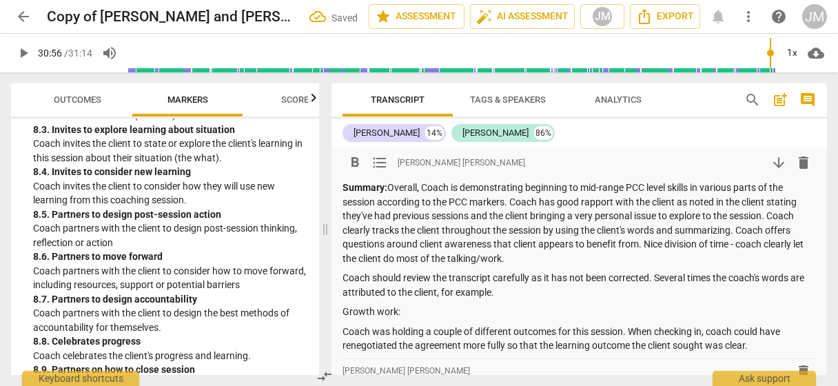
click at [436, 312] on p "Growth work:" at bounding box center [578, 312] width 473 height 14
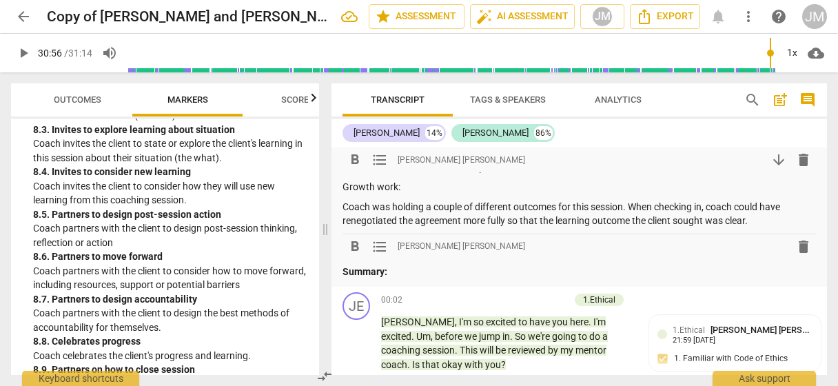
scroll to position [138, 0]
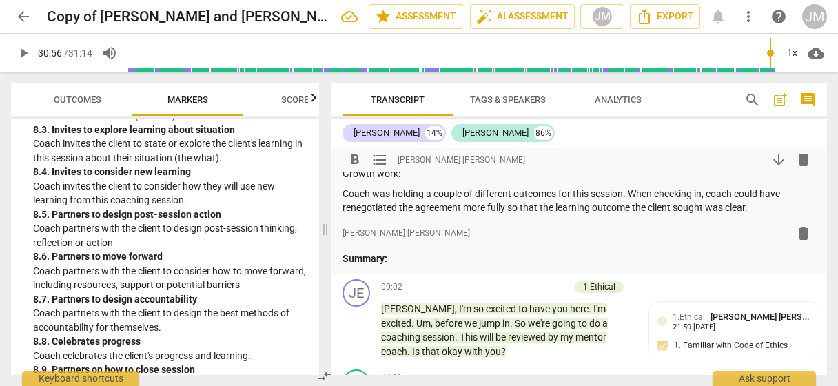
click at [757, 209] on p "Coach was holding a couple of different outcomes for this session. When checkin…" at bounding box center [578, 201] width 473 height 28
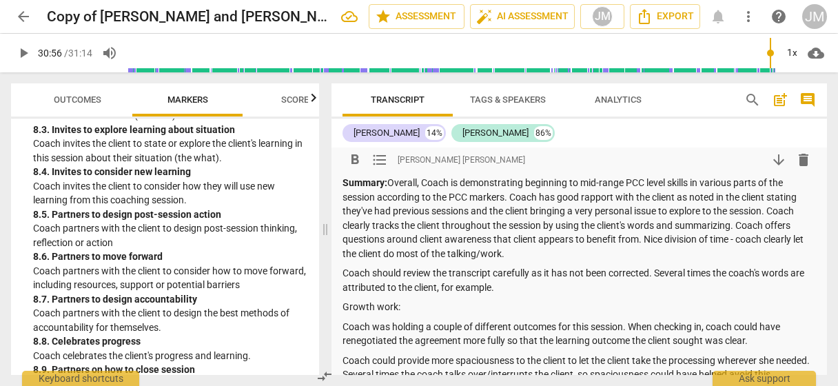
scroll to position [0, 0]
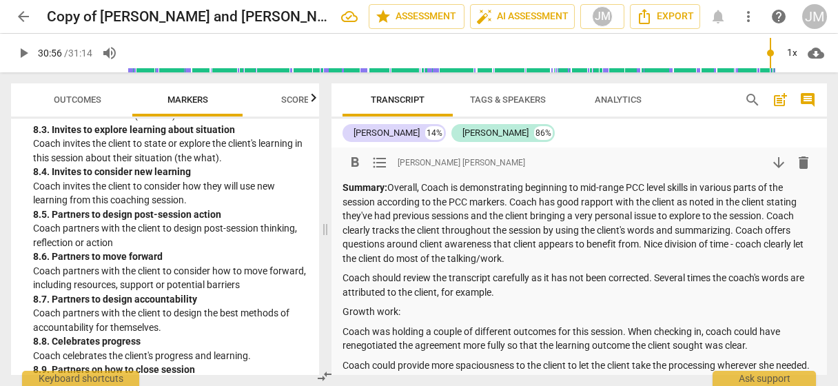
click at [645, 245] on p "Summary: Overall, Coach is demonstrating beginning to mid-range PCC level skill…" at bounding box center [578, 223] width 473 height 85
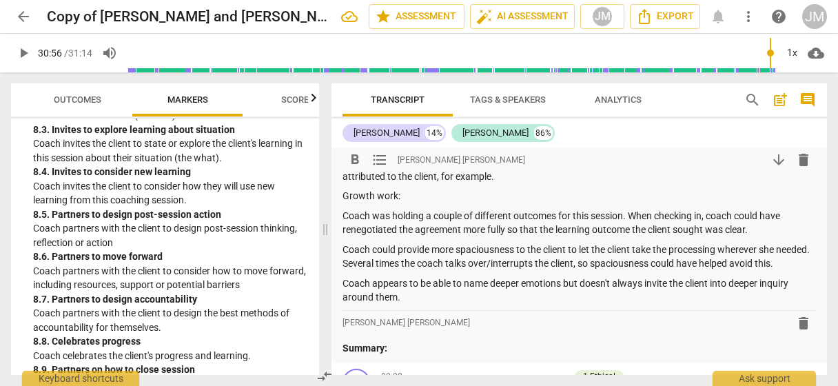
scroll to position [138, 0]
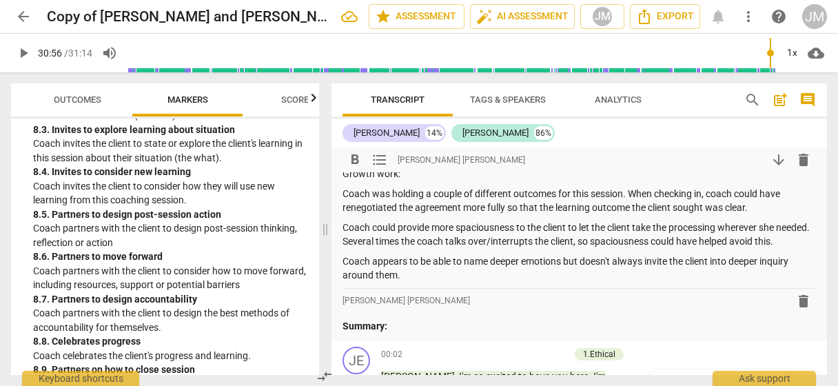
click at [561, 283] on p "Coach appears to be able to name deeper emotions but doesn't always invite the …" at bounding box center [578, 268] width 473 height 28
click at [420, 249] on p "Coach could provide more spaciousness to the client to let the client take the …" at bounding box center [578, 235] width 473 height 28
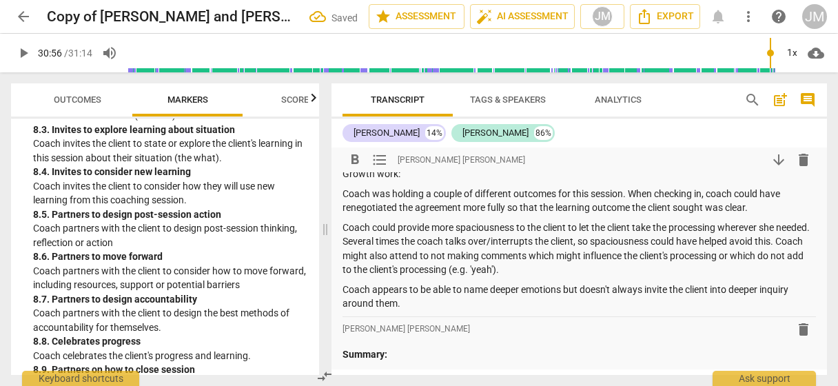
click at [433, 307] on p "Coach appears to be able to name deeper emotions but doesn't always invite the …" at bounding box center [578, 297] width 473 height 28
click at [573, 269] on p "Coach could provide more spaciousness to the client to let the client take the …" at bounding box center [578, 249] width 473 height 57
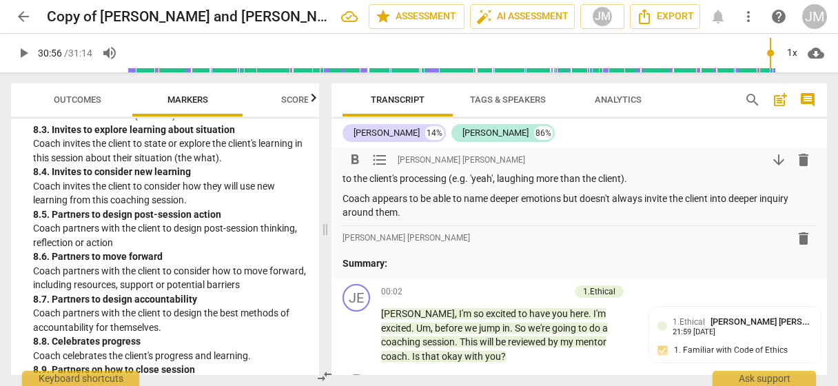
scroll to position [207, 0]
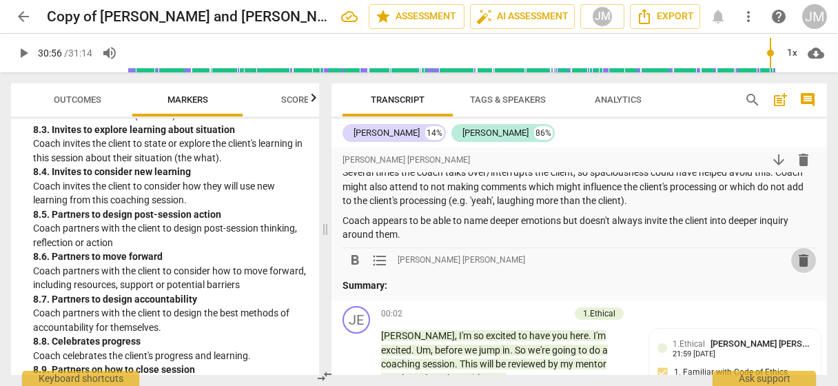
click at [800, 263] on span "delete" at bounding box center [803, 260] width 17 height 17
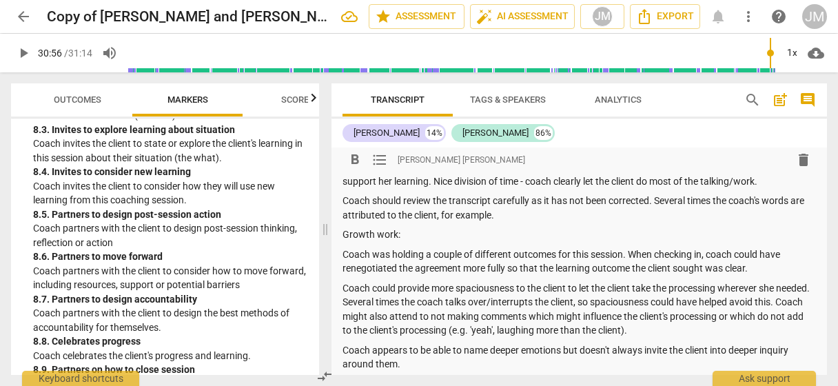
scroll to position [0, 0]
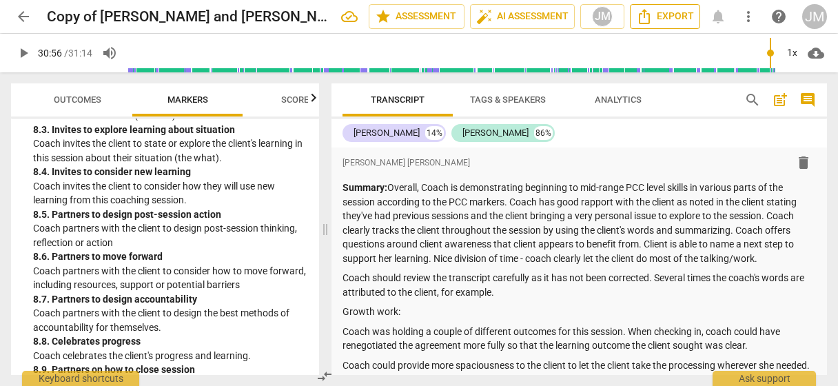
click at [656, 19] on span "Export" at bounding box center [665, 16] width 58 height 17
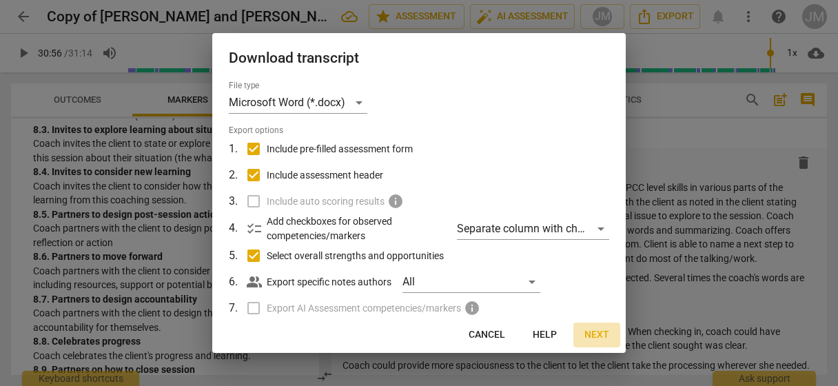
click at [610, 334] on button "Next" at bounding box center [596, 335] width 47 height 25
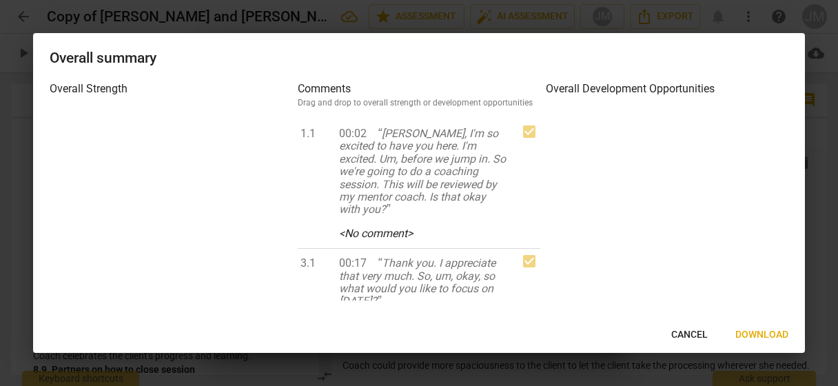
click at [770, 332] on span "Download" at bounding box center [761, 335] width 53 height 14
